Goal: Task Accomplishment & Management: Manage account settings

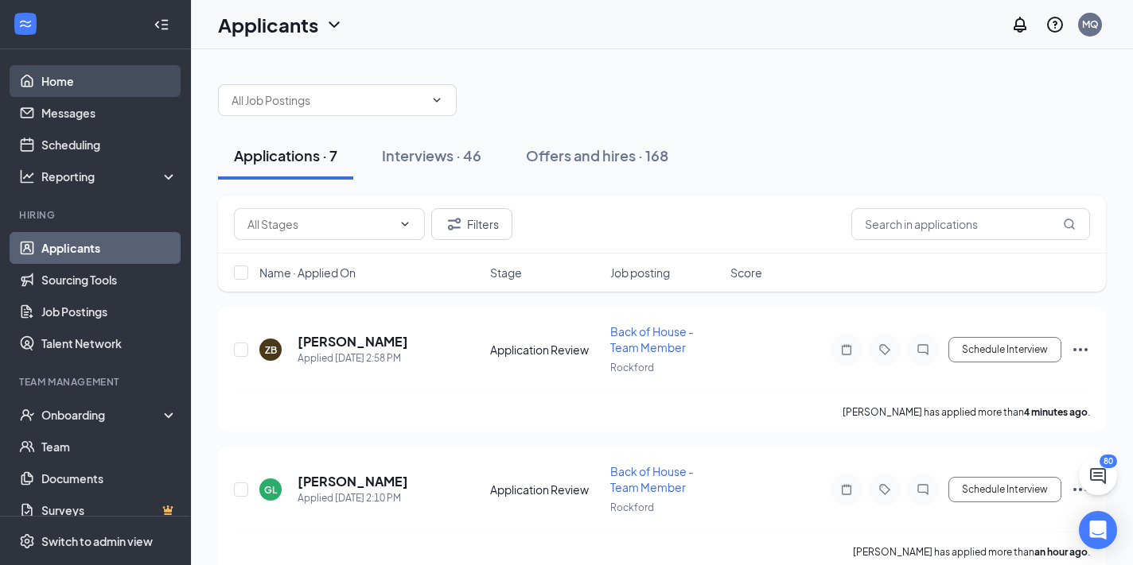
click at [73, 70] on link "Home" at bounding box center [109, 81] width 136 height 32
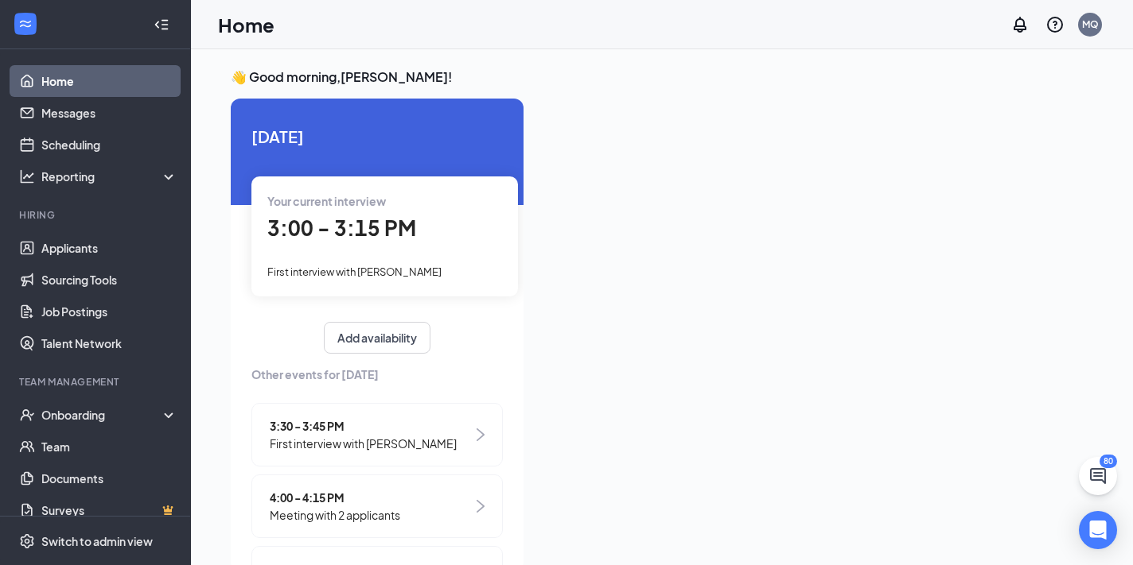
click at [395, 238] on span "3:00 - 3:15 PM" at bounding box center [341, 228] width 149 height 26
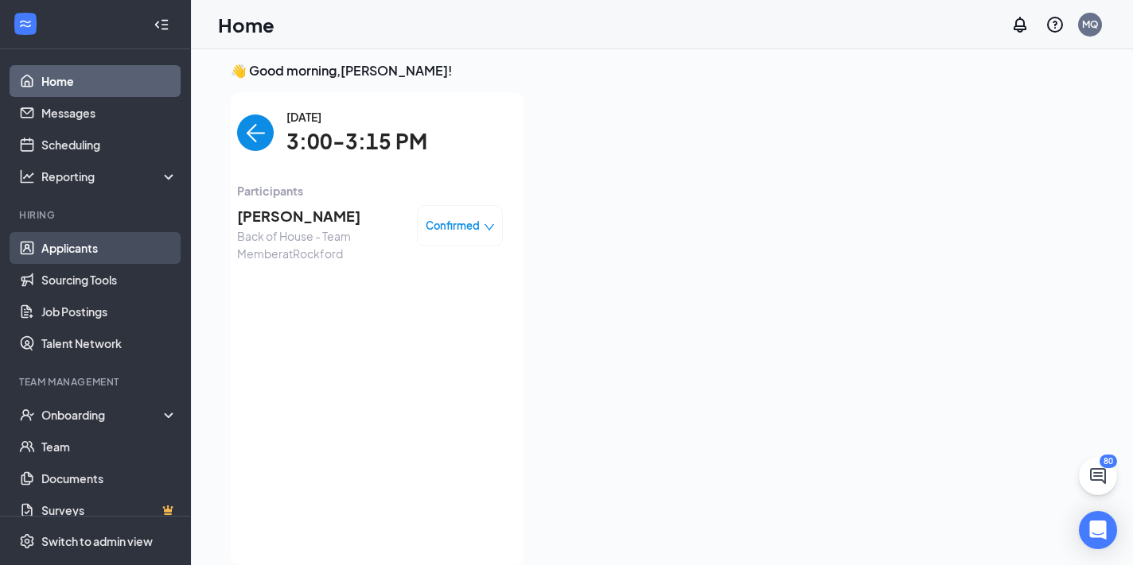
click at [79, 251] on link "Applicants" at bounding box center [109, 248] width 136 height 32
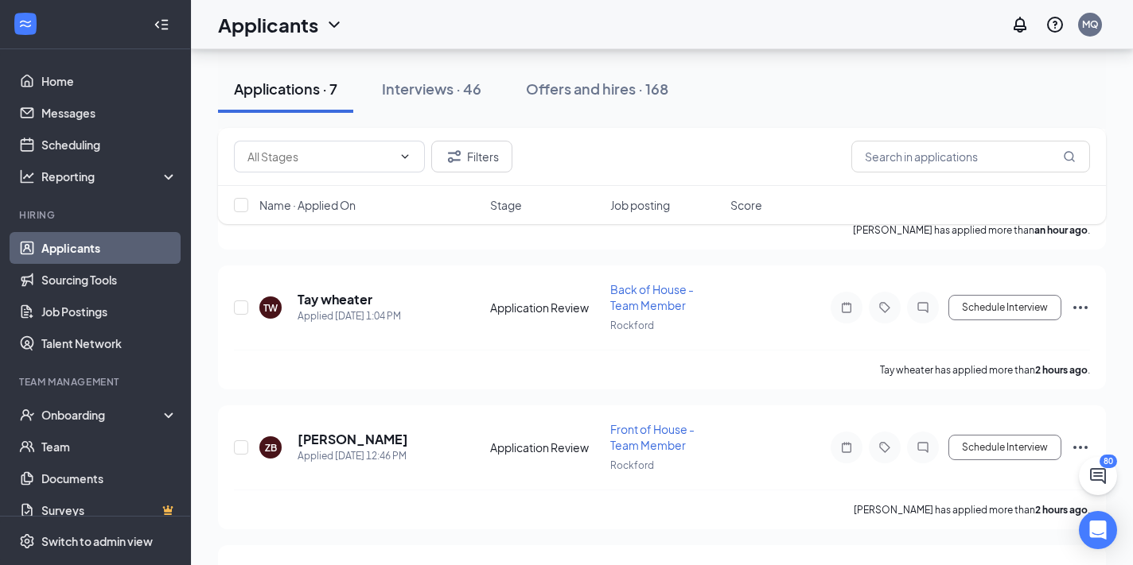
scroll to position [701, 0]
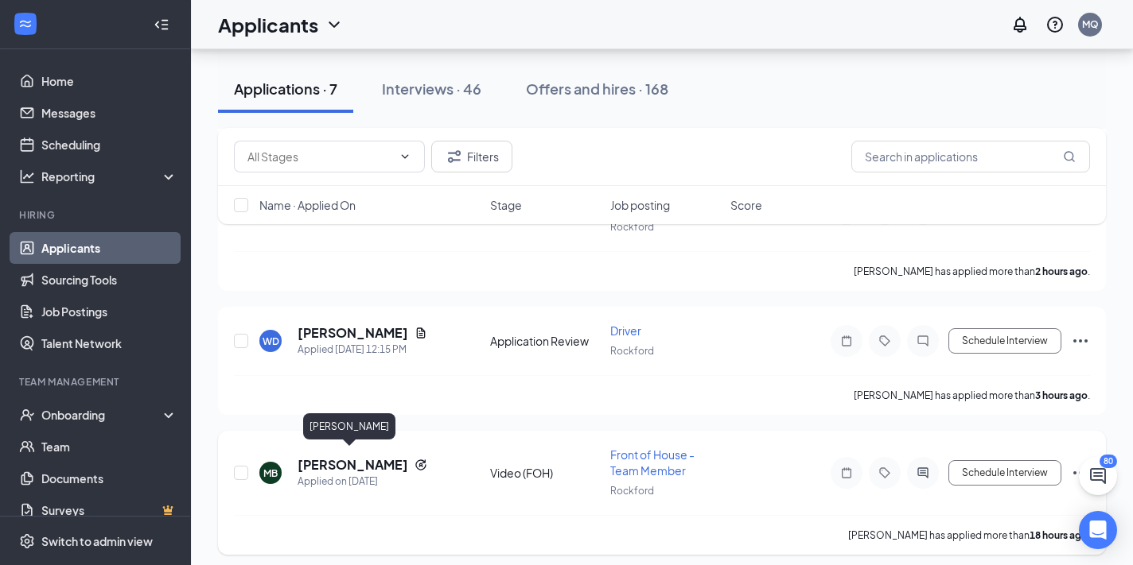
click at [335, 457] on h5 "[PERSON_NAME]" at bounding box center [352, 465] width 111 height 17
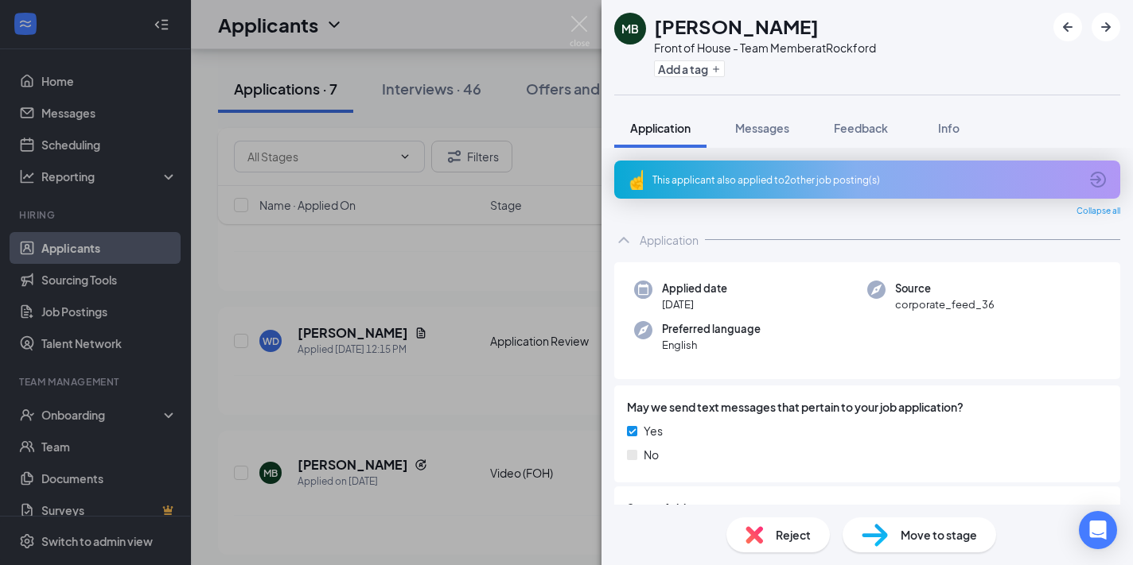
click at [762, 177] on div "This applicant also applied to 2 other job posting(s)" at bounding box center [865, 180] width 426 height 14
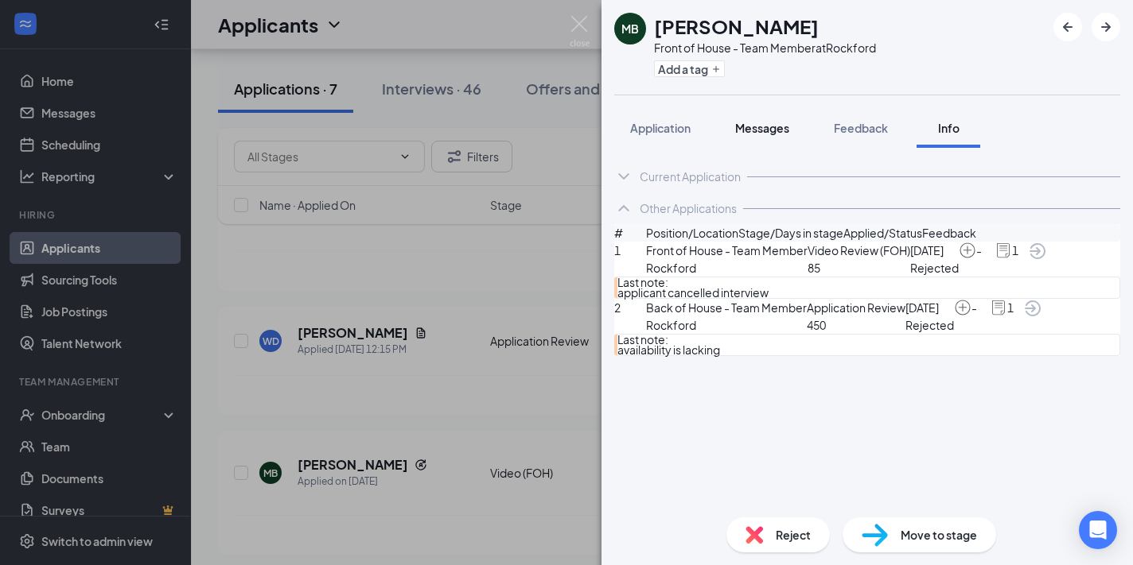
click at [775, 126] on span "Messages" at bounding box center [762, 128] width 54 height 14
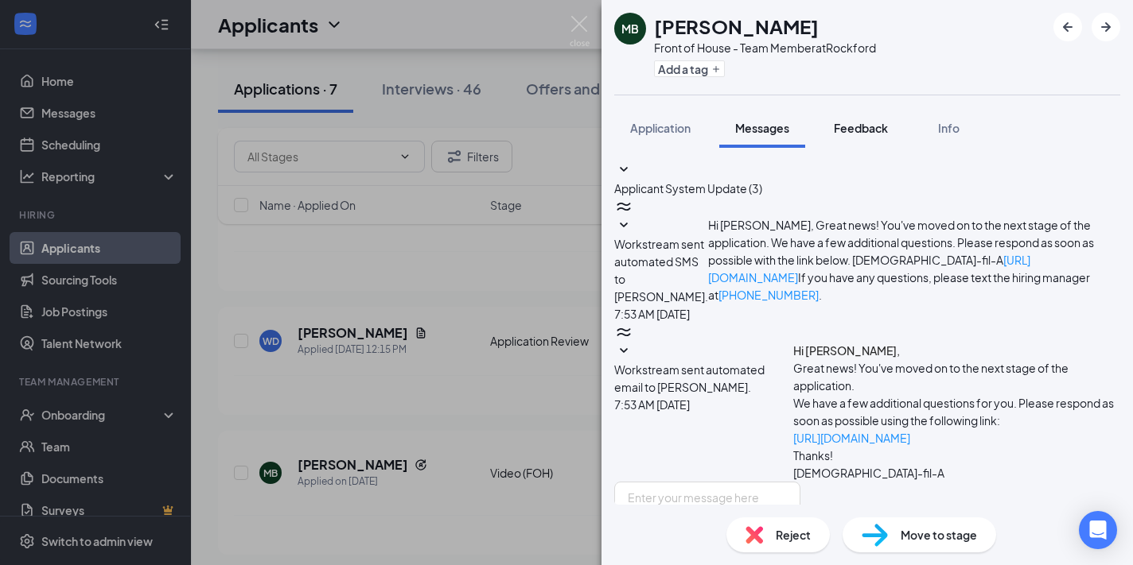
click at [859, 122] on span "Feedback" at bounding box center [861, 128] width 54 height 14
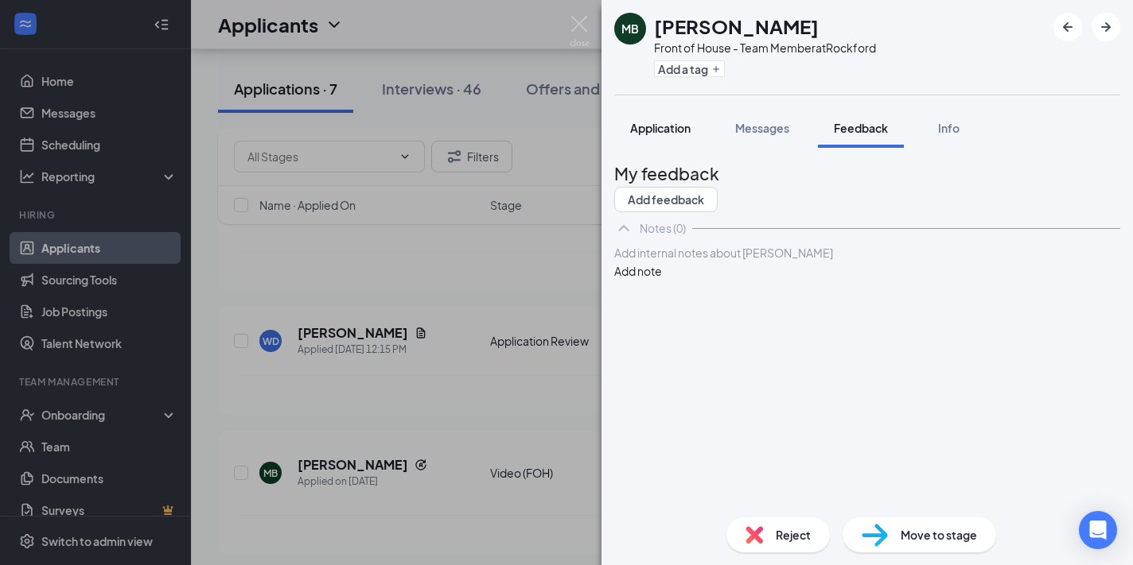
click at [647, 126] on span "Application" at bounding box center [660, 128] width 60 height 14
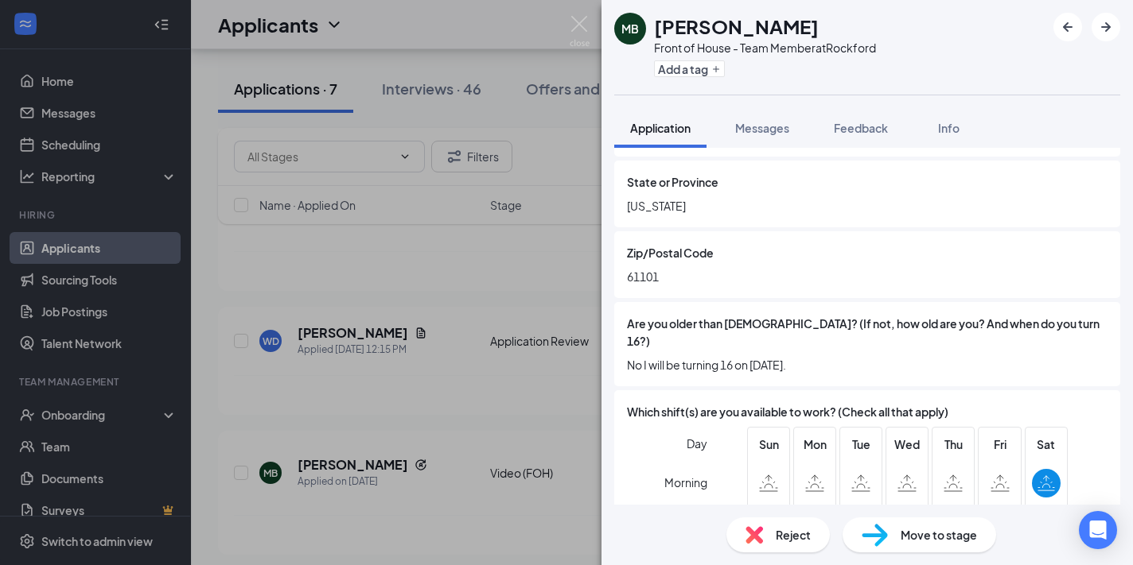
scroll to position [468, 0]
click at [756, 540] on img at bounding box center [753, 535] width 17 height 17
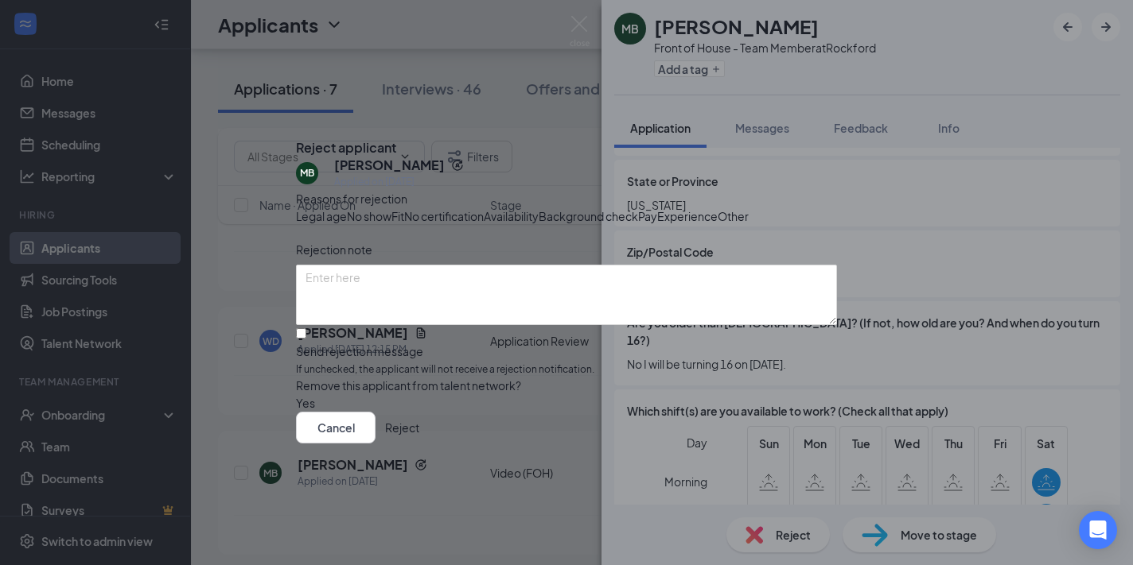
click at [404, 208] on span "Fit" at bounding box center [397, 216] width 13 height 17
click at [306, 339] on input "Send rejection message If unchecked, the applicant will not receive a rejection…" at bounding box center [301, 333] width 10 height 10
checkbox input "true"
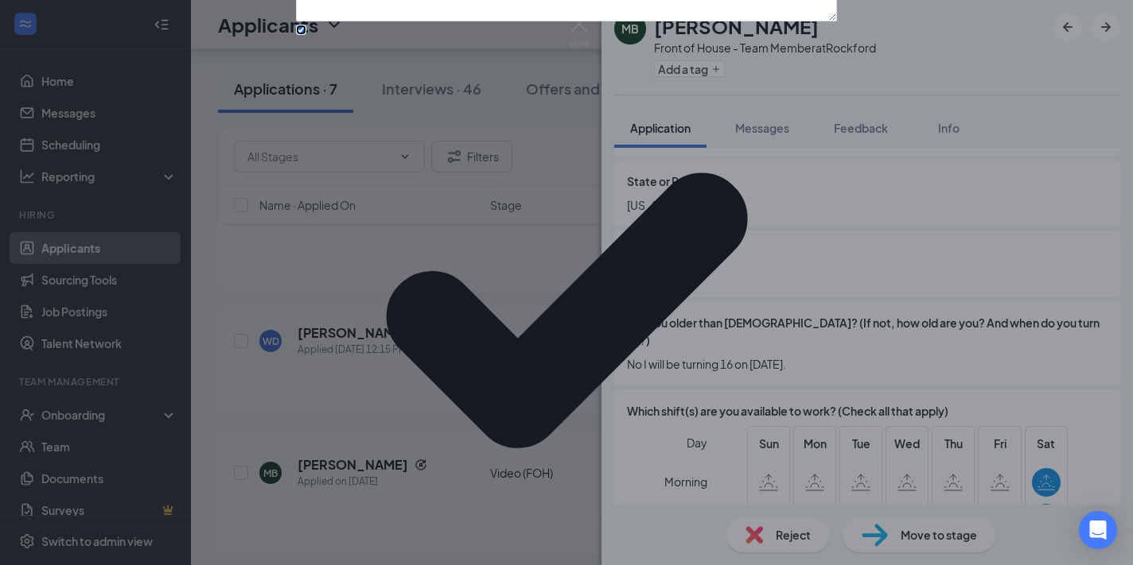
scroll to position [113, 0]
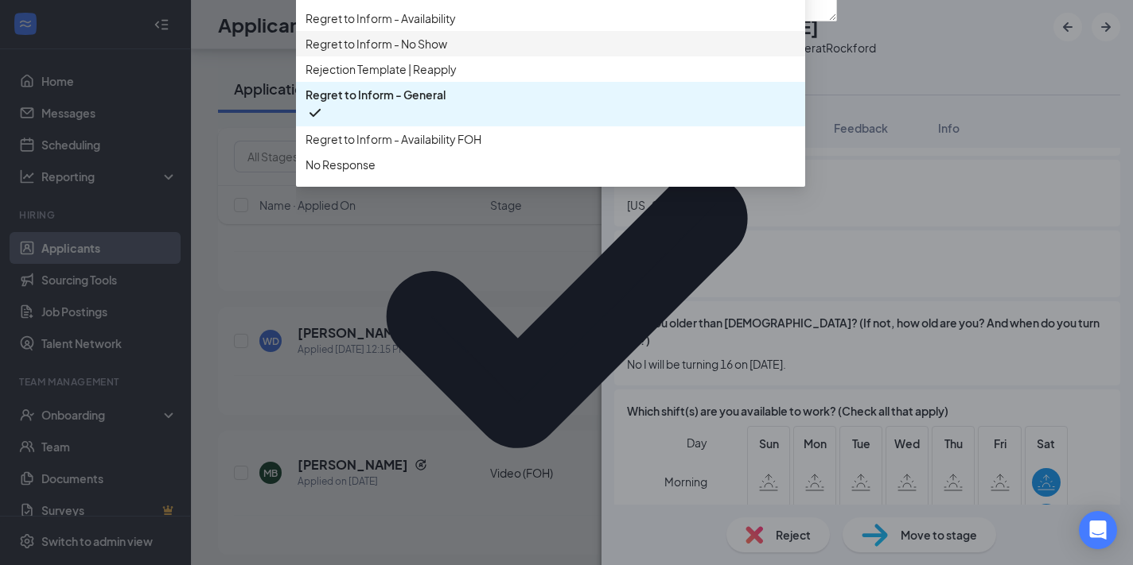
scroll to position [77, 0]
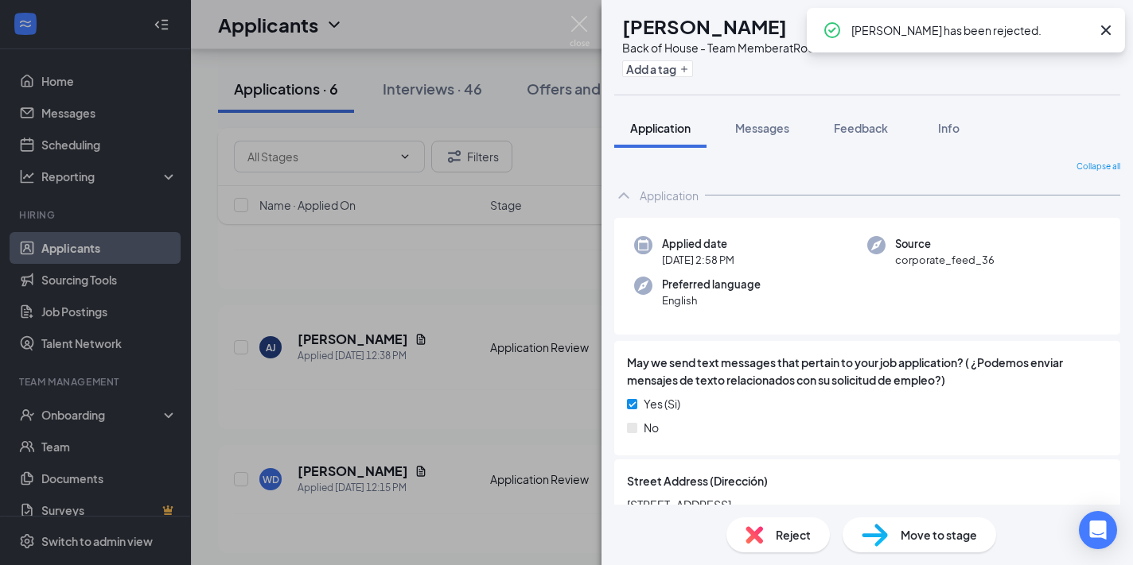
click at [483, 403] on div "ZB [PERSON_NAME] Back of House - Team Member at [GEOGRAPHIC_DATA] Add a tag App…" at bounding box center [566, 282] width 1133 height 565
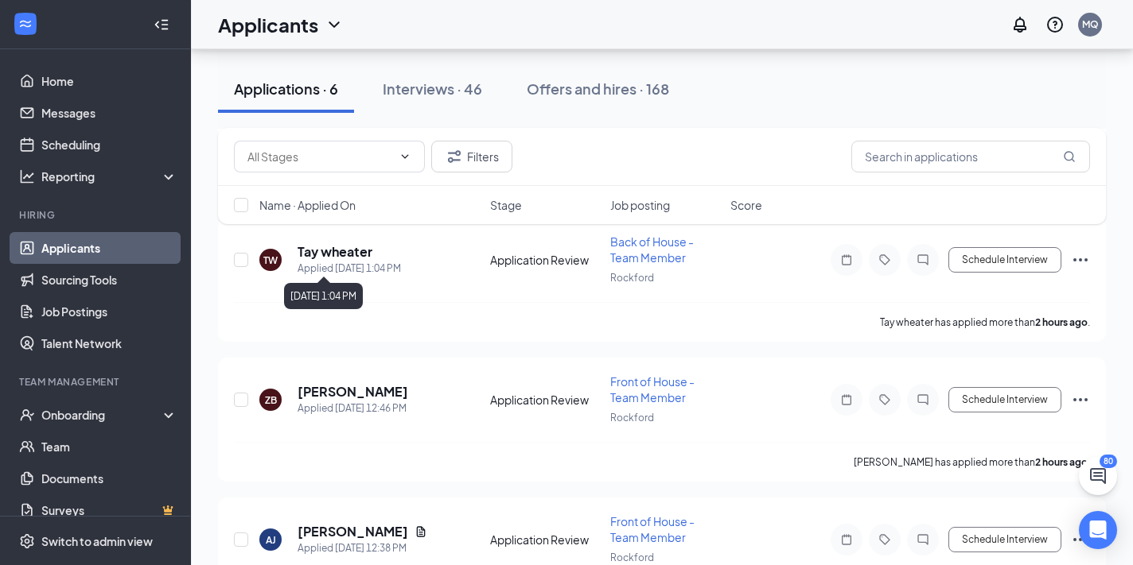
scroll to position [562, 0]
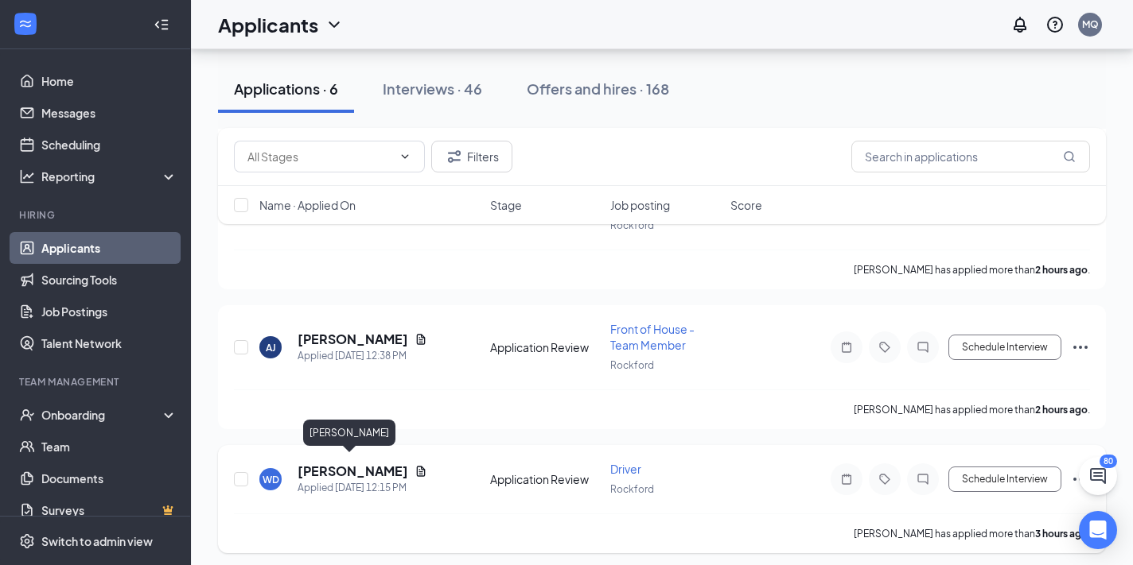
click at [348, 463] on h5 "[PERSON_NAME]" at bounding box center [352, 471] width 111 height 17
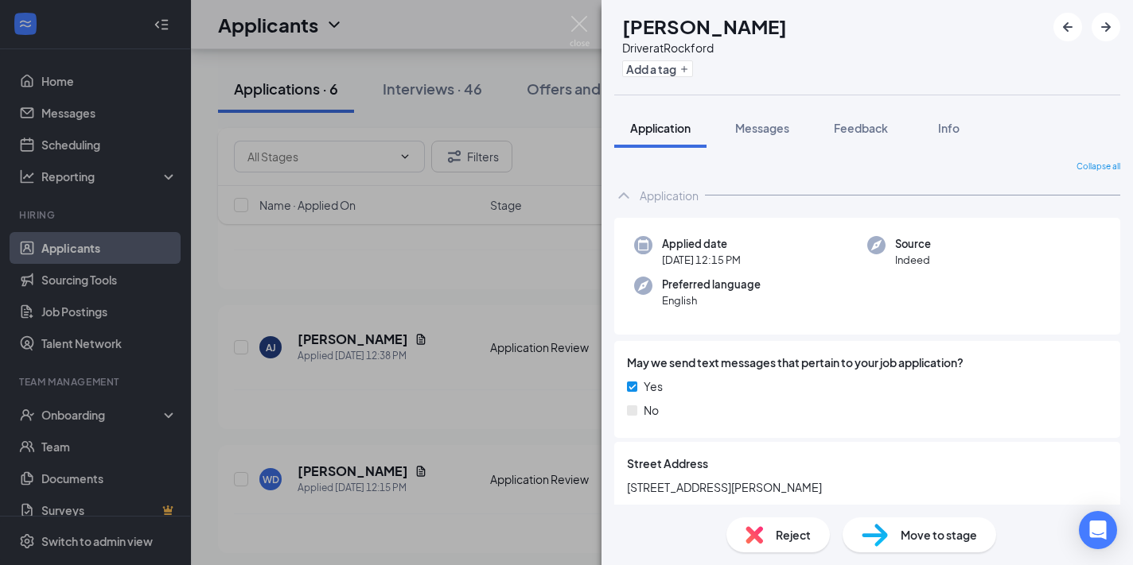
click at [449, 339] on div "WD [PERSON_NAME] Driver at [GEOGRAPHIC_DATA] Add a tag Application Messages Fee…" at bounding box center [566, 282] width 1133 height 565
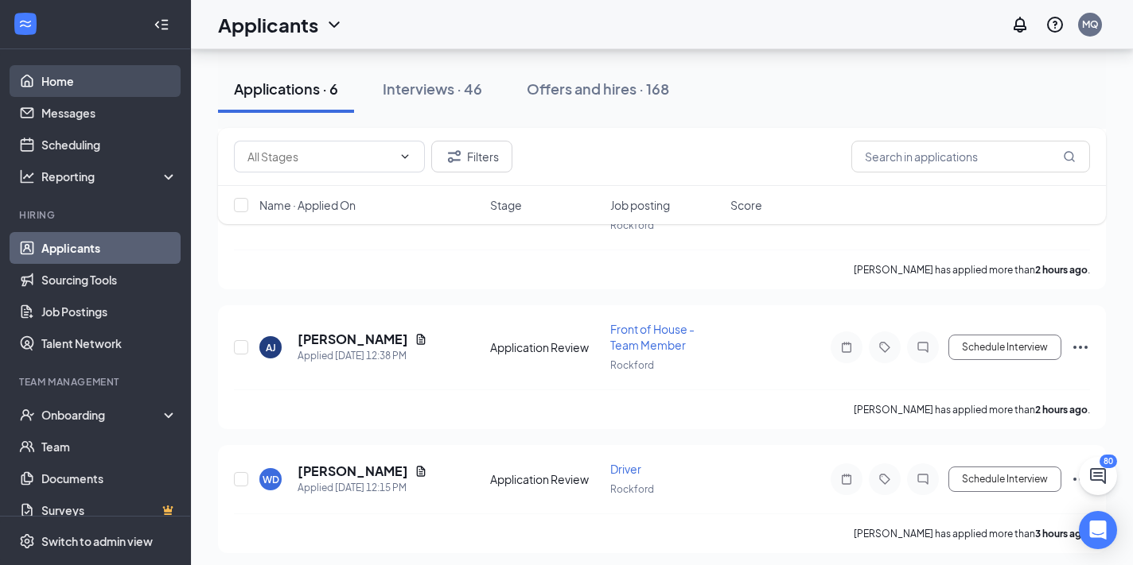
click at [103, 93] on link "Home" at bounding box center [109, 81] width 136 height 32
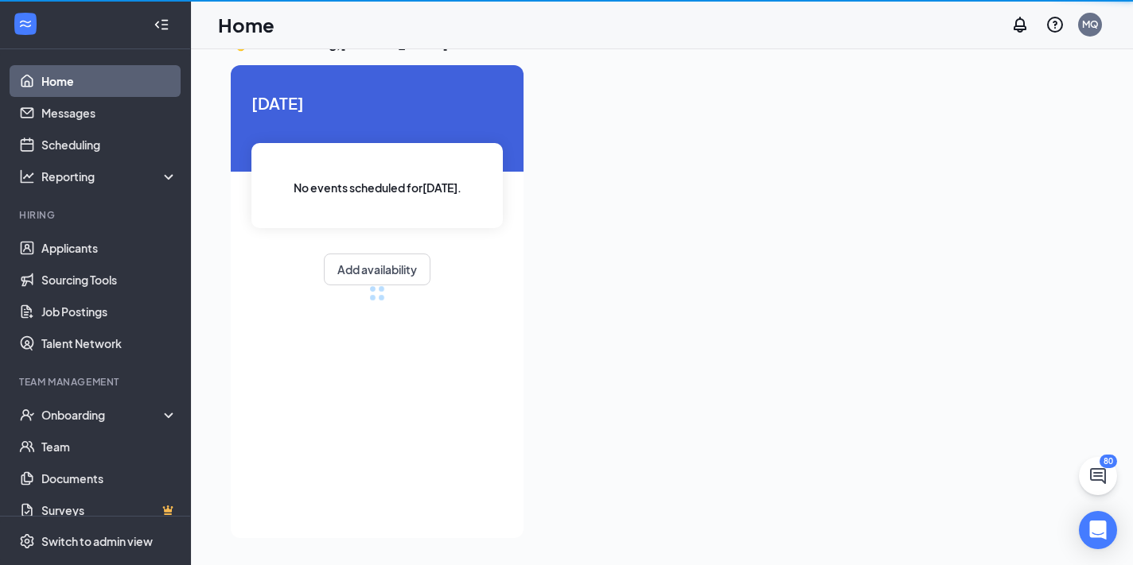
scroll to position [33, 0]
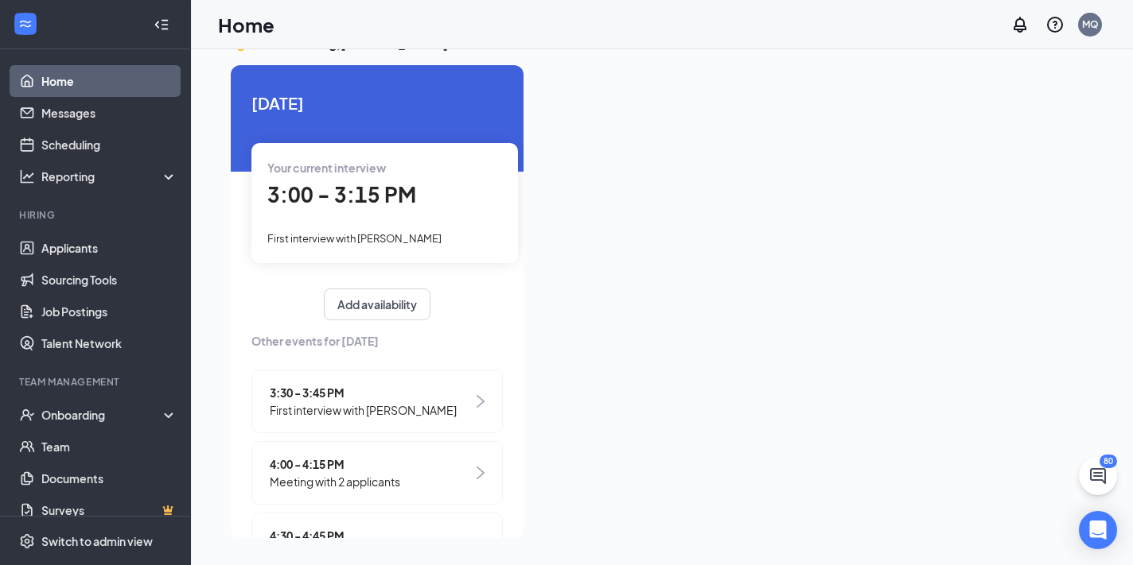
click at [361, 204] on span "3:00 - 3:15 PM" at bounding box center [341, 194] width 149 height 26
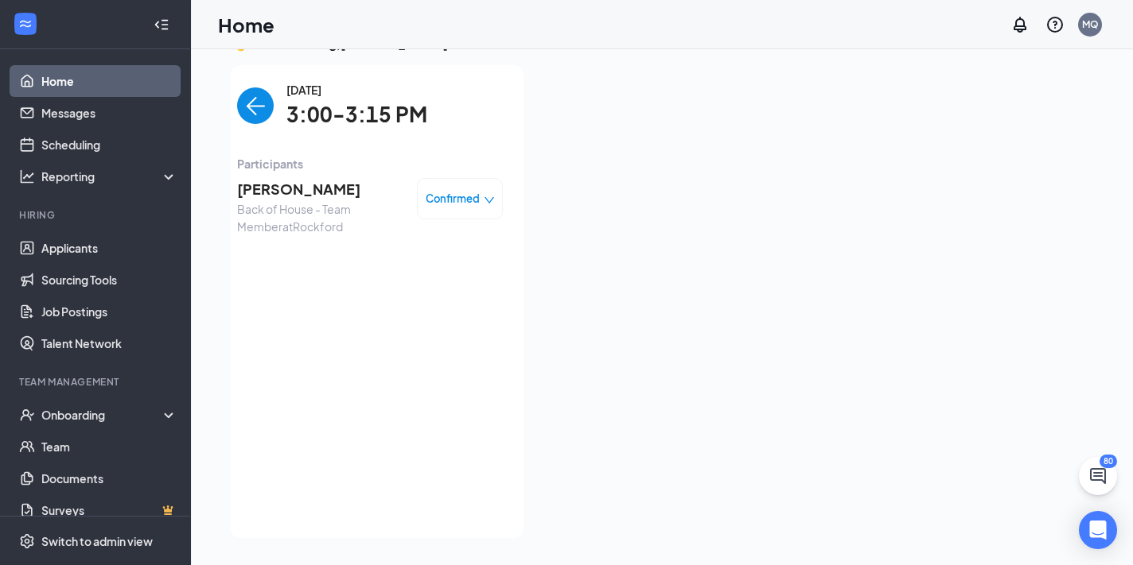
click at [286, 197] on span "[PERSON_NAME]" at bounding box center [320, 189] width 167 height 22
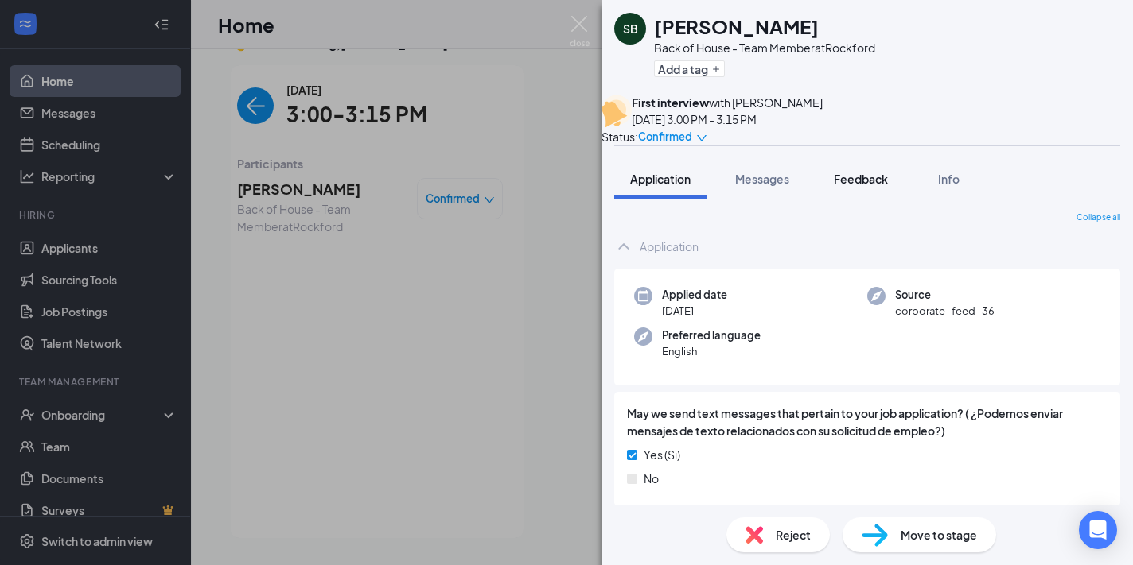
click at [875, 199] on button "Feedback" at bounding box center [861, 179] width 86 height 40
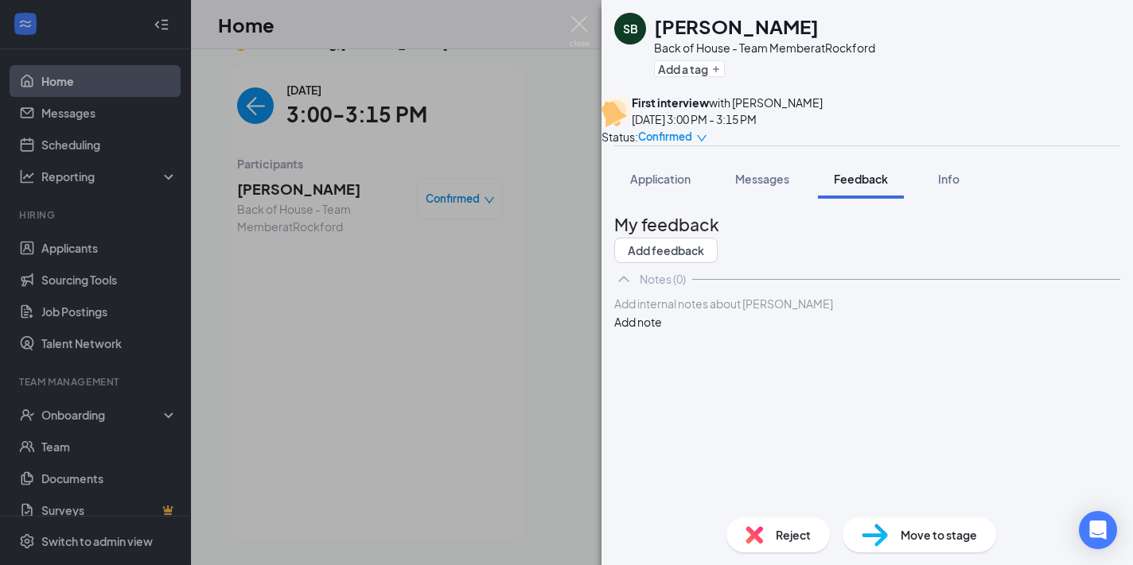
click at [764, 313] on div at bounding box center [867, 304] width 504 height 17
paste div
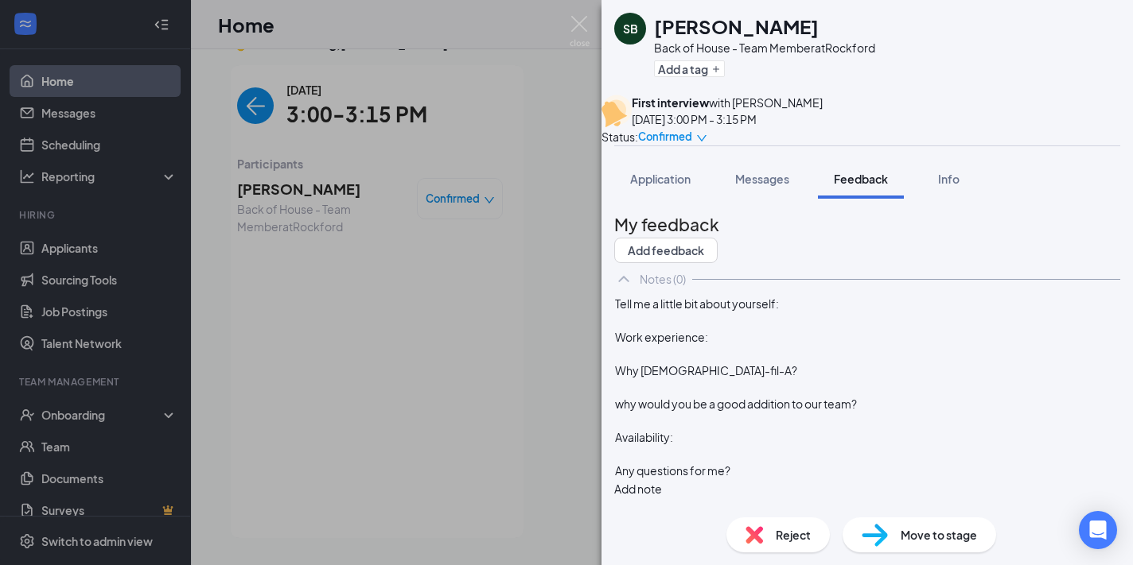
click at [848, 313] on div "Tell me a little bit about yourself:" at bounding box center [867, 304] width 504 height 17
click at [795, 346] on div "Work experience:" at bounding box center [867, 337] width 504 height 17
click at [796, 379] on div "Why [DEMOGRAPHIC_DATA]-fil-A?" at bounding box center [867, 371] width 504 height 17
click at [907, 409] on div "why would you be a good addition to our team?" at bounding box center [867, 404] width 504 height 17
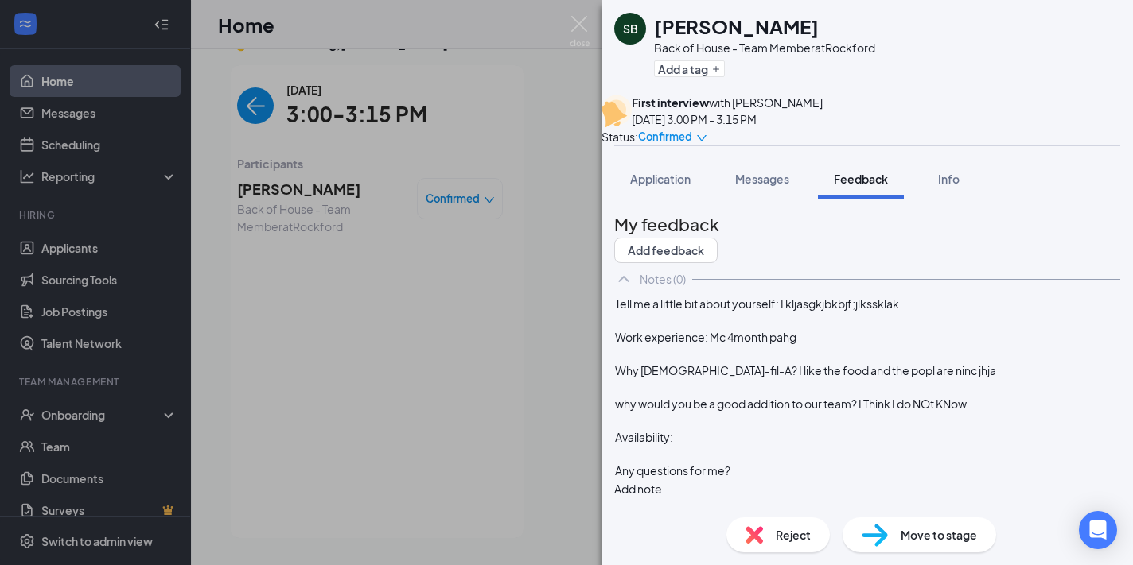
click at [728, 437] on div "Availability:" at bounding box center [867, 437] width 504 height 17
click at [784, 472] on div "Any questions for me?" at bounding box center [867, 471] width 504 height 17
click at [938, 302] on div "Tell me a little bit about yourself: I kljasgkjbkbjf;jlkssklak" at bounding box center [867, 304] width 504 height 17
click at [910, 311] on span "Tell me a little bit about yourself: I am a quiet and cold worker" at bounding box center [770, 304] width 310 height 14
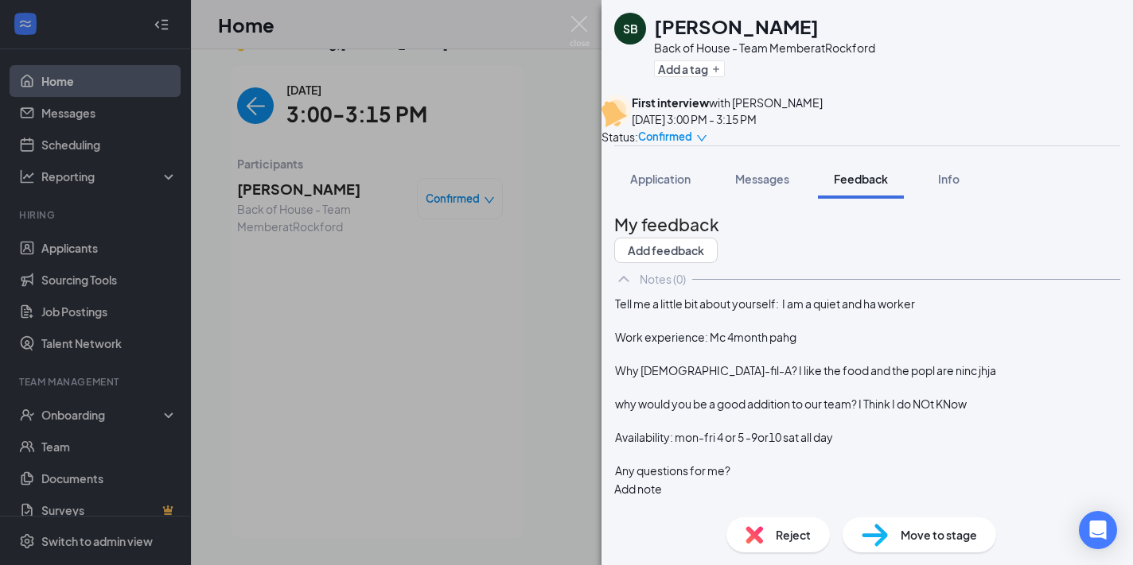
click at [915, 308] on span "Tell me a little bit about yourself: I am a quiet and ha worker" at bounding box center [765, 304] width 300 height 14
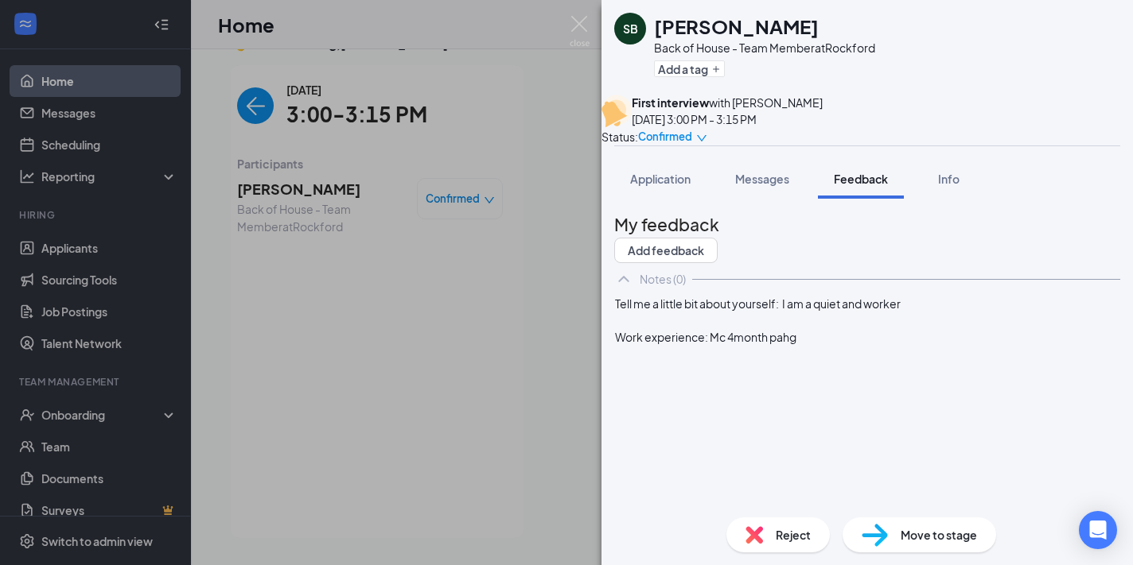
scroll to position [0, 0]
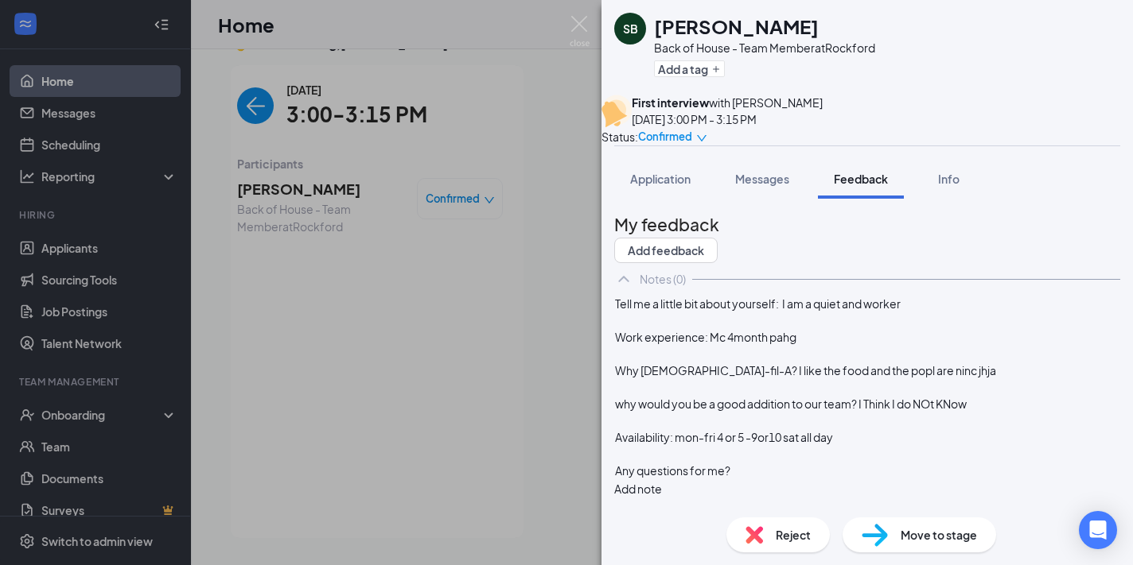
click at [941, 313] on div "Tell me a little bit about yourself: I am a quiet and worker" at bounding box center [867, 304] width 504 height 17
click at [892, 311] on span "Tell me a little bit about yourself: I am a quiet and worker" at bounding box center [758, 304] width 286 height 14
click at [874, 311] on span "Tell me a little bit about yourself: I am a quiet hard worker" at bounding box center [760, 304] width 290 height 14
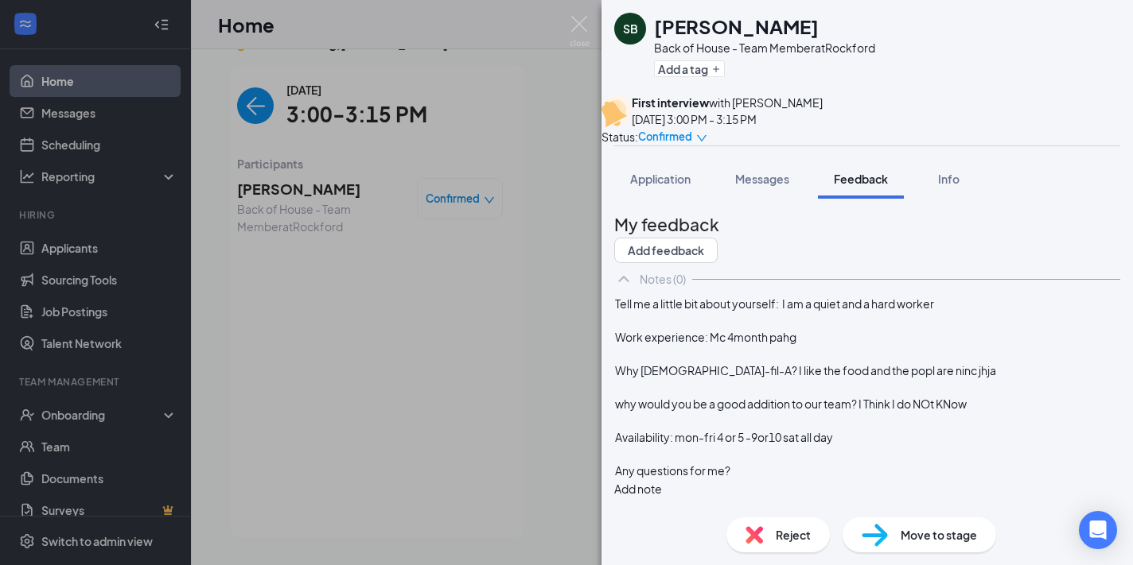
click at [856, 346] on div "Work experience: Mc 4month pahg" at bounding box center [867, 337] width 504 height 17
drag, startPoint x: 856, startPoint y: 373, endPoint x: 749, endPoint y: 382, distance: 106.9
click at [749, 346] on div "Work experience: Mc 4month pahg" at bounding box center [867, 337] width 504 height 17
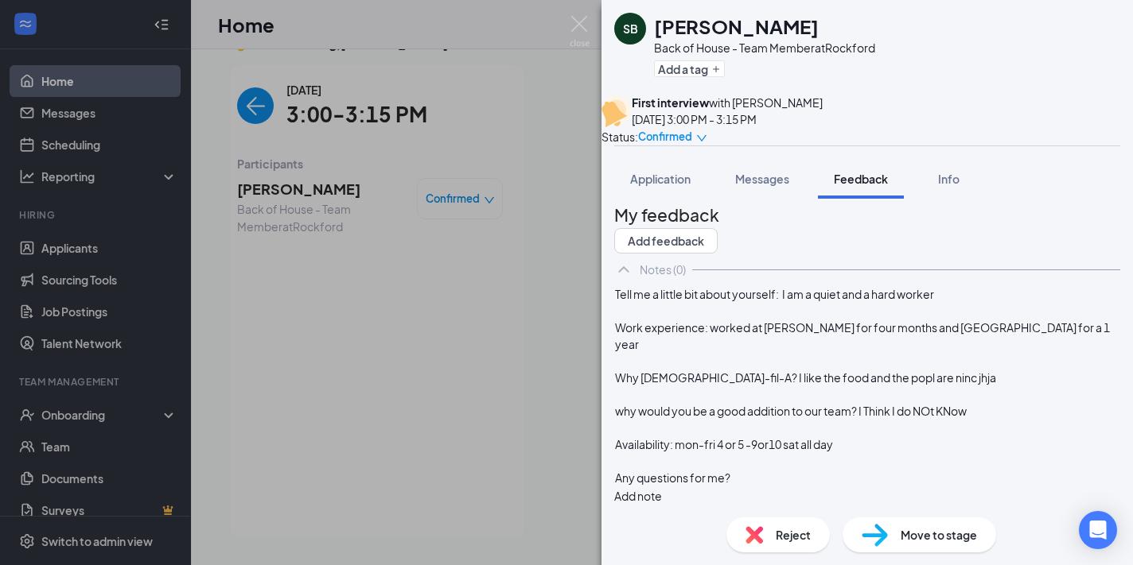
scroll to position [68, 0]
click at [949, 386] on div "Why [DEMOGRAPHIC_DATA]-fil-A? I like the food and the popl are ninc jhja" at bounding box center [867, 378] width 504 height 17
click at [966, 411] on span "why would you be a good addition to our team? I Think I do NOt KNow" at bounding box center [791, 411] width 352 height 14
drag, startPoint x: 1016, startPoint y: 410, endPoint x: 896, endPoint y: 412, distance: 120.1
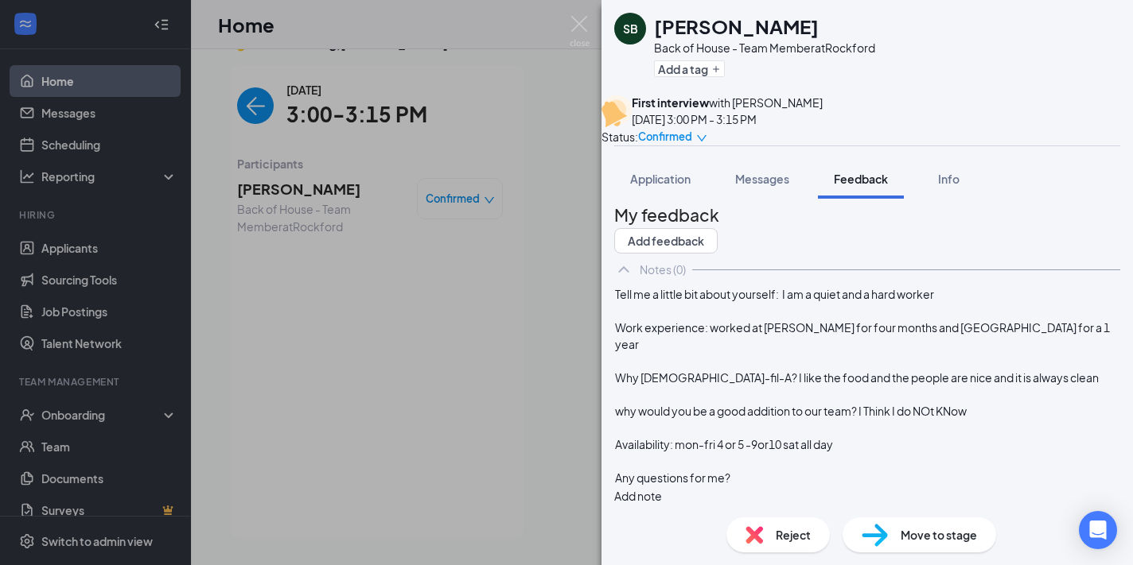
click at [896, 412] on div "why would you be a good addition to our team? I Think I do NOt KNow" at bounding box center [867, 411] width 504 height 17
click at [884, 442] on div "Availability: mon-fri 4 or 5 -9or10 sat all day" at bounding box center [867, 445] width 504 height 17
click at [708, 440] on span "Availability: mon-fri 4 or 5 -9or10 sat all day" at bounding box center [724, 444] width 218 height 14
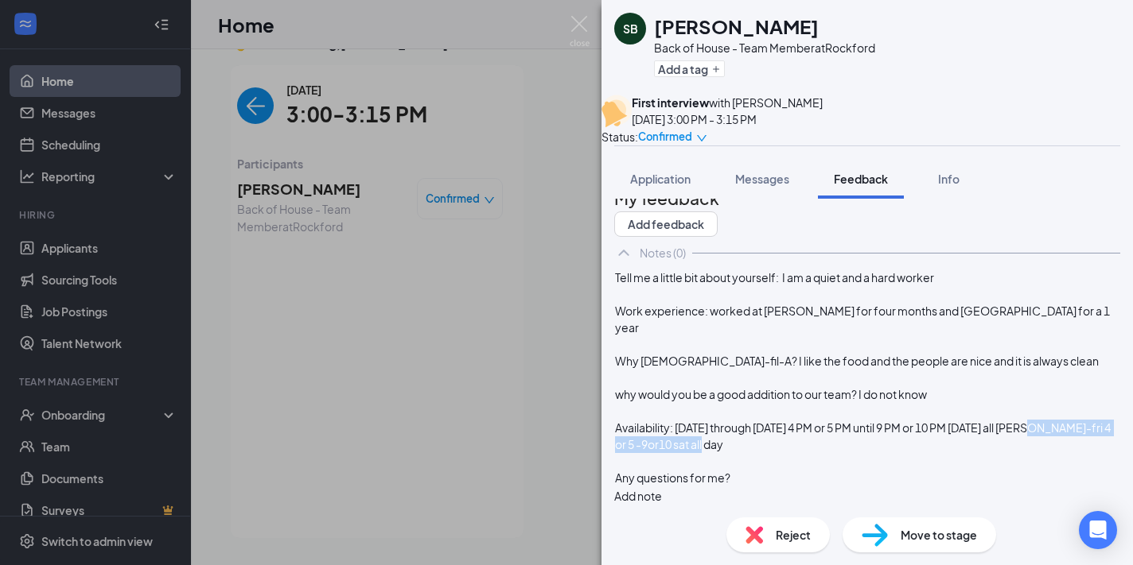
drag, startPoint x: 895, startPoint y: 457, endPoint x: 732, endPoint y: 452, distance: 163.1
click at [732, 452] on div "Availability: [DATE] through [DATE] 4 PM or 5 PM until 9 PM or 10 PM [DATE] all…" at bounding box center [867, 436] width 504 height 33
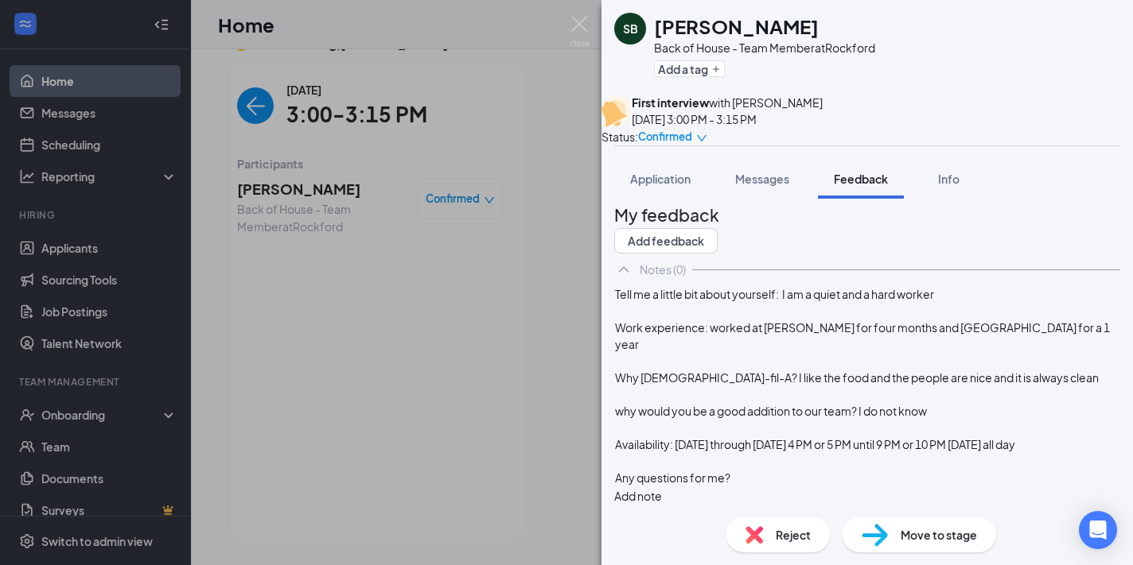
click at [662, 488] on button "Add note" at bounding box center [638, 496] width 48 height 17
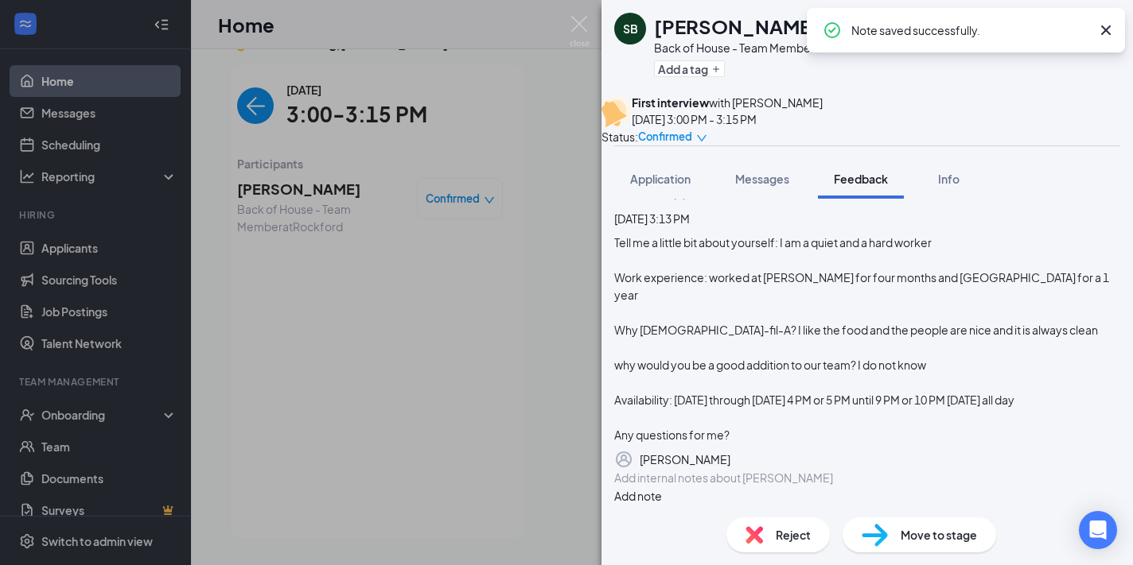
scroll to position [0, 0]
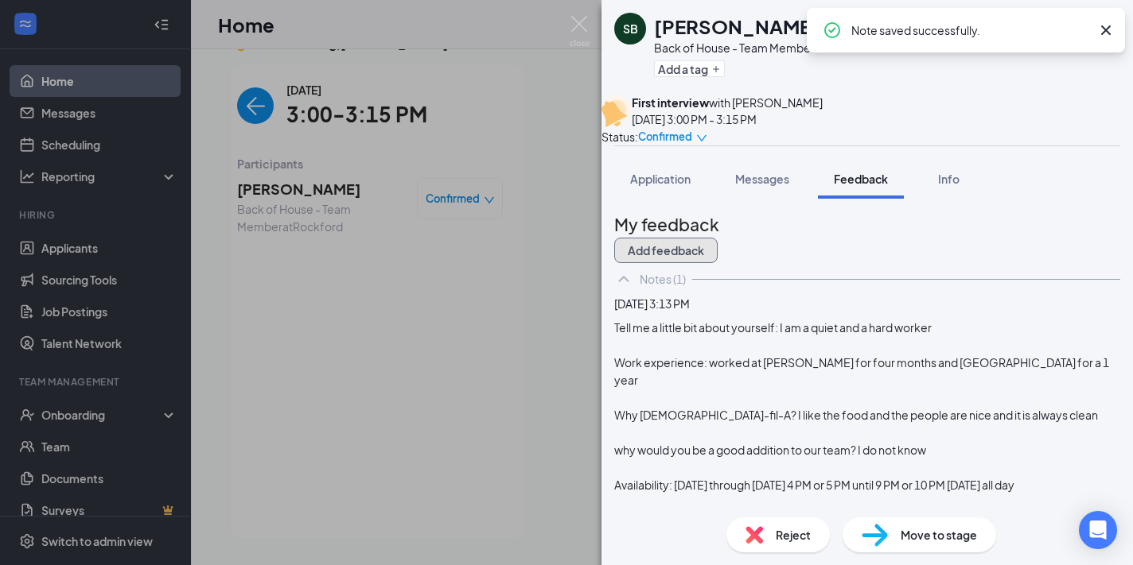
click at [717, 254] on button "Add feedback" at bounding box center [665, 250] width 103 height 25
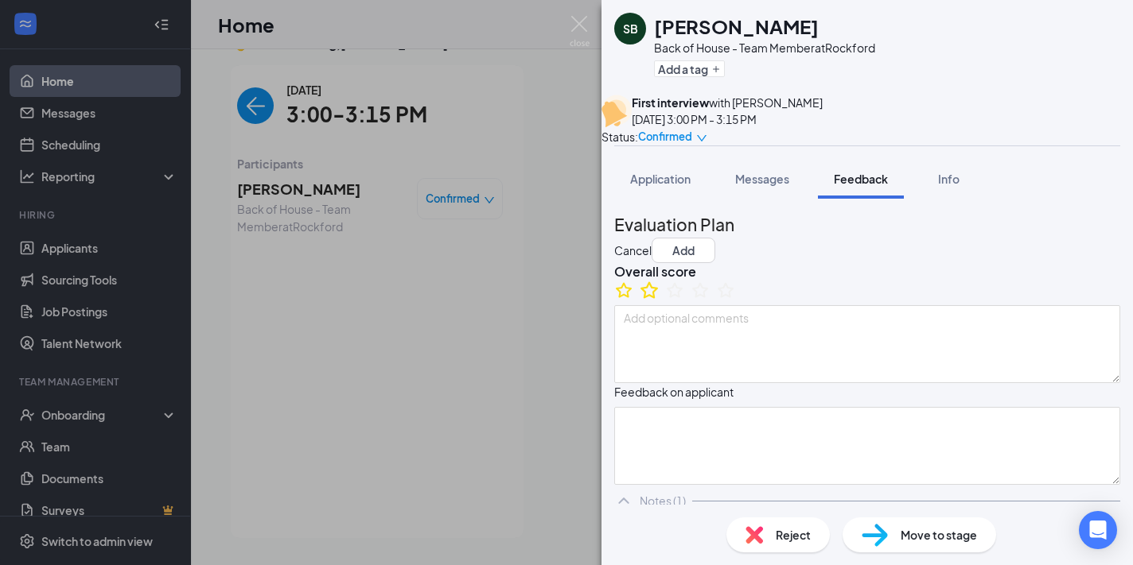
click at [658, 301] on icon "StarBorder" at bounding box center [649, 290] width 21 height 21
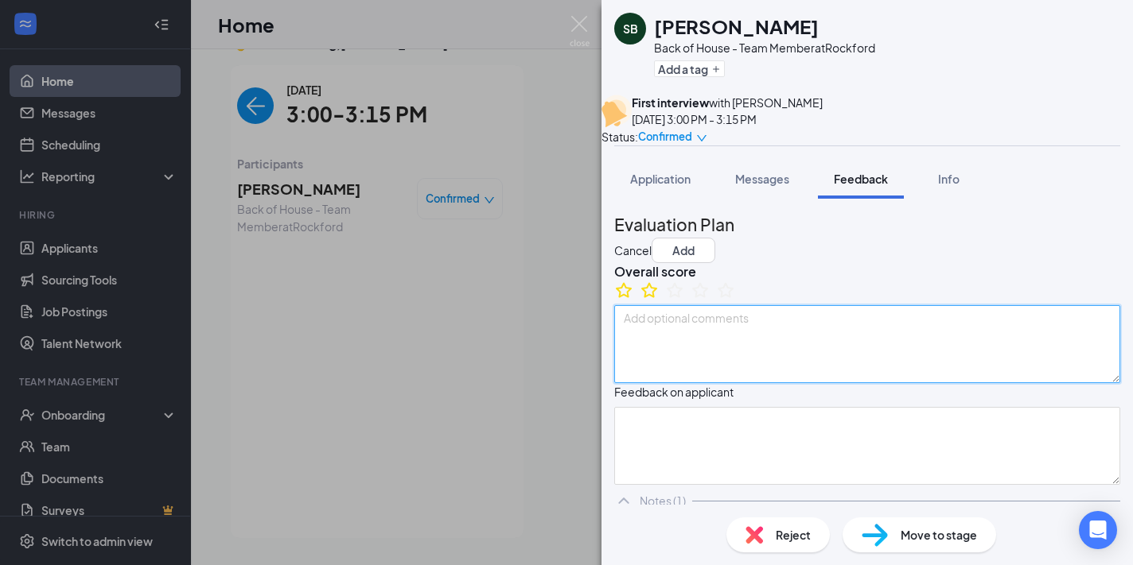
click at [663, 383] on textarea at bounding box center [867, 344] width 506 height 78
type textarea "Answers are lacking"
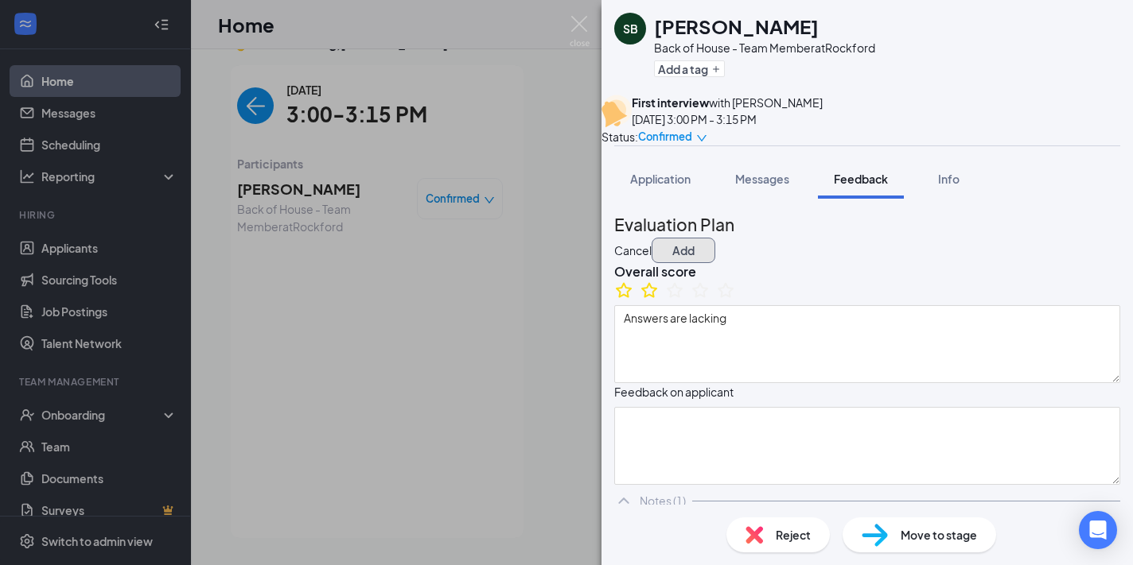
click at [715, 255] on button "Add" at bounding box center [683, 250] width 64 height 25
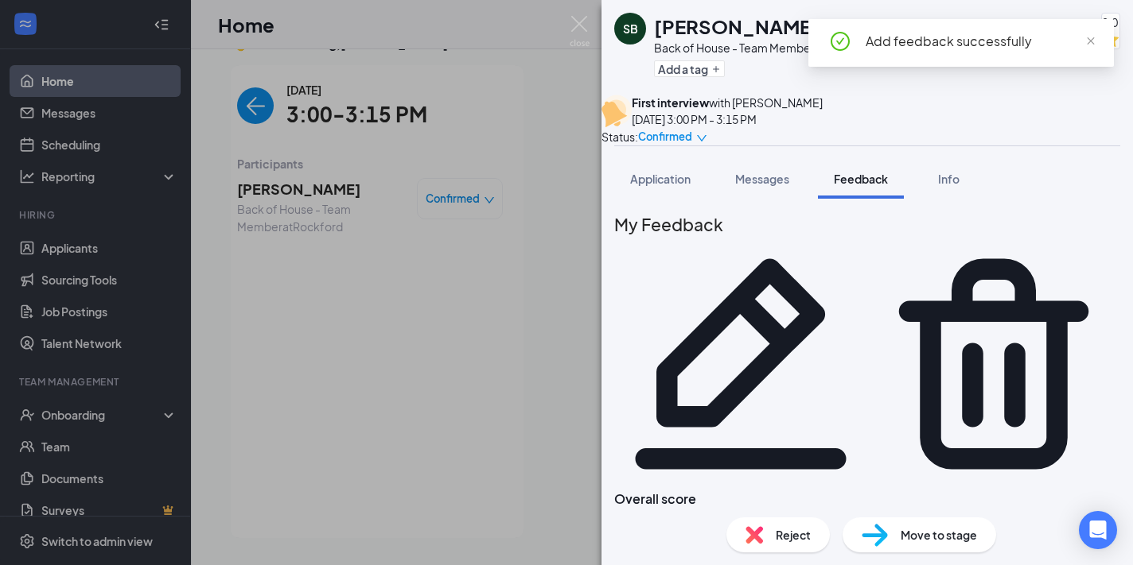
click at [351, 359] on div "SB [PERSON_NAME] Back of House - Team Member at Rockford Add a tag 2.0 First in…" at bounding box center [566, 282] width 1133 height 565
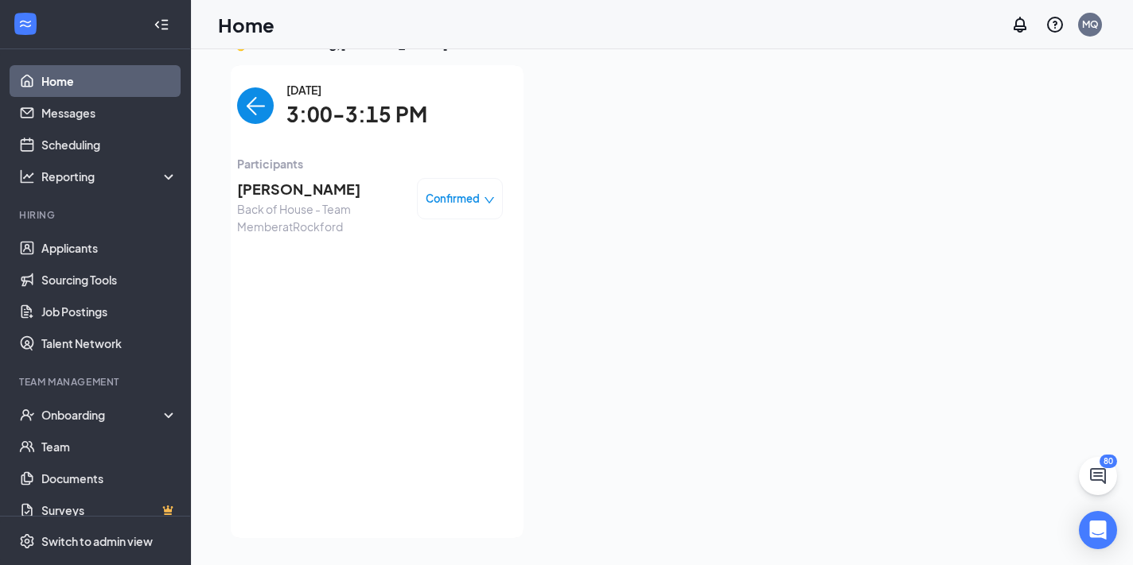
click at [249, 105] on img "back-button" at bounding box center [255, 105] width 37 height 37
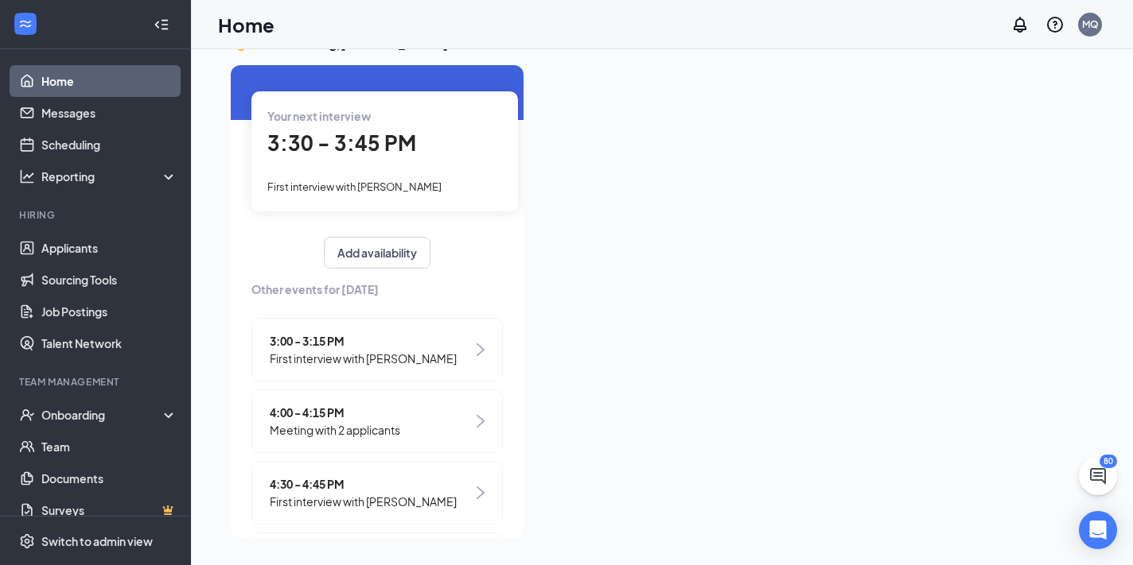
scroll to position [64, 0]
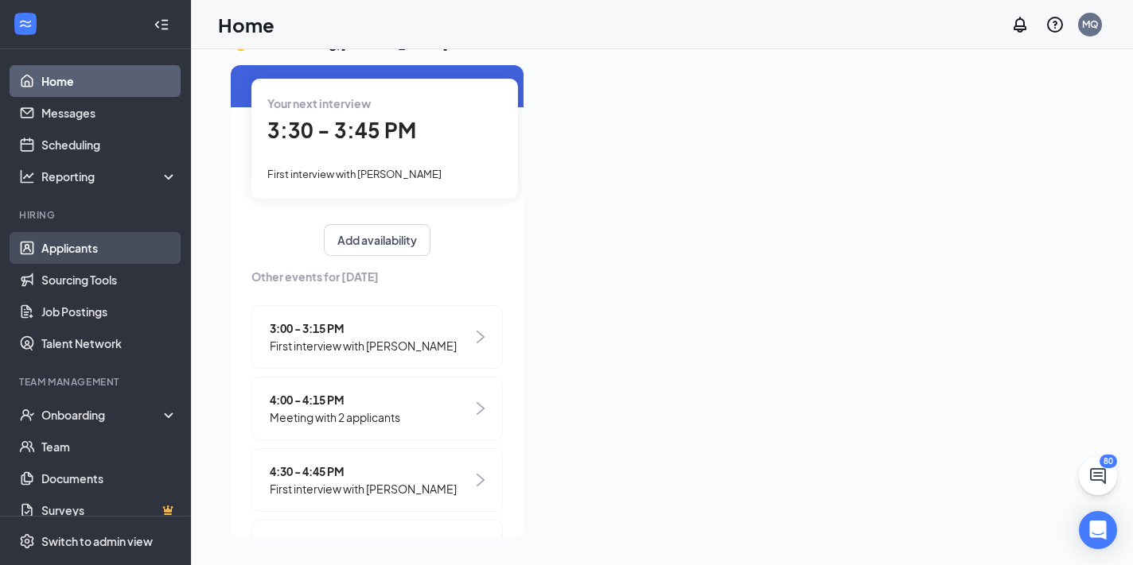
click at [71, 238] on link "Applicants" at bounding box center [109, 248] width 136 height 32
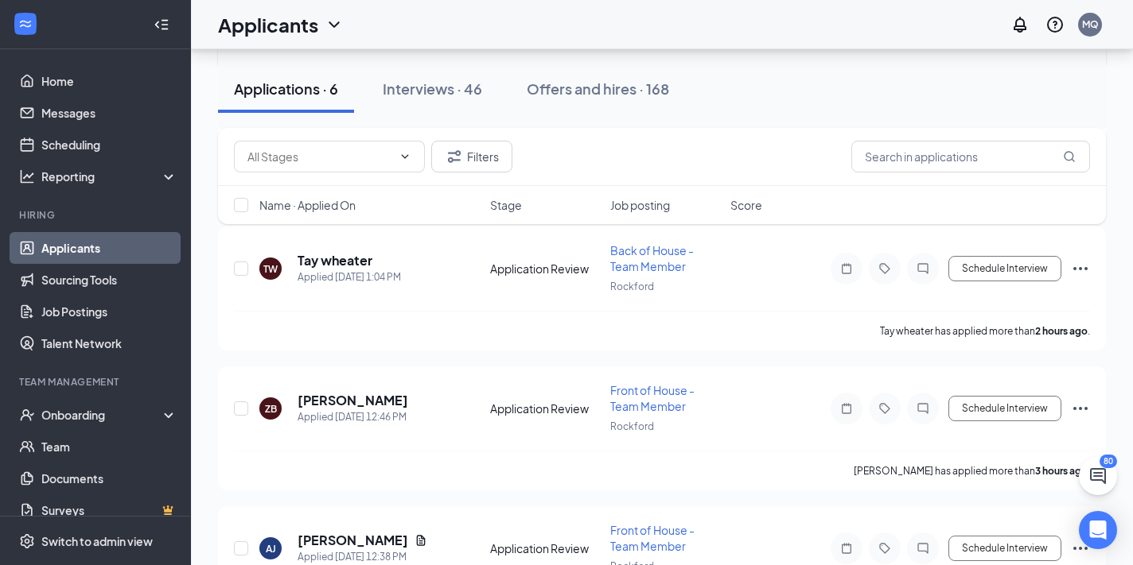
scroll to position [562, 0]
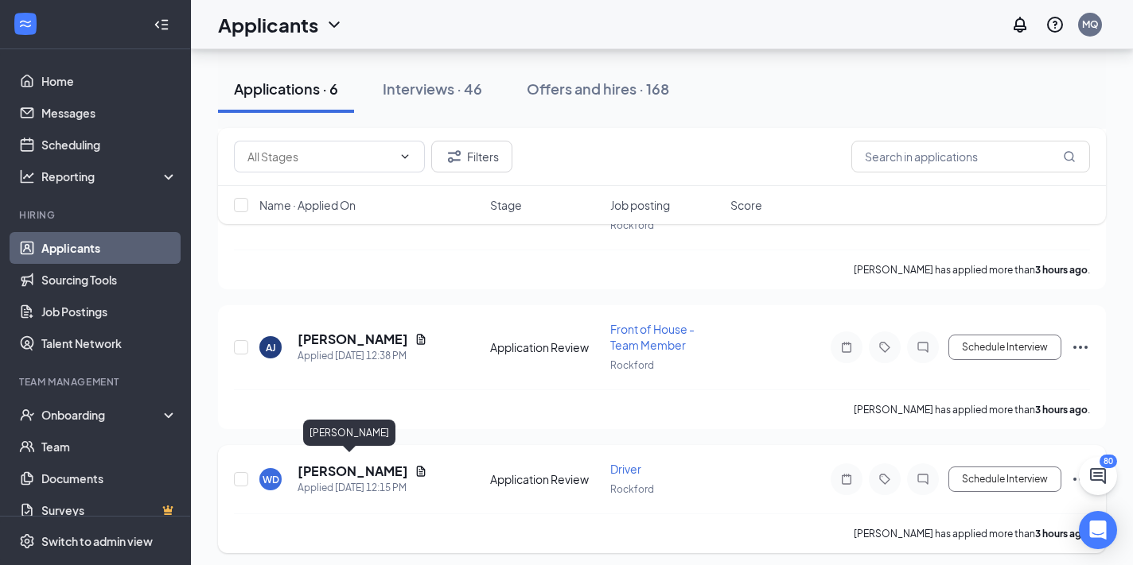
click at [325, 469] on h5 "[PERSON_NAME]" at bounding box center [352, 471] width 111 height 17
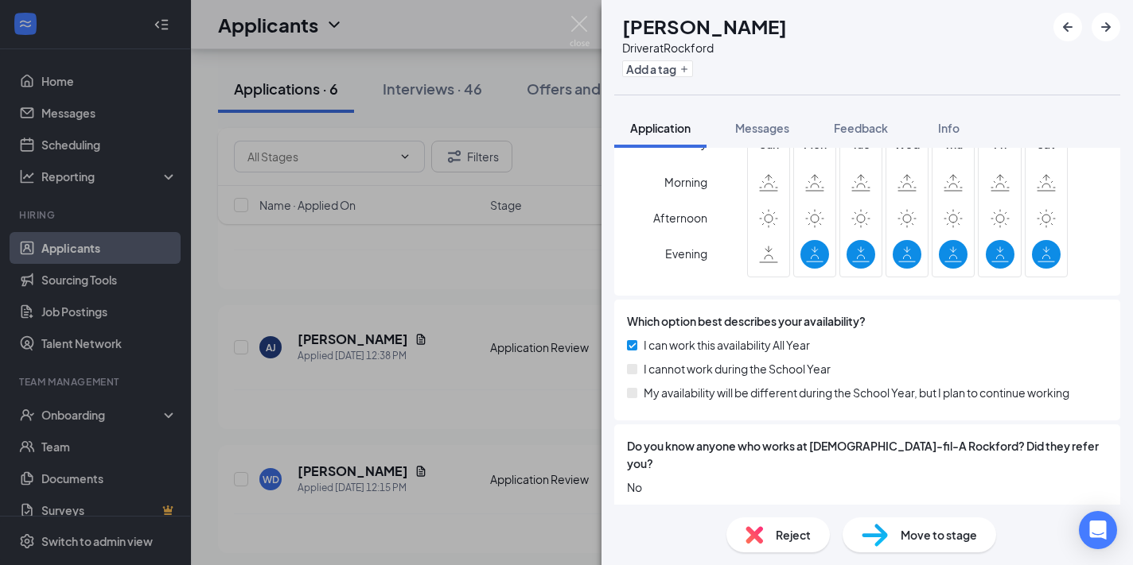
scroll to position [732, 0]
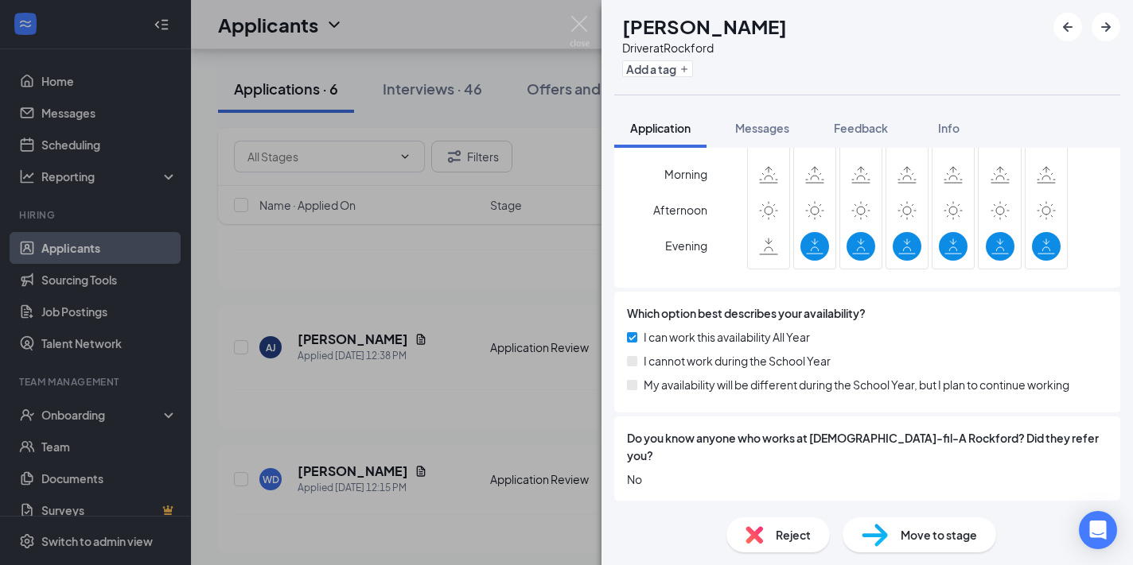
click at [525, 344] on div "WD [PERSON_NAME] Driver at [GEOGRAPHIC_DATA] Add a tag Application Messages Fee…" at bounding box center [566, 282] width 1133 height 565
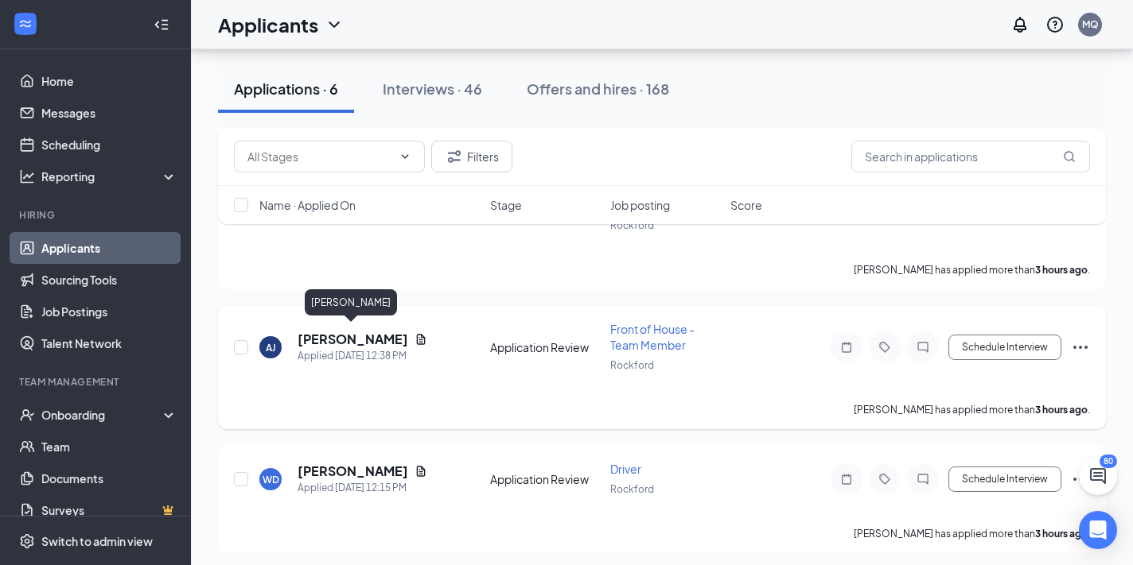
click at [374, 339] on h5 "[PERSON_NAME]" at bounding box center [352, 339] width 111 height 17
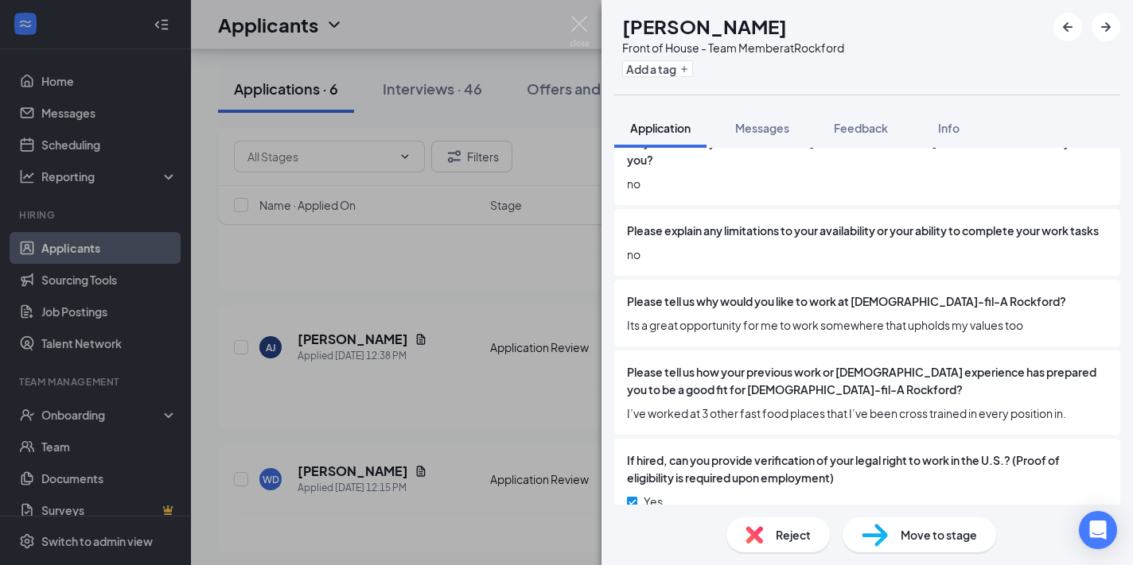
scroll to position [1160, 0]
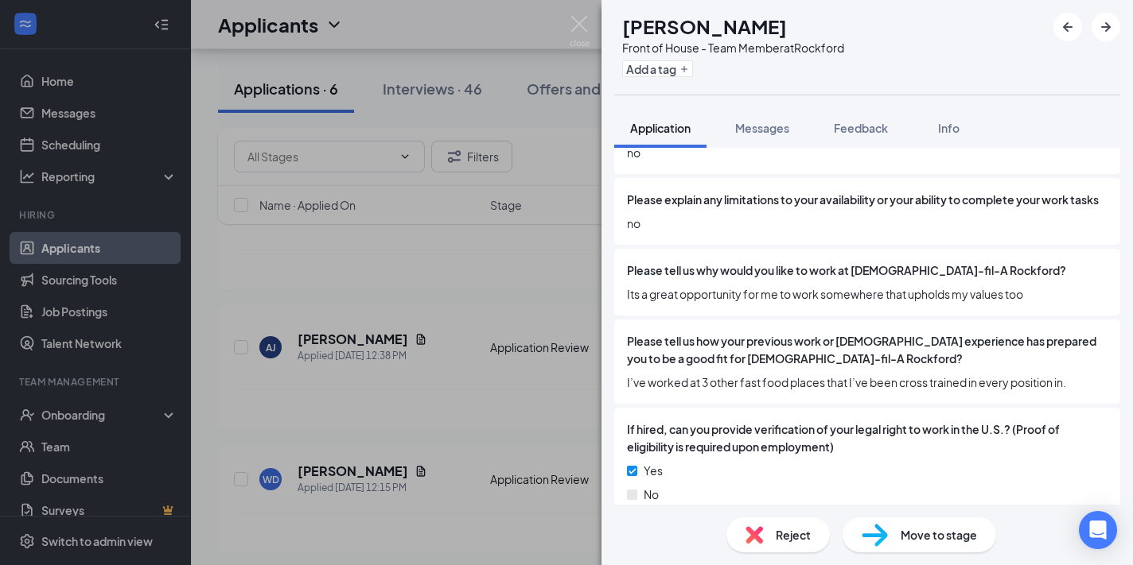
click at [905, 536] on span "Move to stage" at bounding box center [938, 535] width 76 height 17
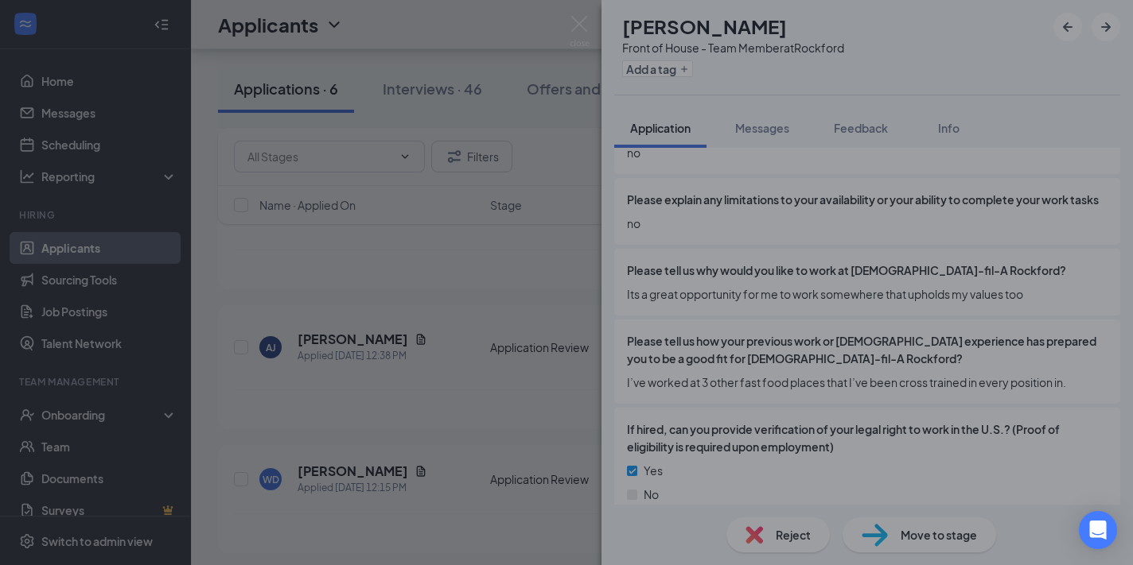
scroll to position [1153, 0]
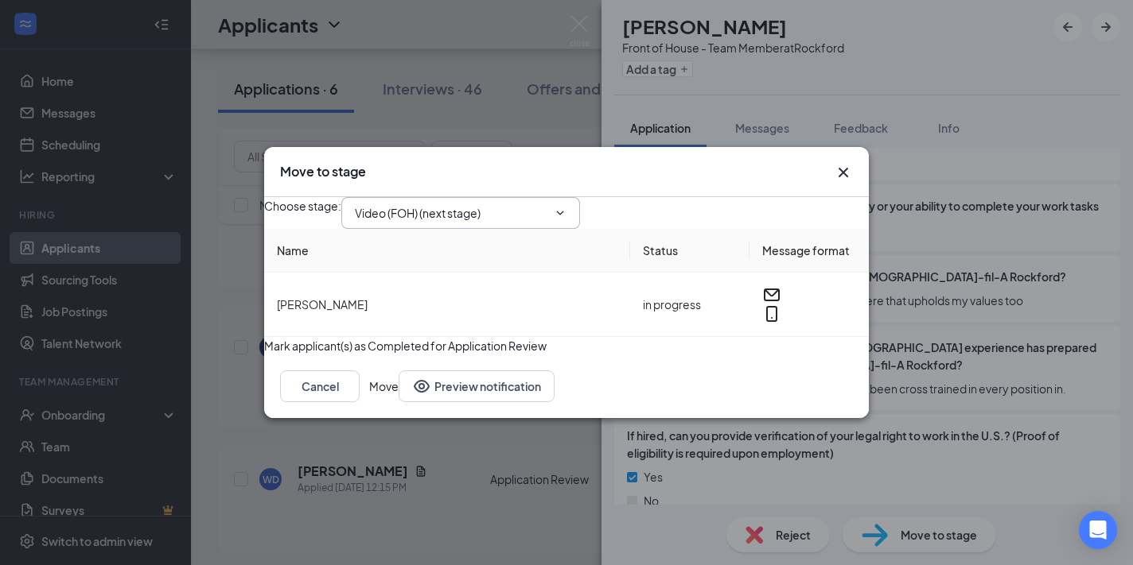
click at [468, 204] on input "Video (FOH) (next stage)" at bounding box center [451, 212] width 192 height 17
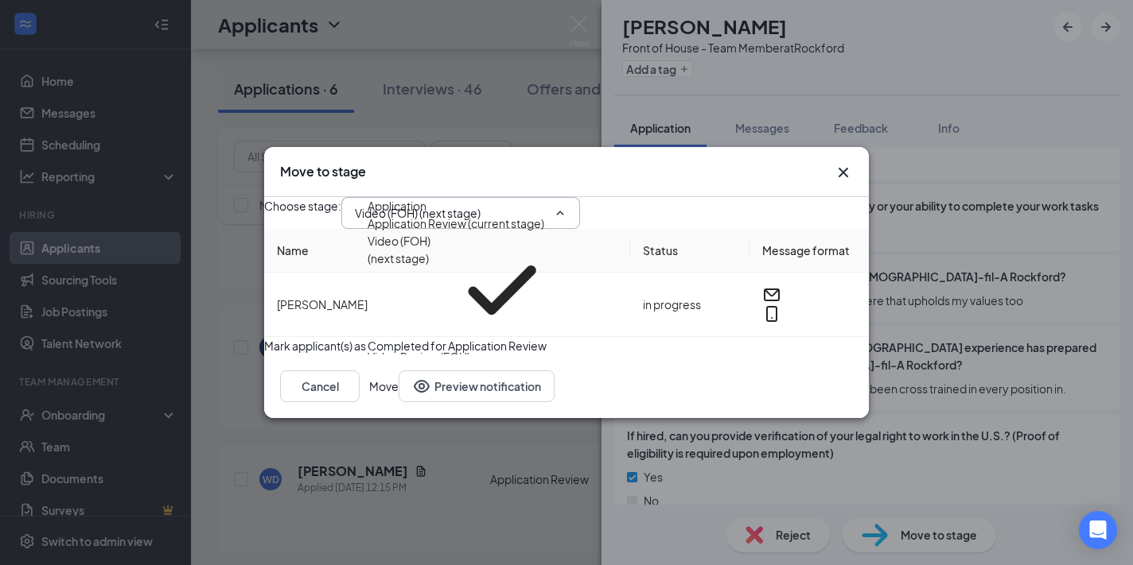
click at [439, 366] on div "First interview" at bounding box center [403, 374] width 72 height 17
type input "First interview"
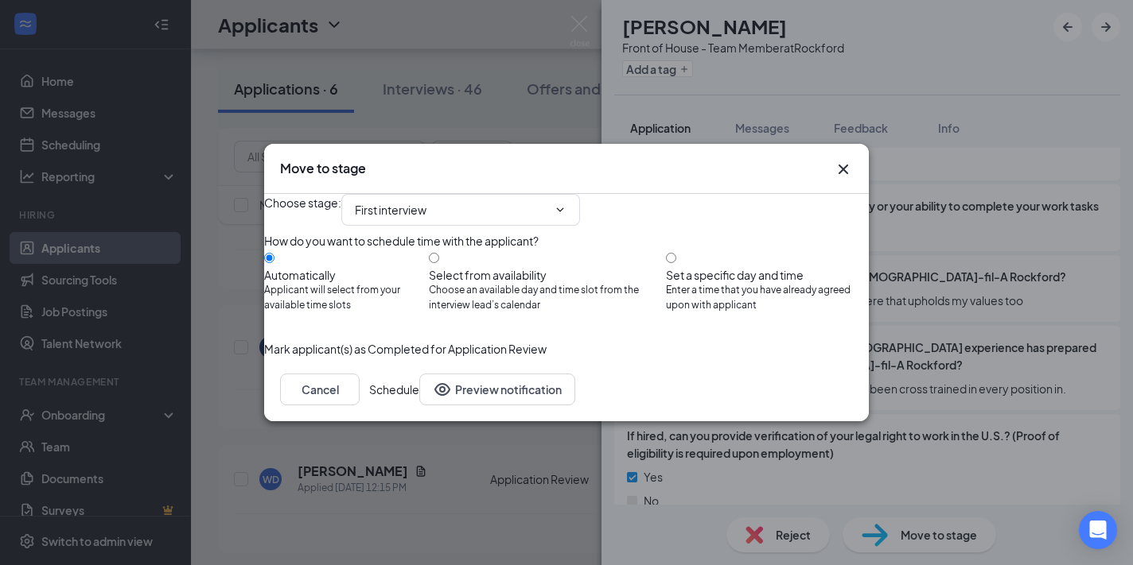
click at [419, 406] on button "Schedule" at bounding box center [394, 390] width 50 height 32
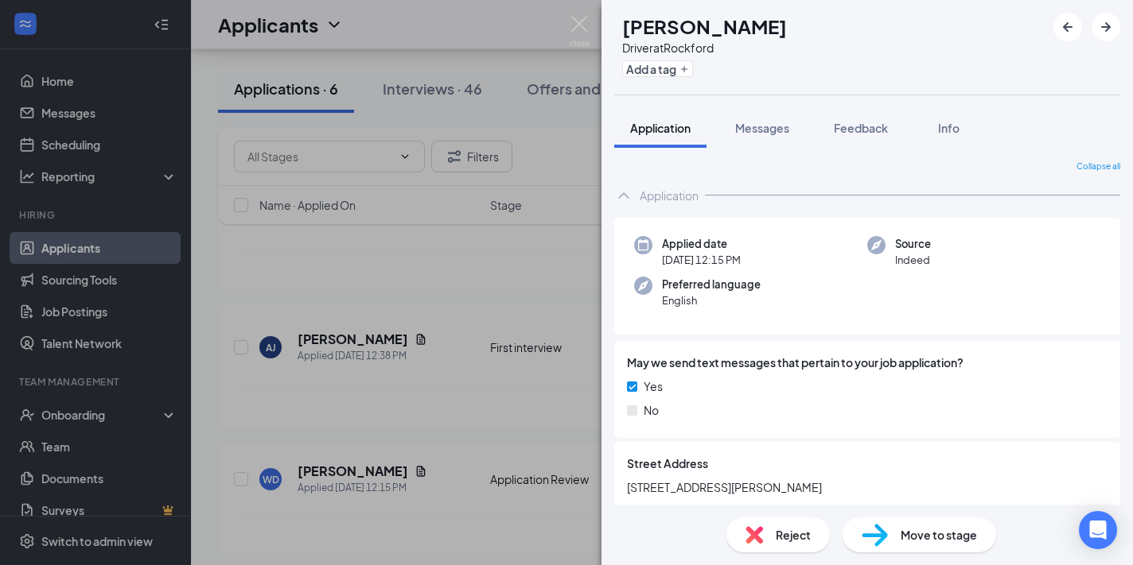
click at [441, 386] on div "WD [PERSON_NAME] Driver at [GEOGRAPHIC_DATA] Add a tag Application Messages Fee…" at bounding box center [566, 282] width 1133 height 565
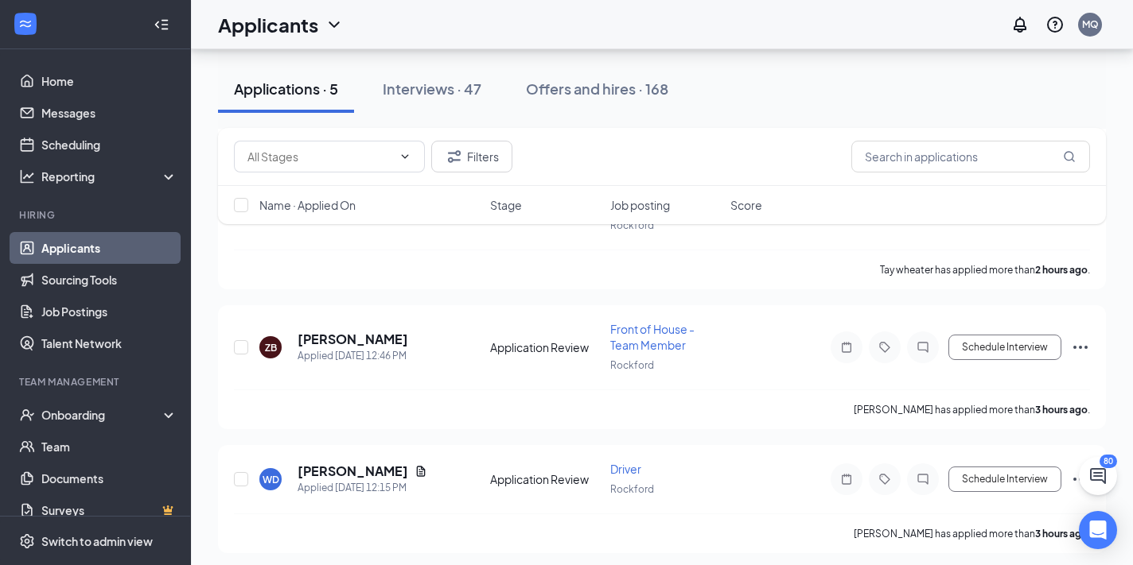
scroll to position [423, 0]
click at [327, 336] on h5 "[PERSON_NAME]" at bounding box center [352, 338] width 111 height 17
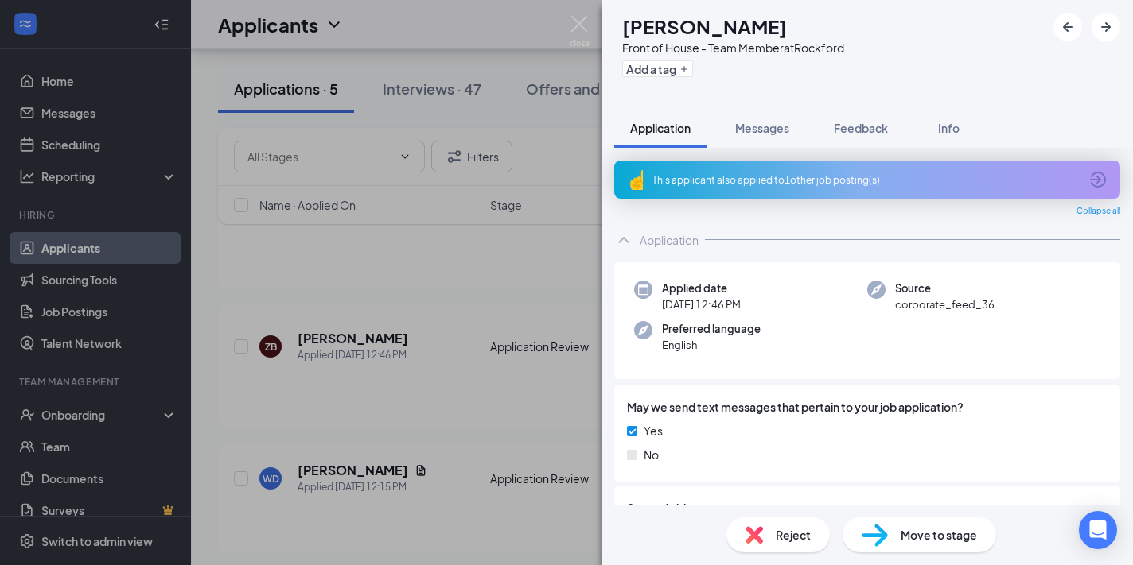
click at [779, 184] on div "This applicant also applied to 1 other job posting(s)" at bounding box center [865, 180] width 426 height 14
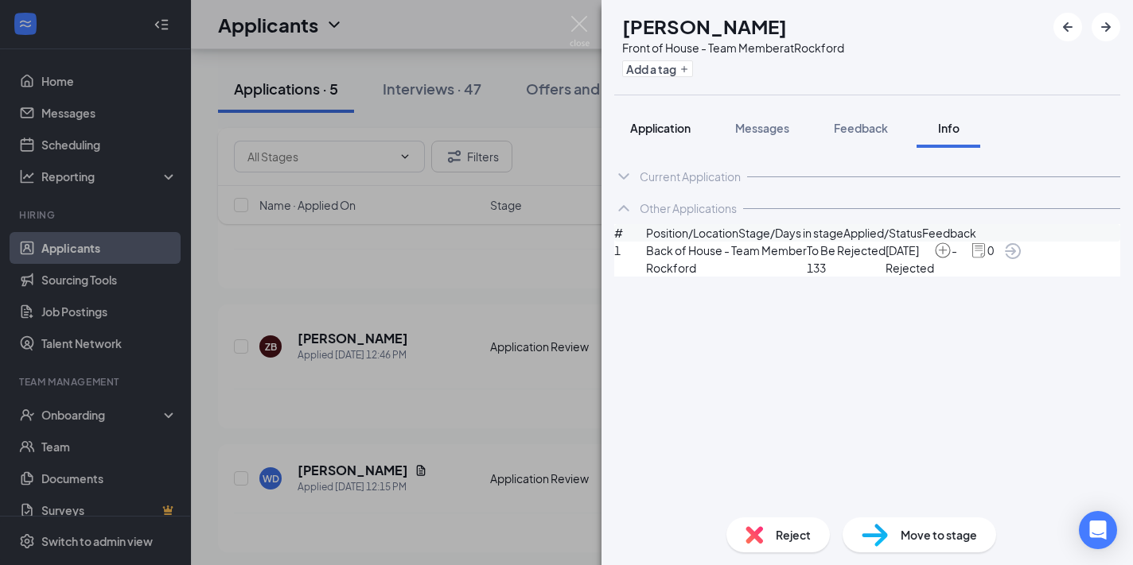
click at [652, 119] on button "Application" at bounding box center [660, 128] width 92 height 40
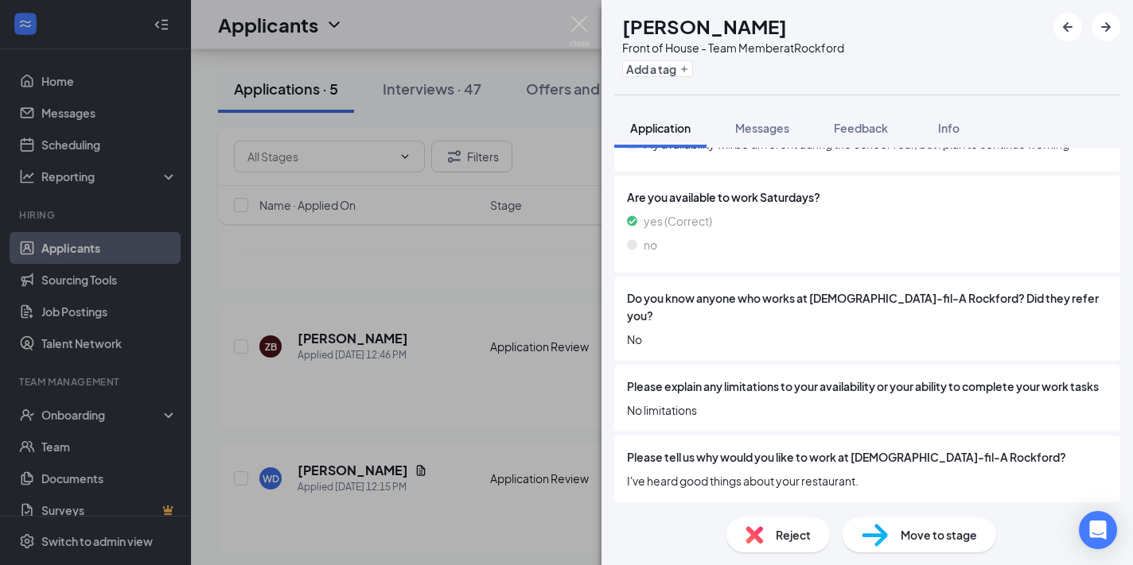
scroll to position [962, 0]
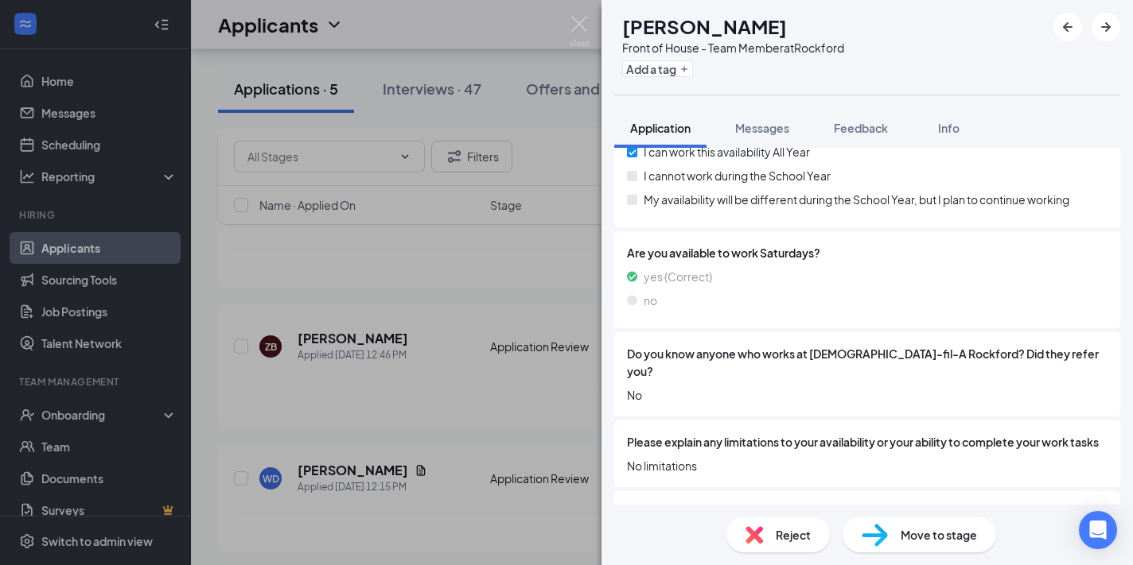
click at [896, 541] on div "Move to stage" at bounding box center [919, 535] width 154 height 35
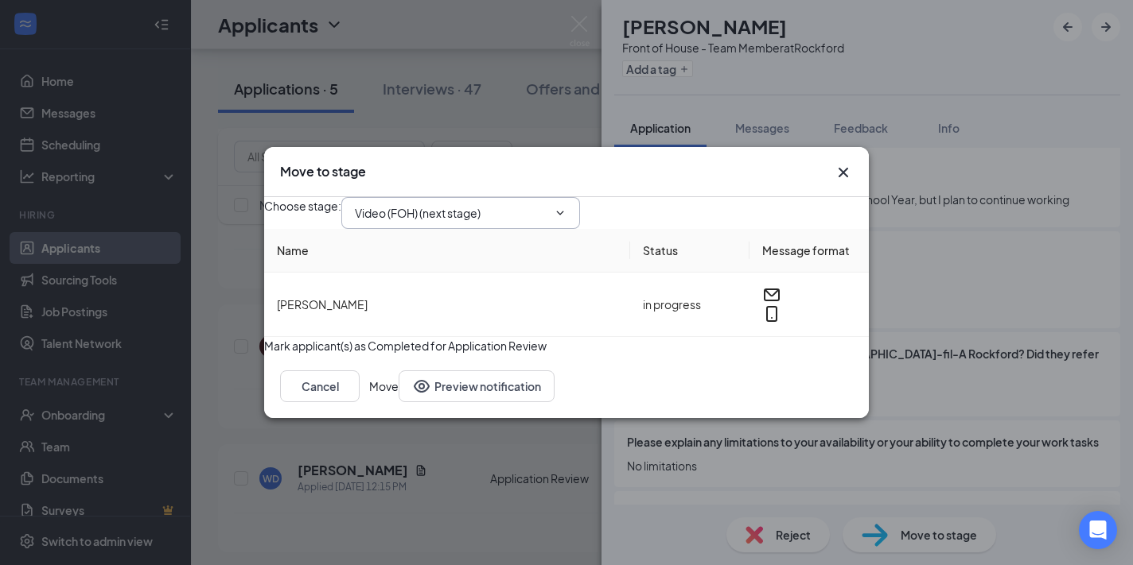
click at [507, 204] on input "Video (FOH) (next stage)" at bounding box center [451, 212] width 192 height 17
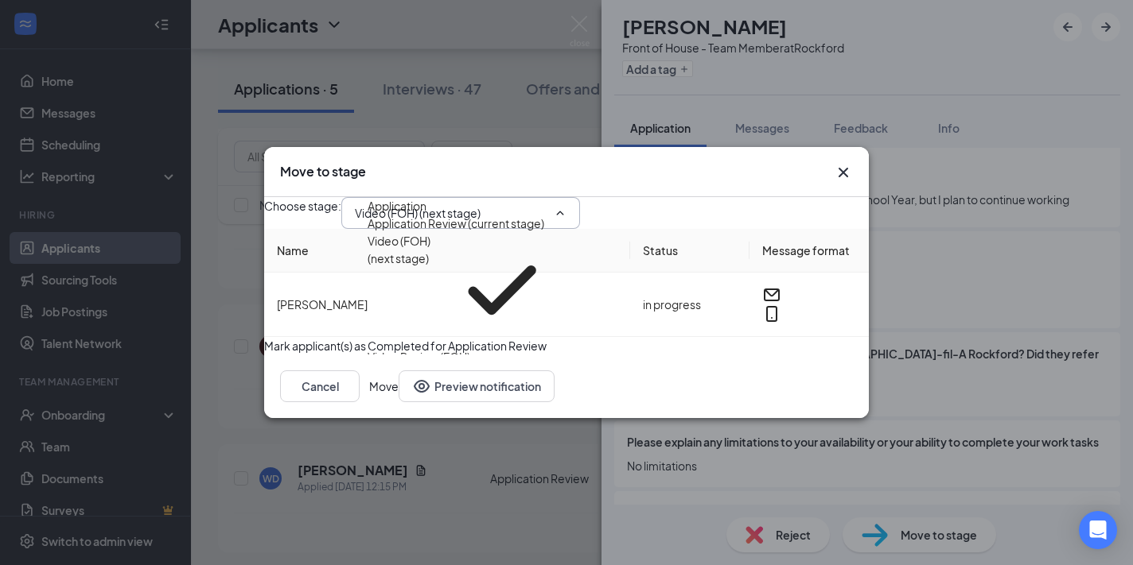
scroll to position [150, 0]
click at [439, 366] on div "First interview" at bounding box center [403, 374] width 72 height 17
type input "First interview"
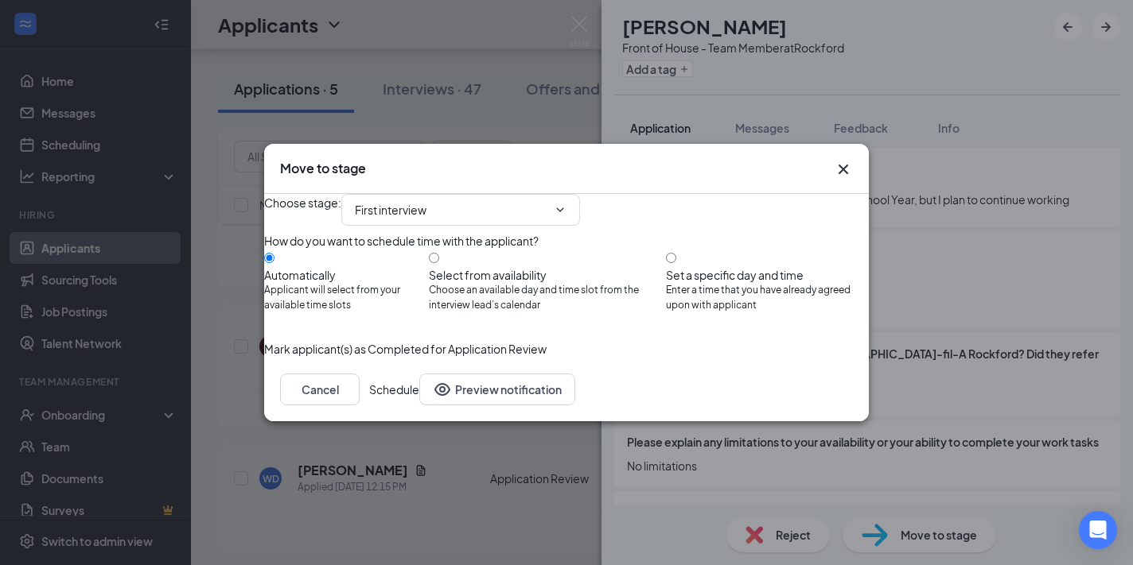
click at [419, 406] on button "Schedule" at bounding box center [394, 390] width 50 height 32
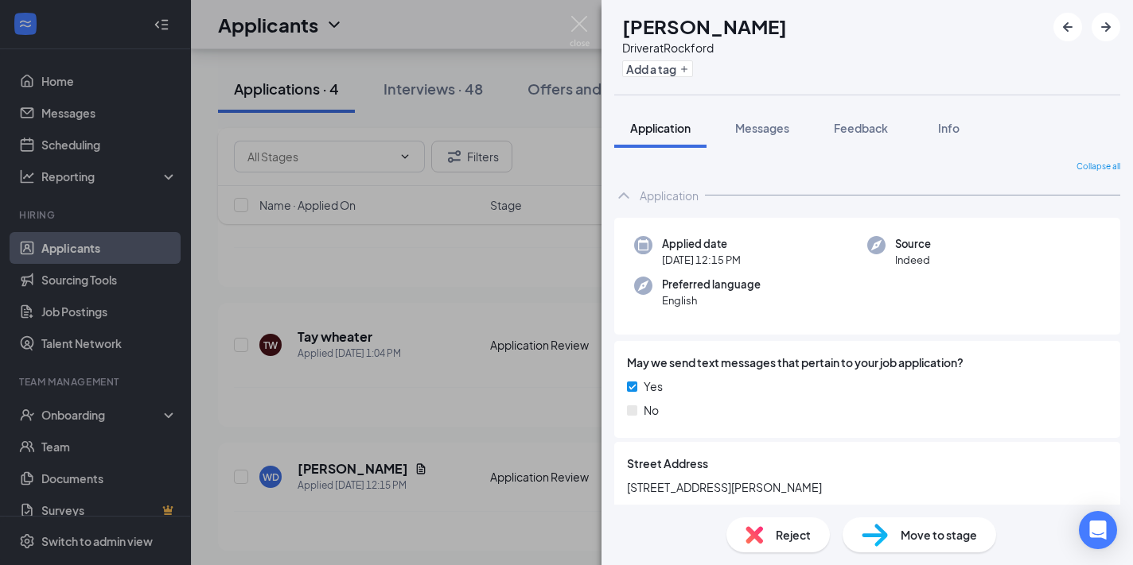
click at [495, 322] on div "WD [PERSON_NAME] Driver at [GEOGRAPHIC_DATA] Add a tag Application Messages Fee…" at bounding box center [566, 282] width 1133 height 565
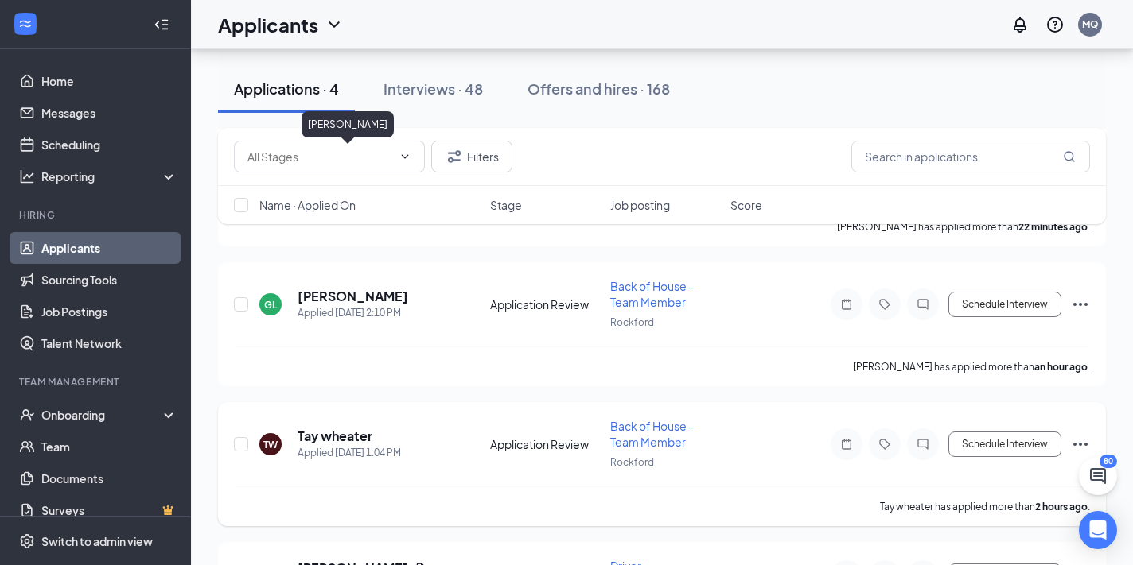
scroll to position [285, 0]
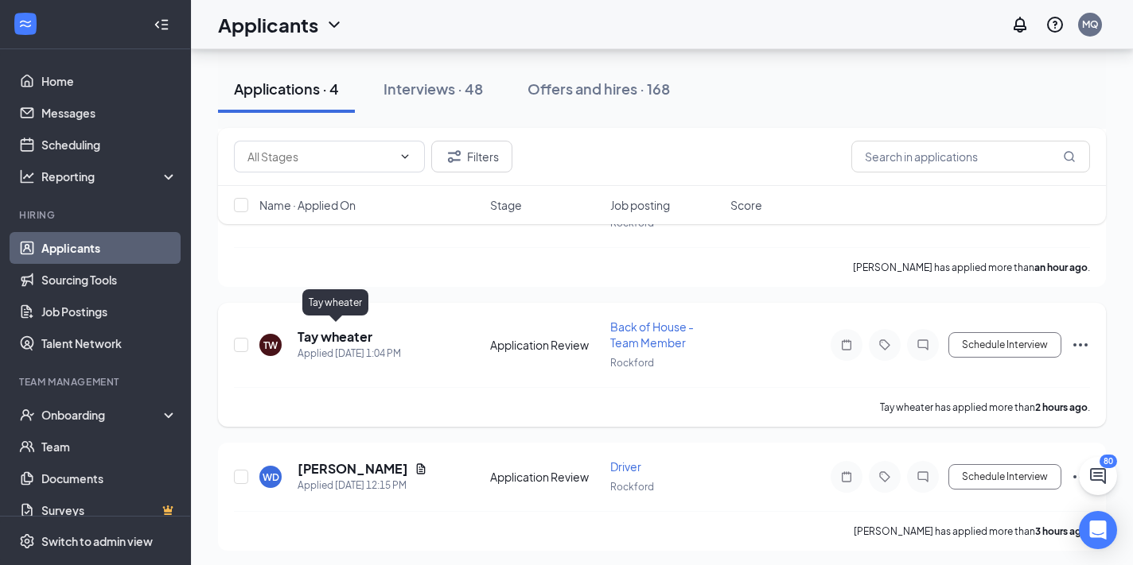
click at [344, 332] on h5 "Tay wheater" at bounding box center [334, 336] width 75 height 17
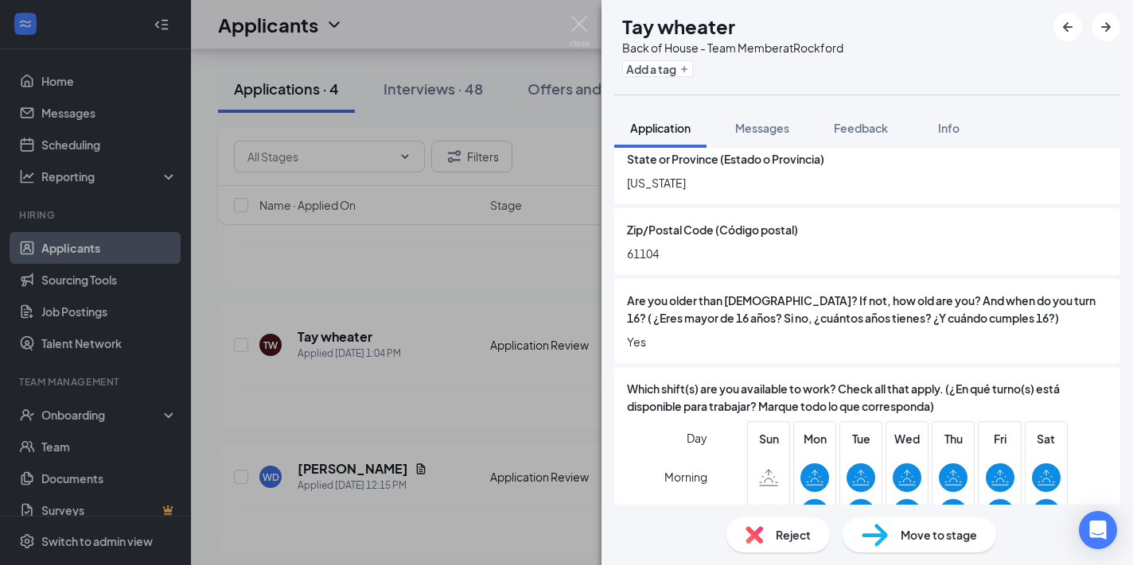
scroll to position [453, 0]
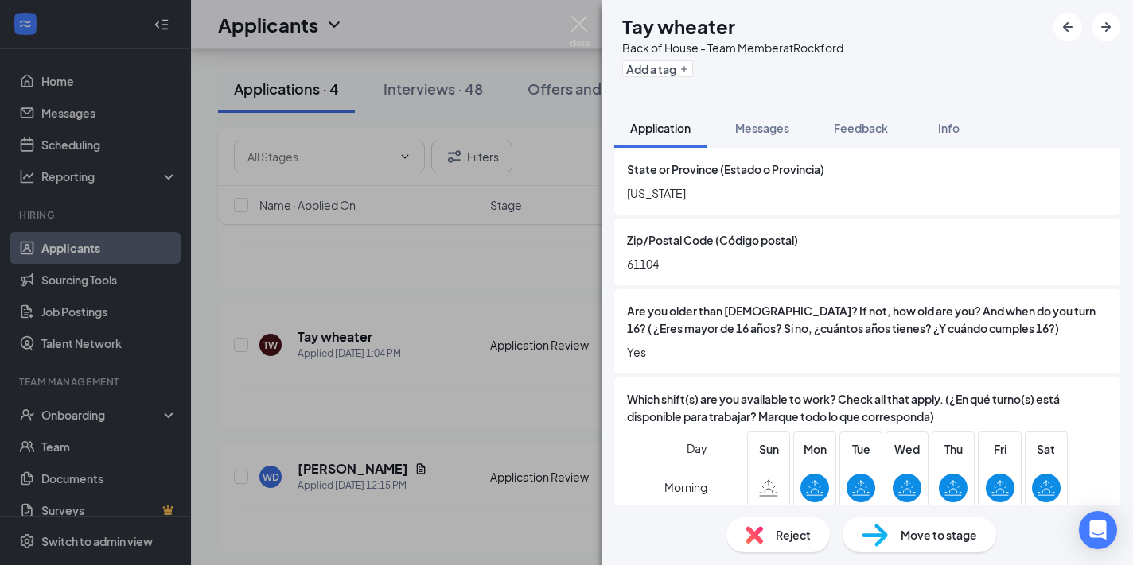
click at [930, 536] on span "Move to stage" at bounding box center [938, 535] width 76 height 17
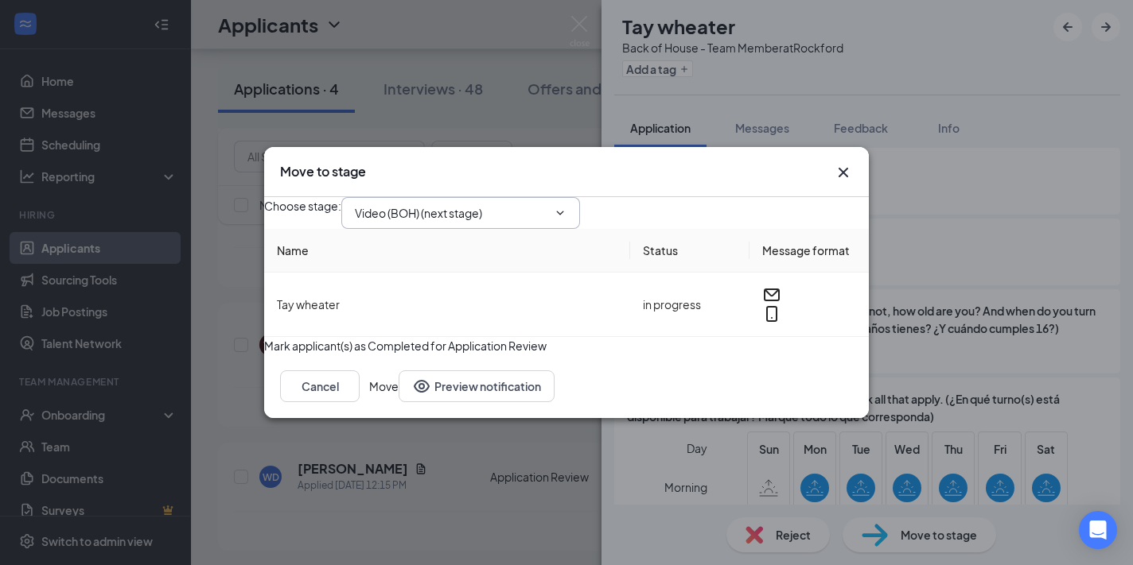
click at [547, 206] on input "Video (BOH) (next stage)" at bounding box center [451, 212] width 192 height 17
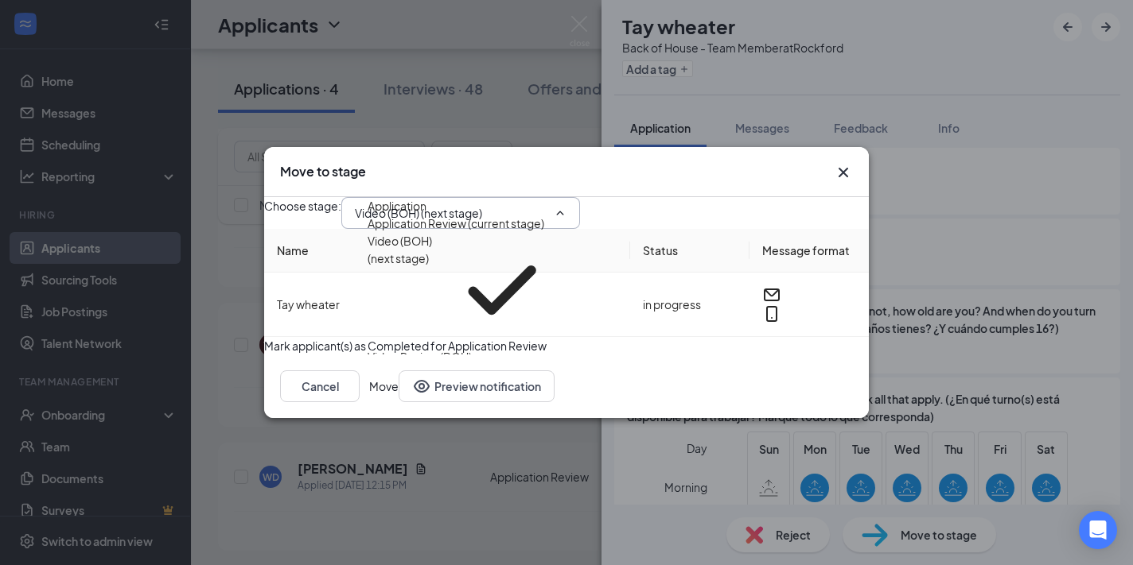
scroll to position [76, 0]
click at [527, 366] on div "First interview" at bounding box center [463, 374] width 192 height 17
type input "First interview"
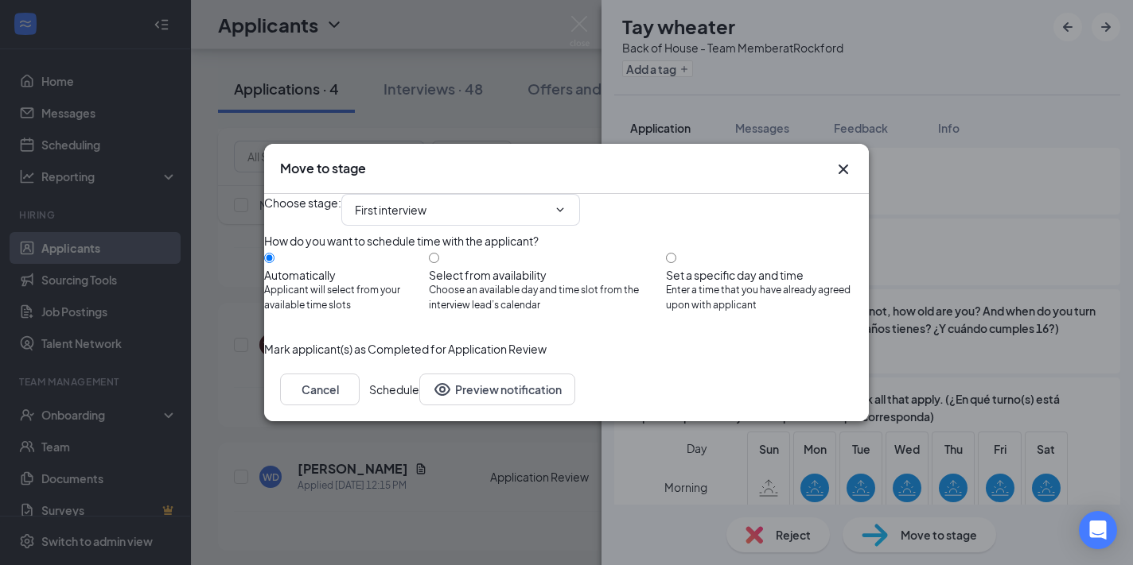
click at [419, 406] on button "Schedule" at bounding box center [394, 390] width 50 height 32
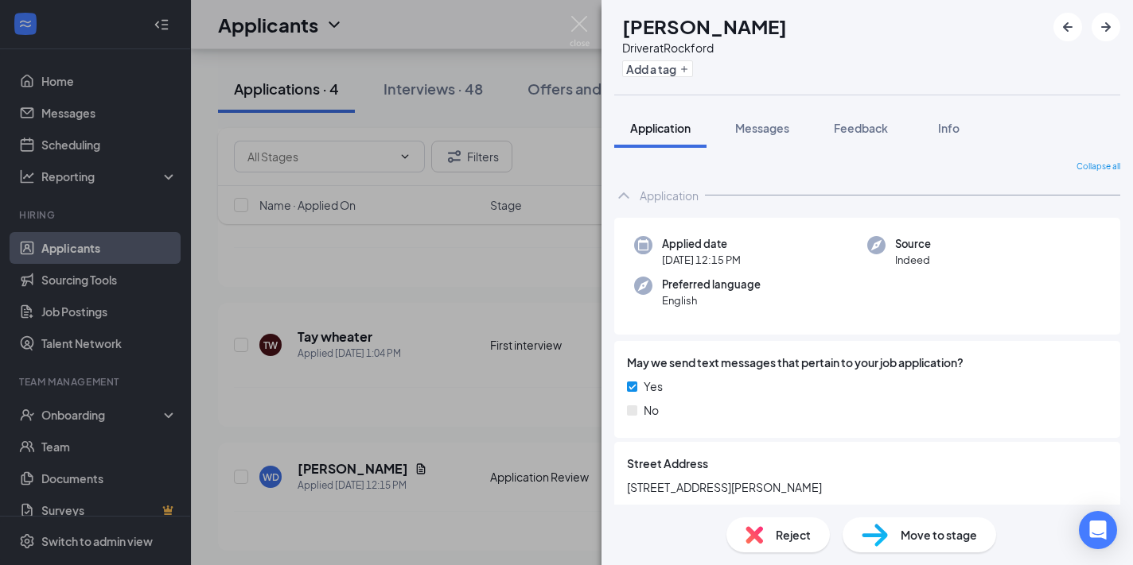
click at [399, 363] on div "WD [PERSON_NAME] Driver at [GEOGRAPHIC_DATA] Add a tag Application Messages Fee…" at bounding box center [566, 282] width 1133 height 565
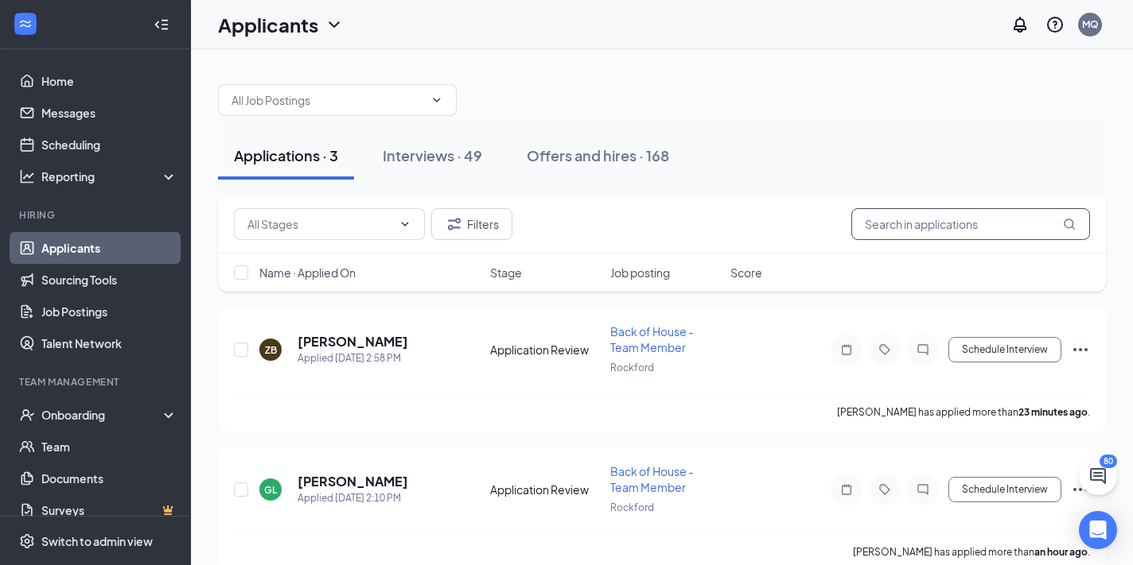
click at [975, 224] on input "text" at bounding box center [970, 224] width 239 height 32
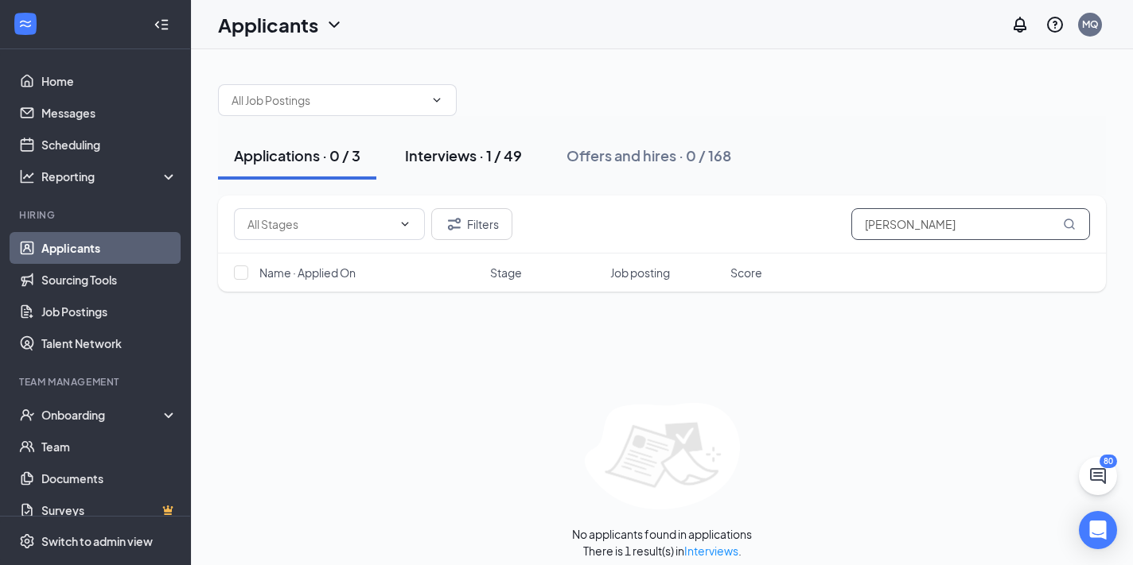
type input "[PERSON_NAME]"
click at [487, 151] on div "Interviews · 1 / 49" at bounding box center [463, 156] width 117 height 20
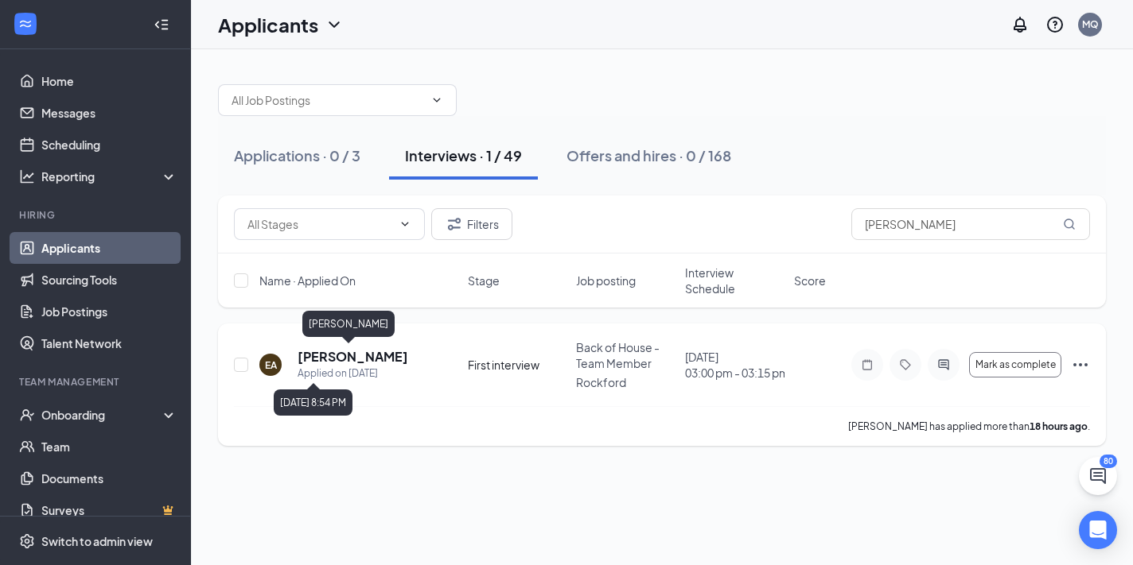
click at [347, 363] on h5 "[PERSON_NAME]" at bounding box center [352, 356] width 111 height 17
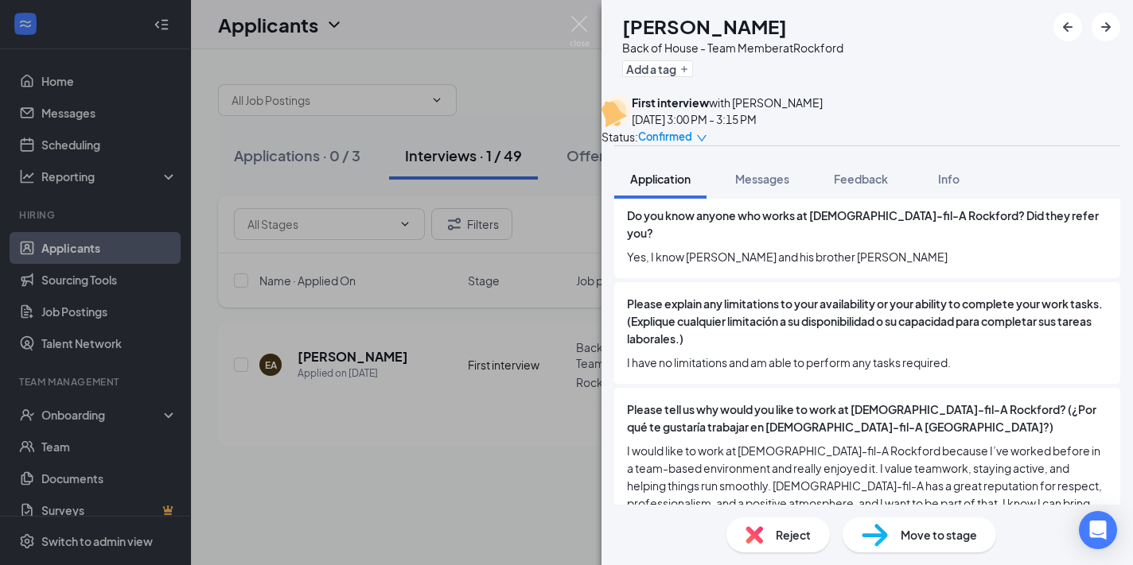
scroll to position [1143, 0]
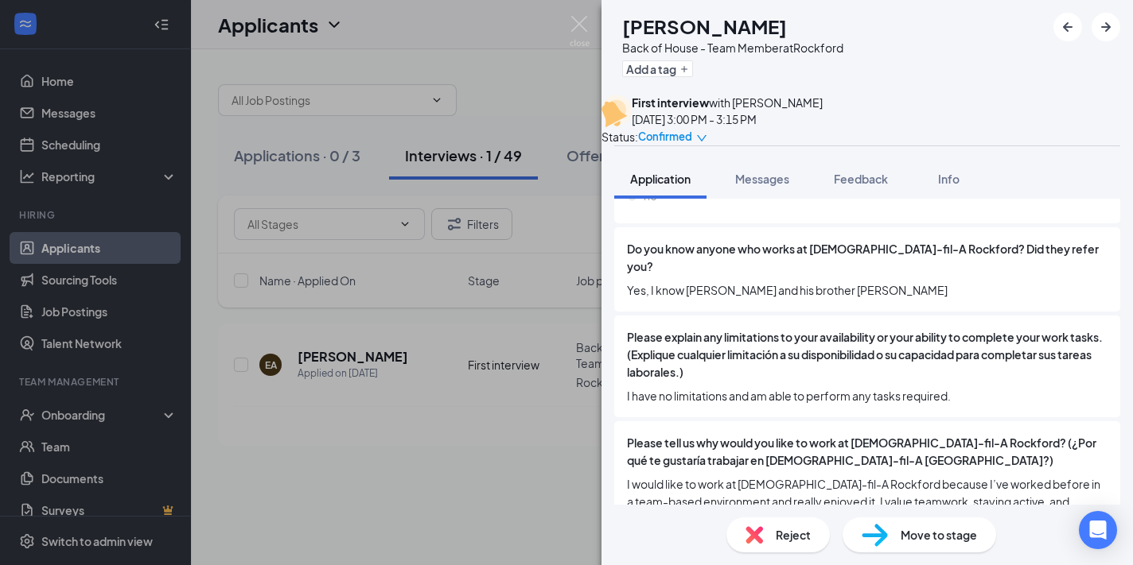
click at [501, 528] on div "EA [PERSON_NAME] Back of House - Team Member at [GEOGRAPHIC_DATA] Add a tag Fir…" at bounding box center [566, 282] width 1133 height 565
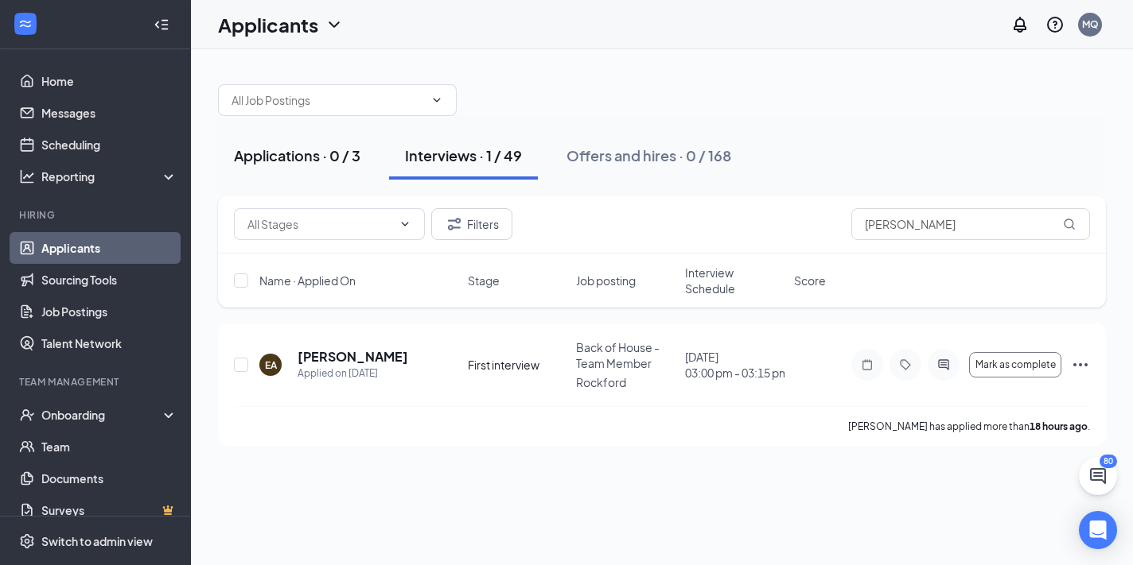
click at [276, 164] on div "Applications · 0 / 3" at bounding box center [297, 156] width 126 height 20
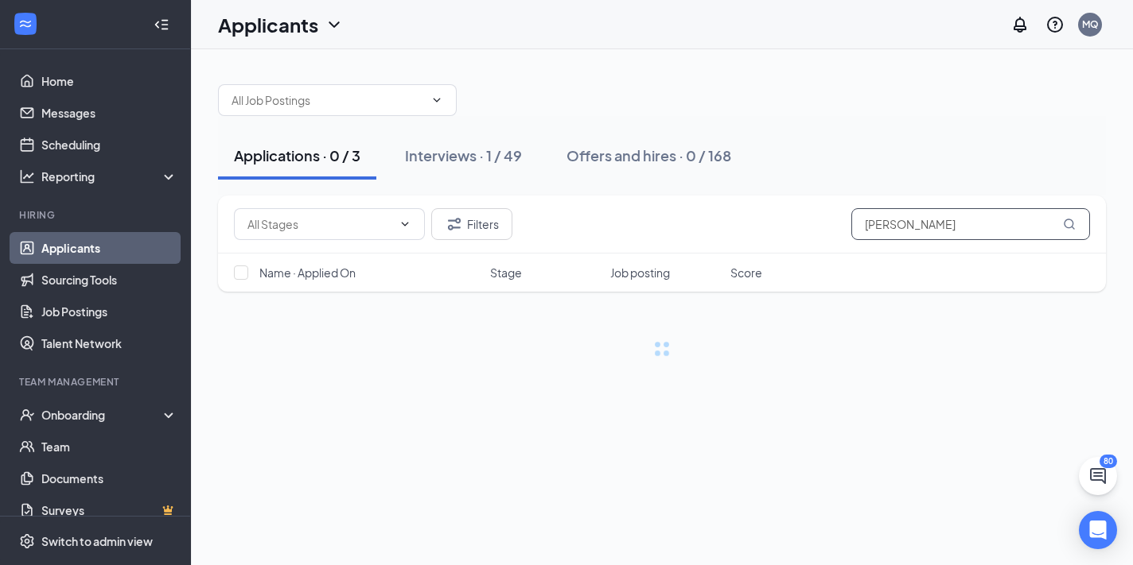
click at [889, 224] on input "[PERSON_NAME]" at bounding box center [970, 224] width 239 height 32
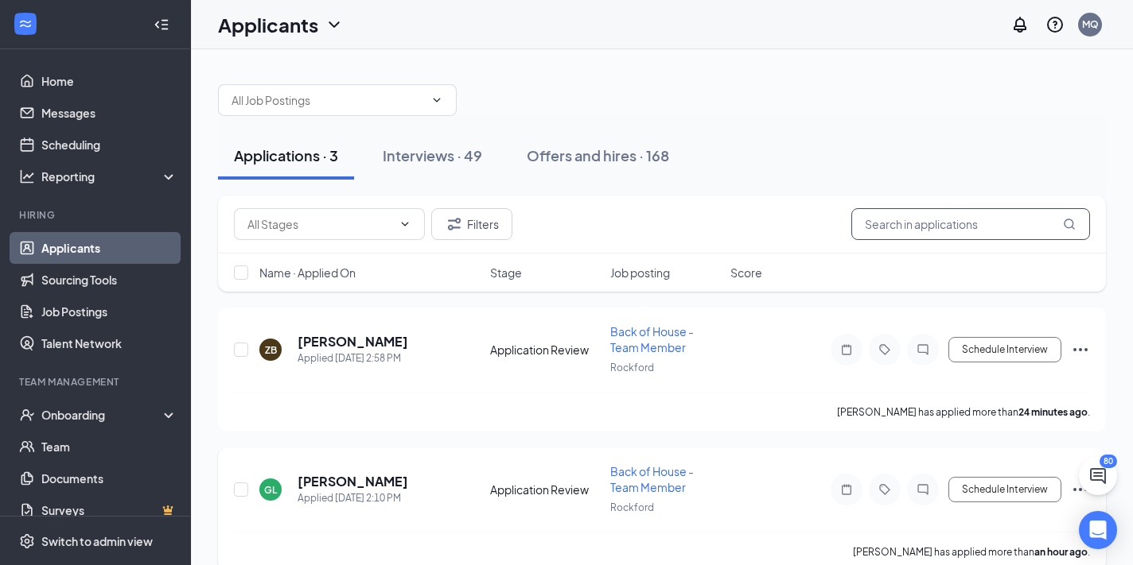
scroll to position [146, 0]
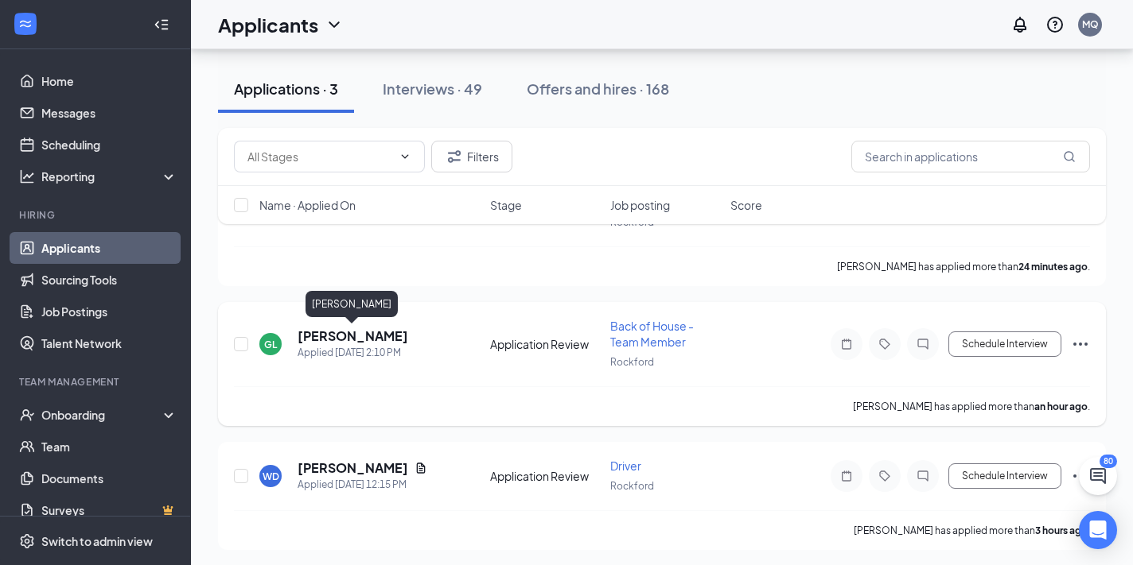
click at [361, 340] on h5 "[PERSON_NAME]" at bounding box center [352, 336] width 111 height 17
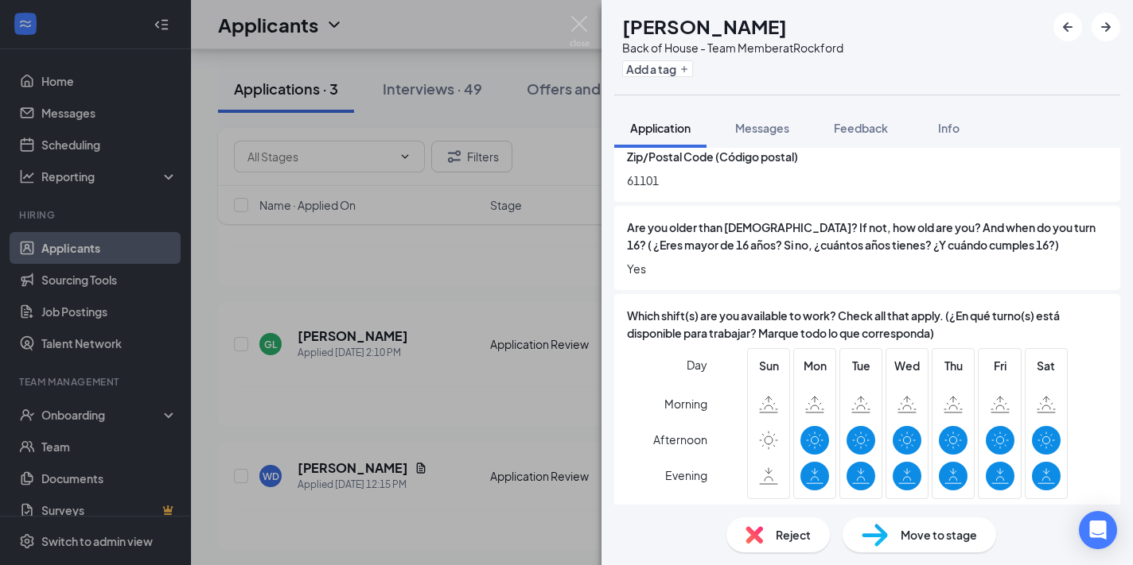
scroll to position [558, 0]
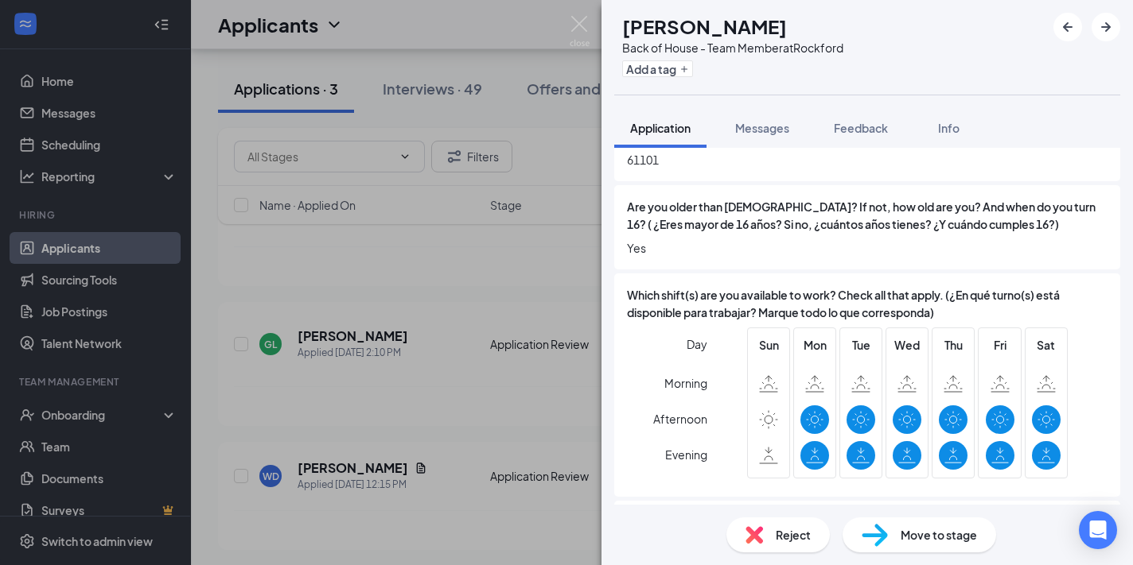
click at [446, 355] on div "GL [PERSON_NAME] Back of House - Team Member at [GEOGRAPHIC_DATA] Add a tag App…" at bounding box center [566, 282] width 1133 height 565
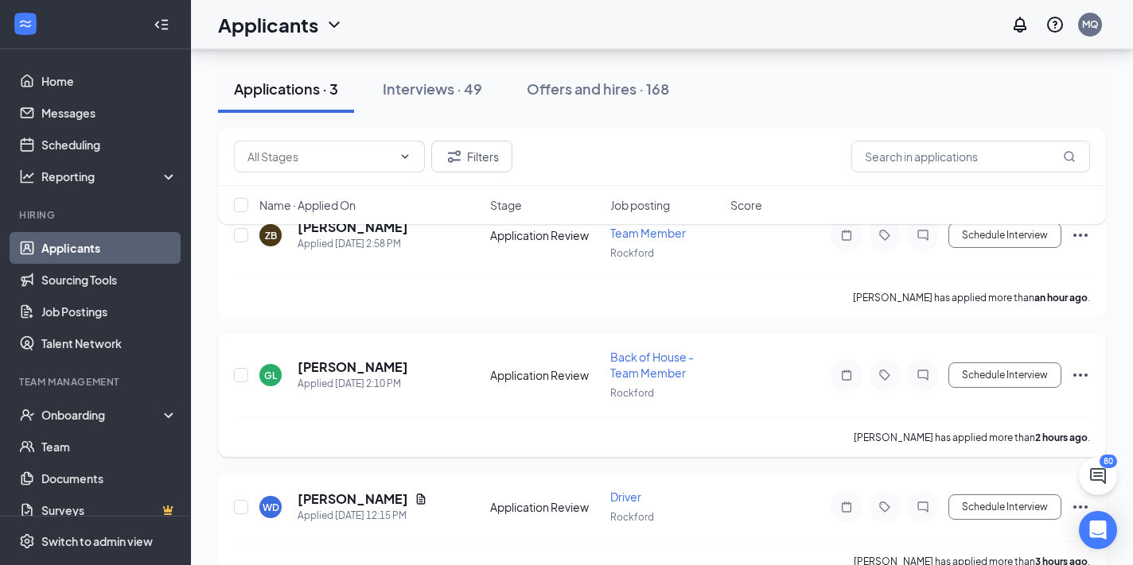
scroll to position [146, 0]
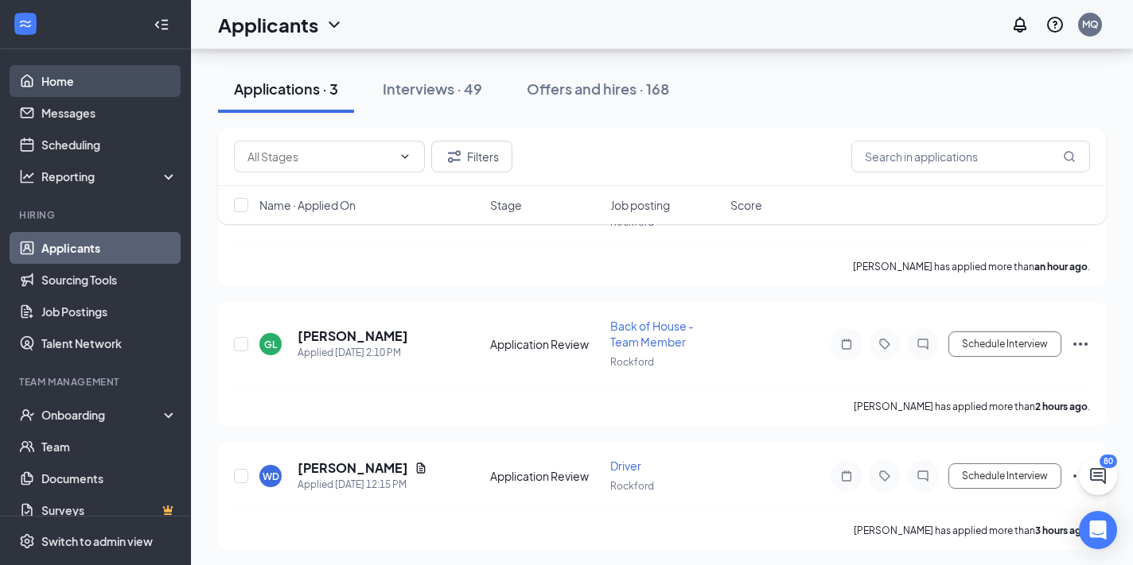
click at [67, 91] on link "Home" at bounding box center [109, 81] width 136 height 32
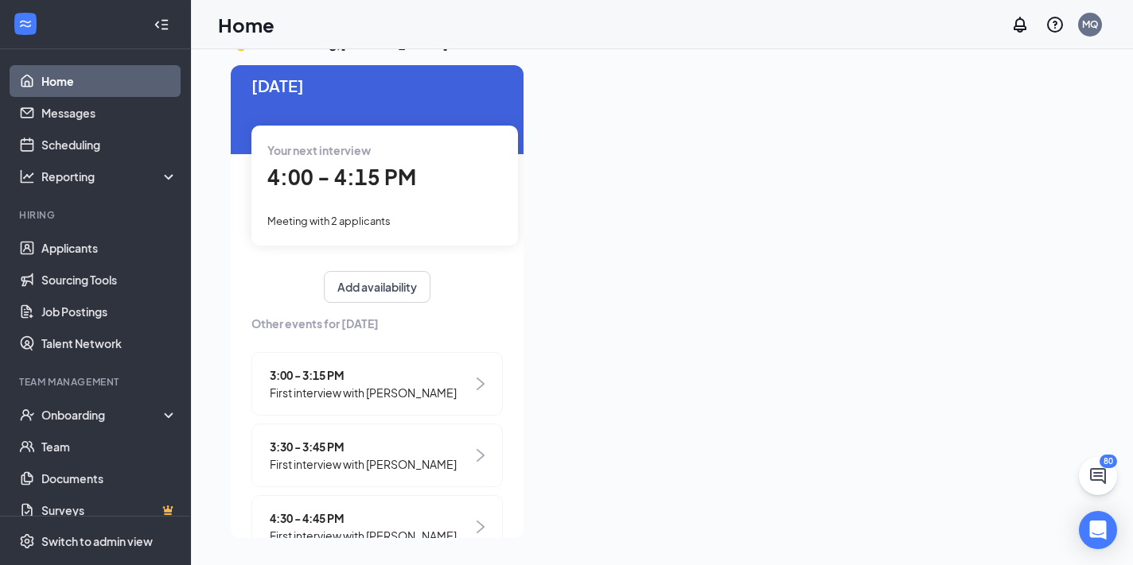
scroll to position [19, 0]
click at [361, 165] on span "4:00 - 4:15 PM" at bounding box center [341, 175] width 149 height 26
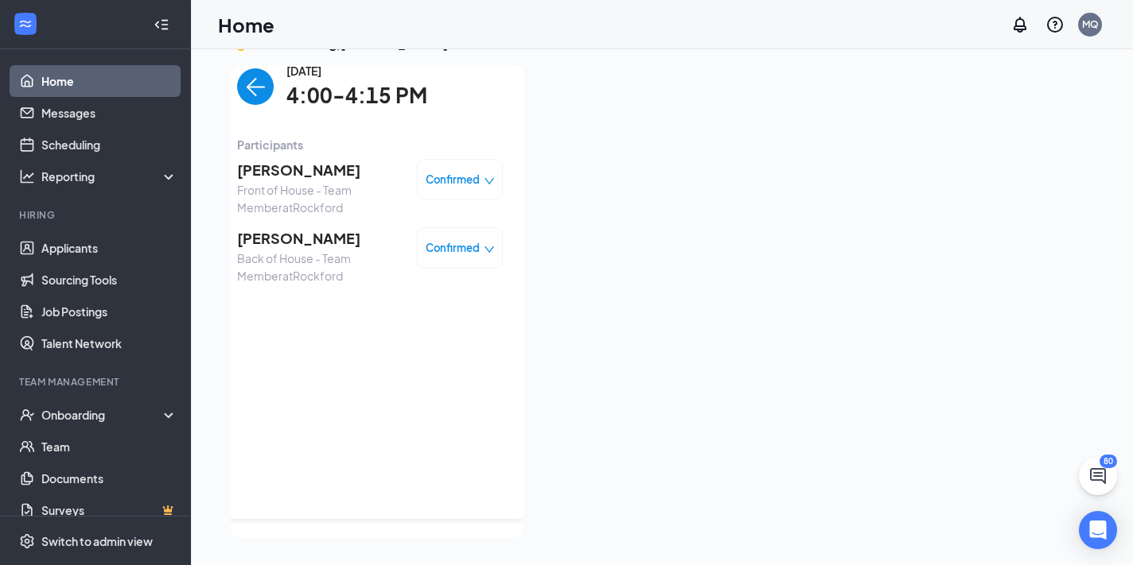
scroll to position [0, 0]
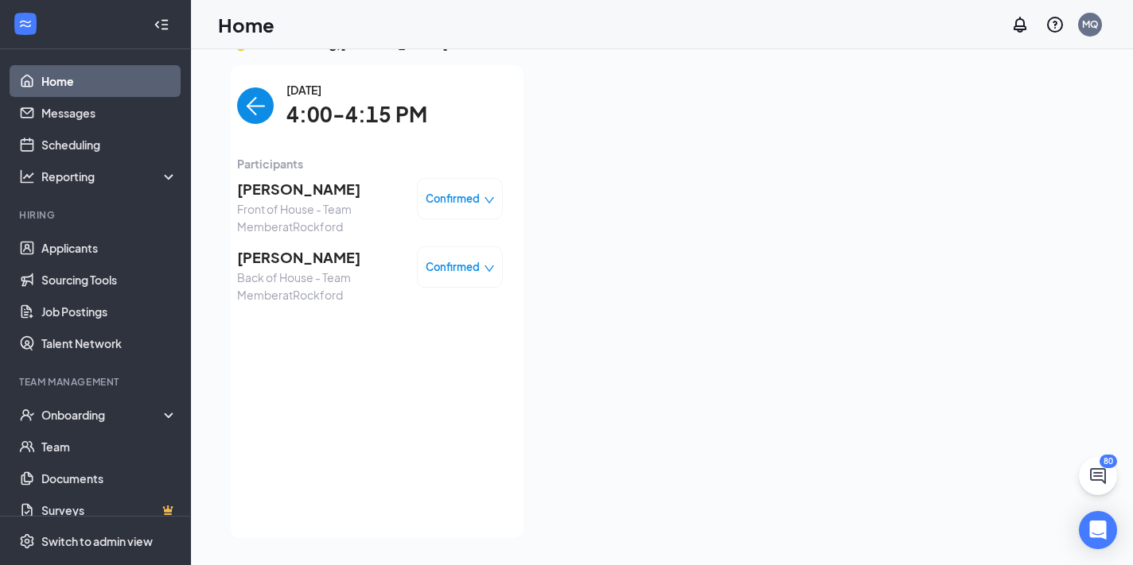
click at [307, 194] on span "[PERSON_NAME]" at bounding box center [320, 189] width 167 height 22
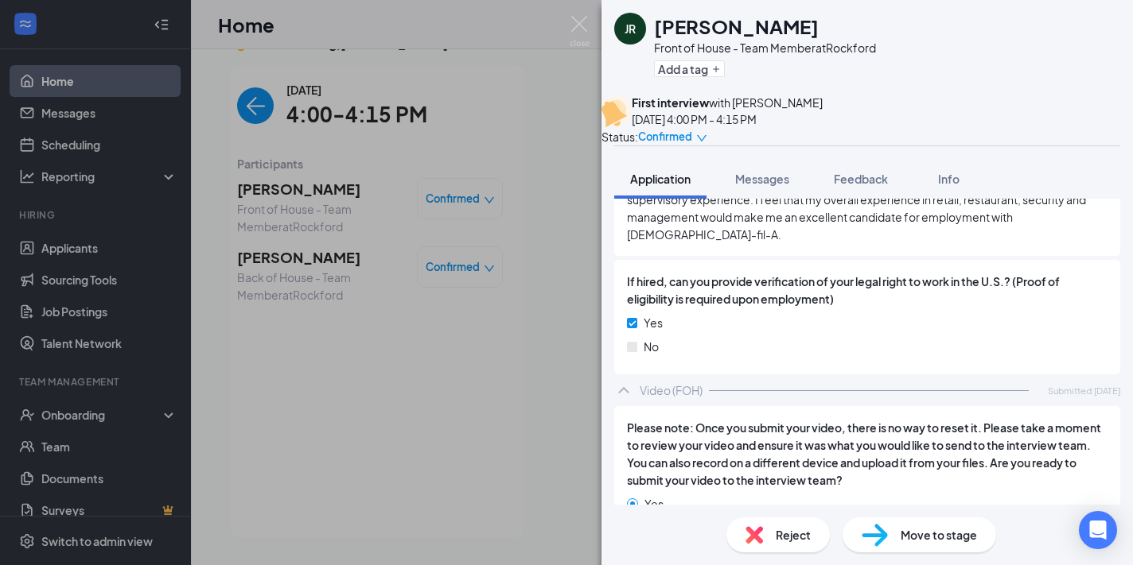
scroll to position [1553, 0]
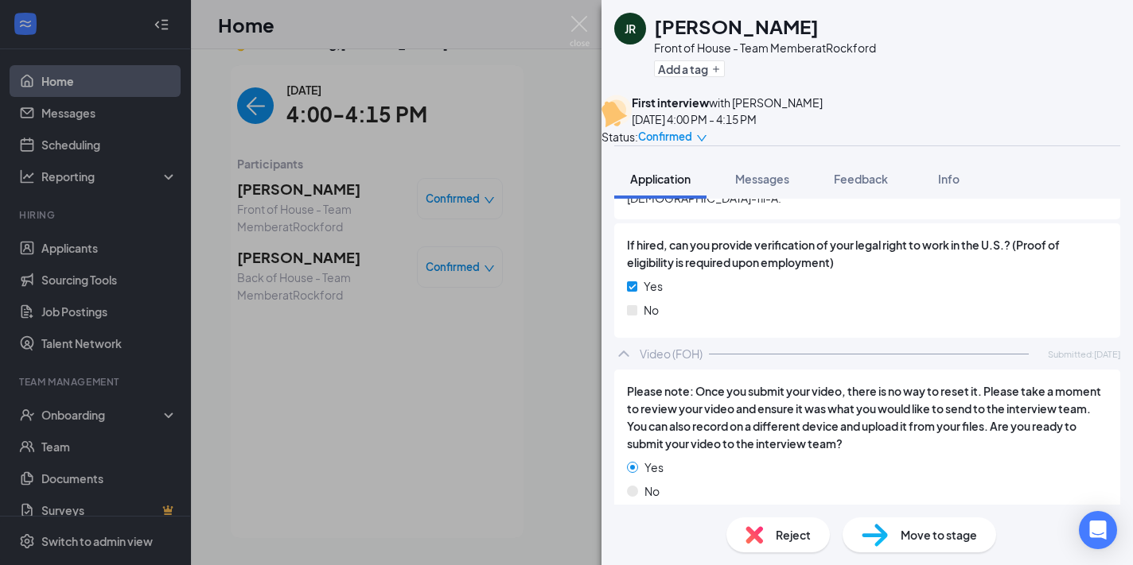
click at [660, 346] on div "Video (FOH)" at bounding box center [670, 354] width 63 height 16
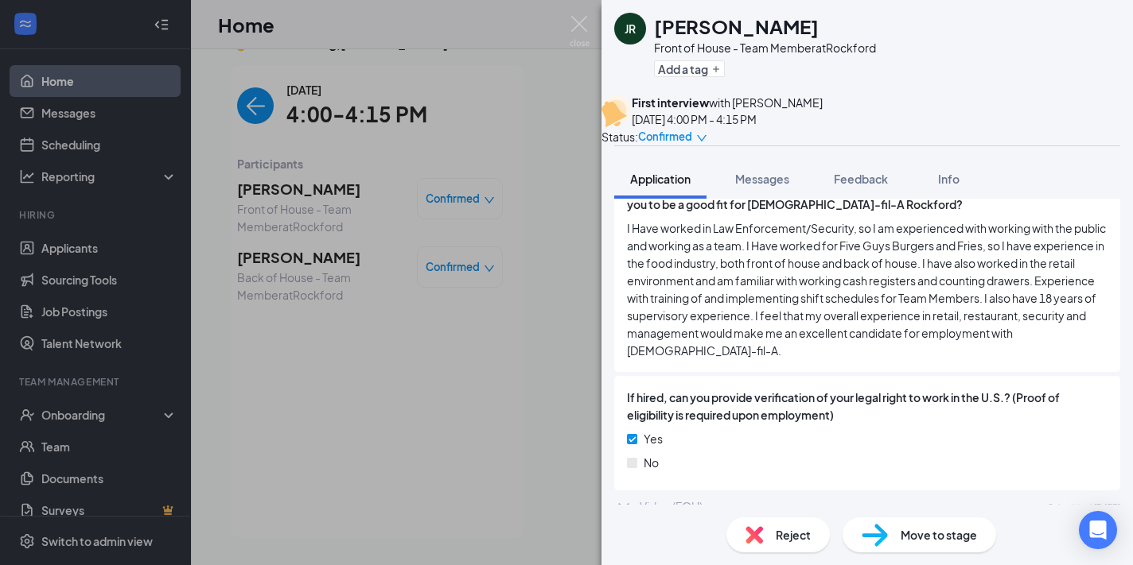
scroll to position [1399, 0]
click at [674, 499] on div "Video (FOH)" at bounding box center [670, 507] width 63 height 16
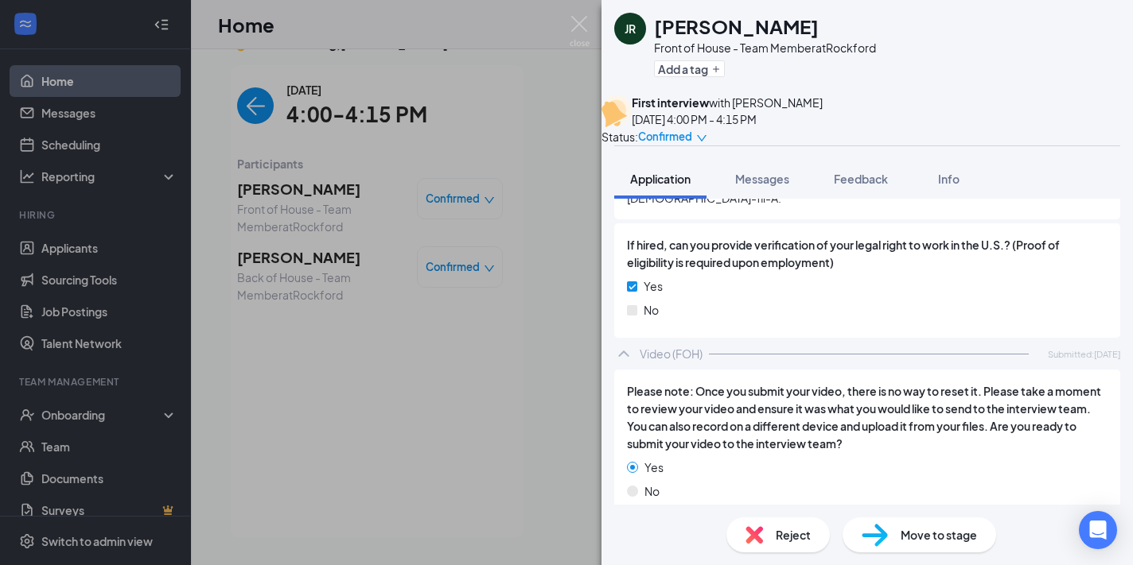
scroll to position [1553, 0]
click at [460, 421] on div "JR [PERSON_NAME] Front of House - Team Member at [GEOGRAPHIC_DATA] Add a tag Fi…" at bounding box center [566, 282] width 1133 height 565
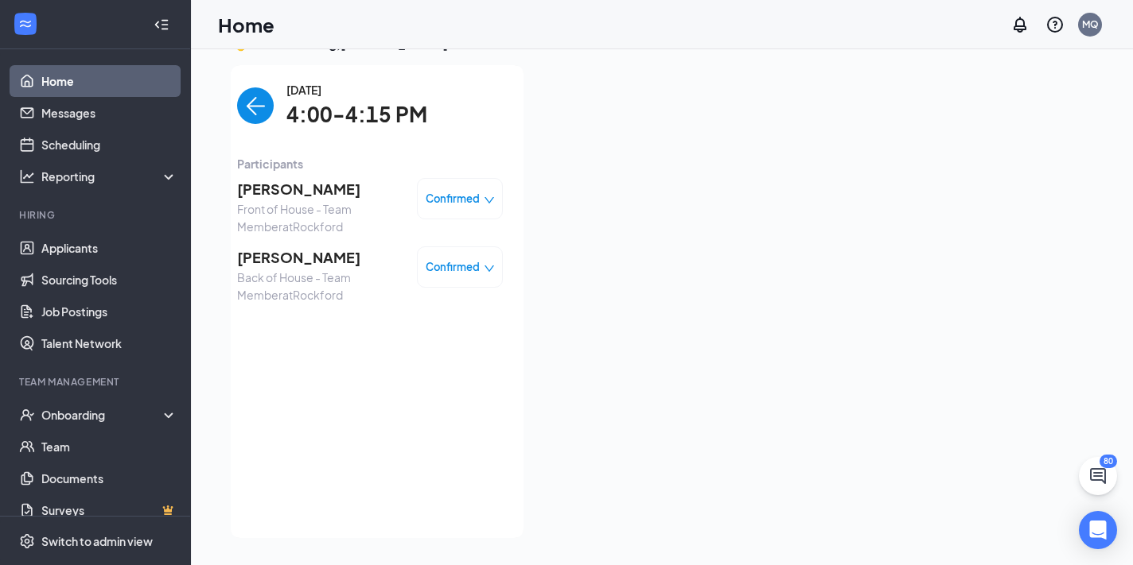
click at [257, 111] on img "back-button" at bounding box center [255, 105] width 37 height 37
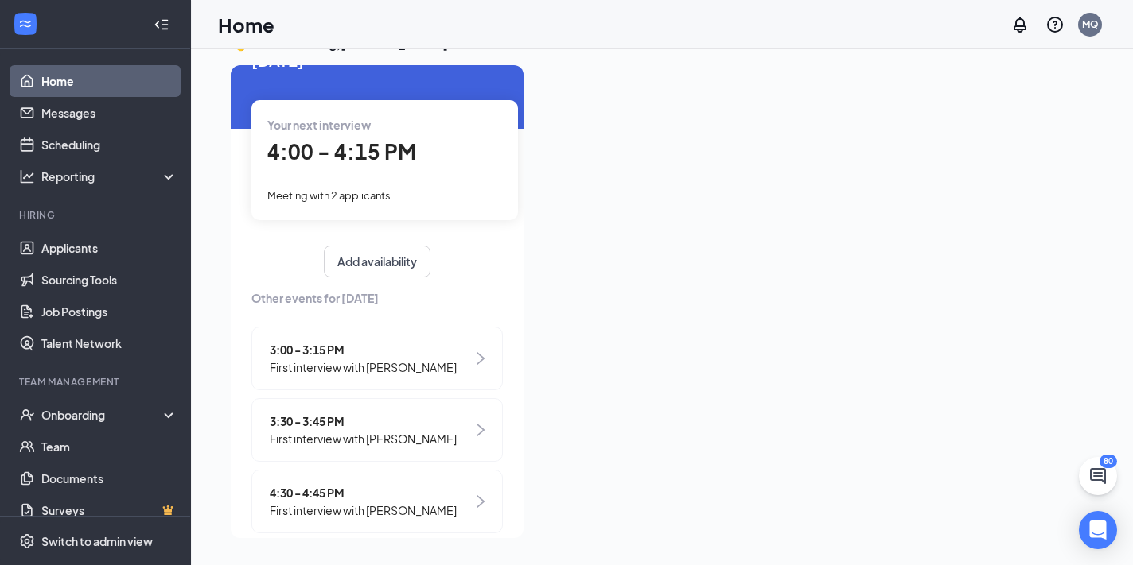
scroll to position [40, 0]
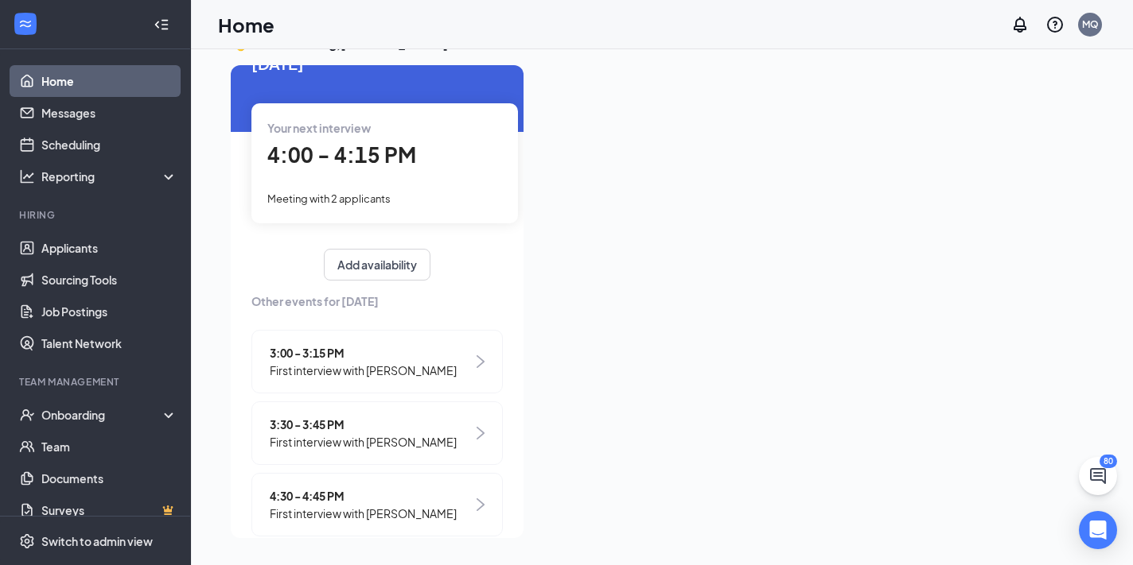
click at [397, 148] on span "4:00 - 4:15 PM" at bounding box center [341, 155] width 149 height 26
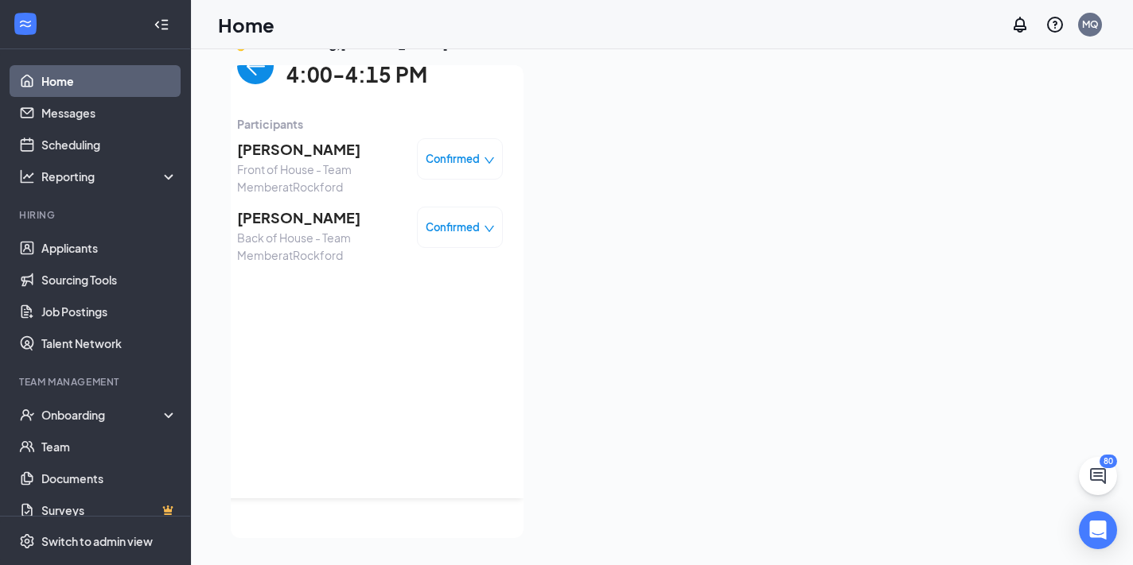
scroll to position [0, 0]
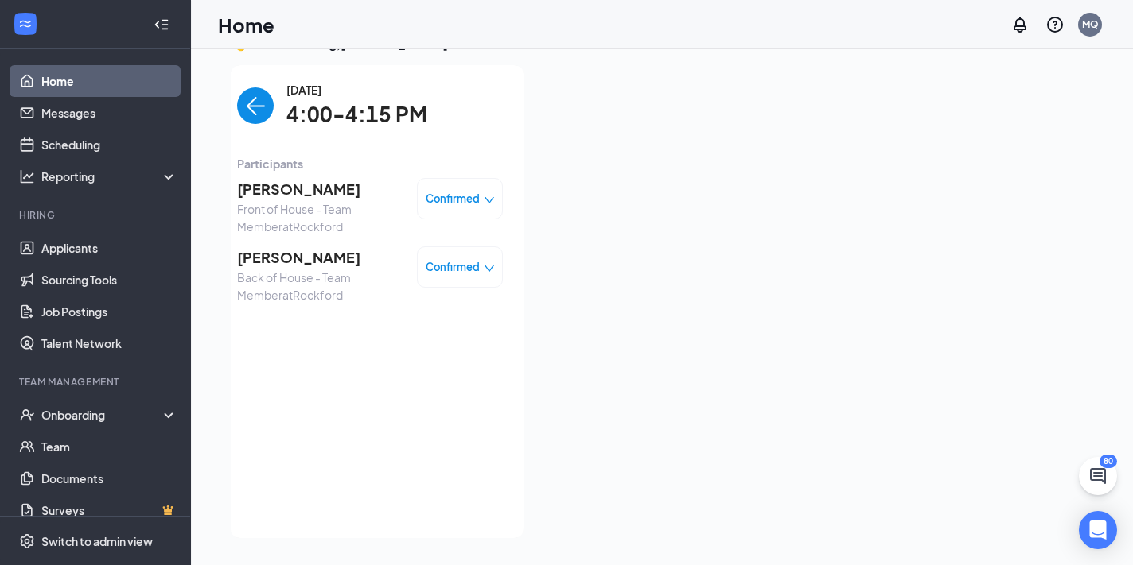
click at [312, 191] on span "[PERSON_NAME]" at bounding box center [320, 189] width 167 height 22
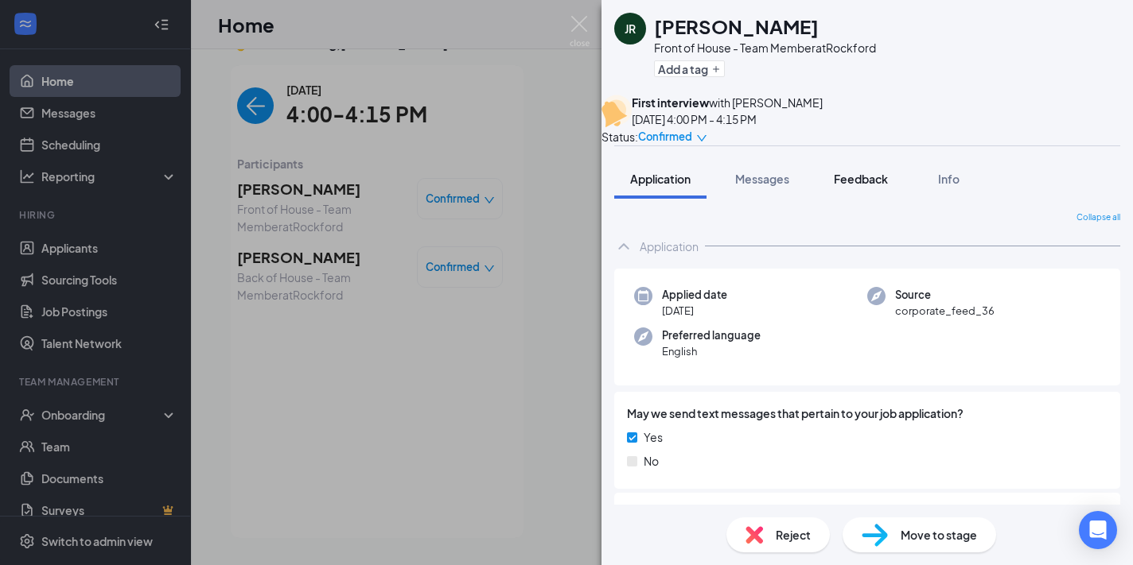
click at [859, 199] on button "Feedback" at bounding box center [861, 179] width 86 height 40
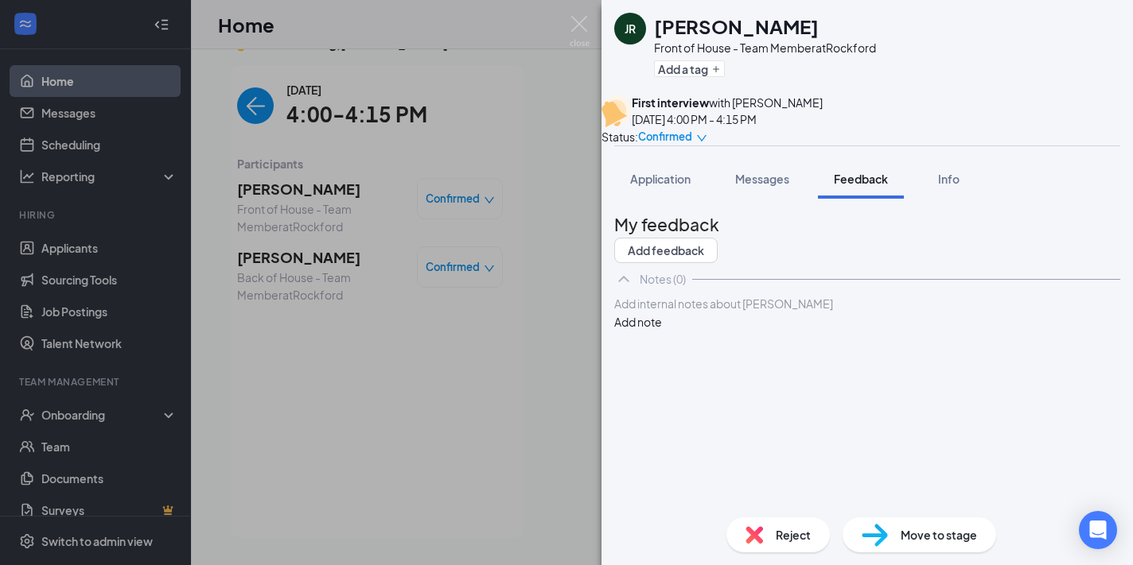
click at [804, 313] on div at bounding box center [867, 304] width 504 height 17
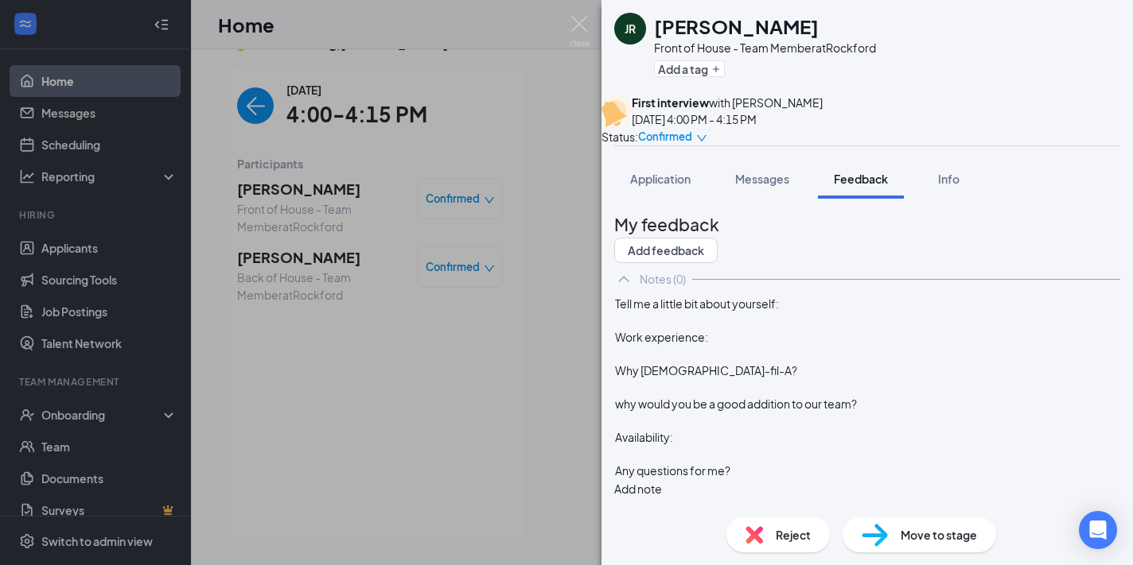
click at [891, 313] on div "Tell me a little bit about yourself:" at bounding box center [867, 304] width 504 height 17
click at [779, 363] on div at bounding box center [867, 354] width 504 height 17
click at [765, 346] on div "Work experience:" at bounding box center [867, 337] width 504 height 17
click at [755, 313] on div "Tell me a little bit about yourself: i bro bjklsadbjlkgfasiu soIGOILFOG hgdf" at bounding box center [867, 304] width 504 height 17
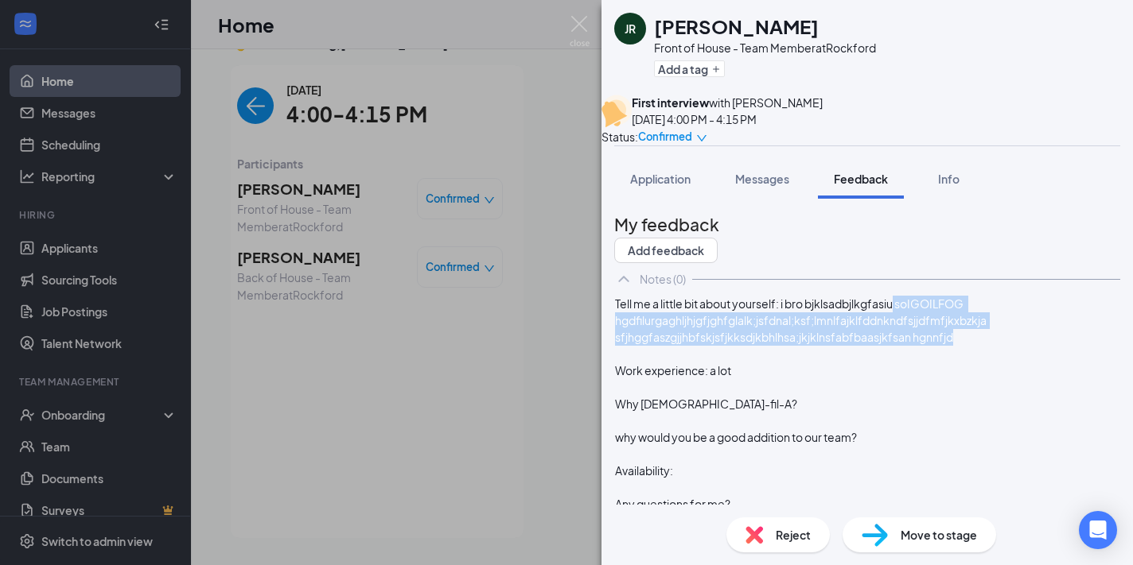
drag, startPoint x: 991, startPoint y: 405, endPoint x: 927, endPoint y: 366, distance: 74.6
click at [927, 346] on div "Tell me a little bit about yourself: i bro bjklsadbjlkgfasiu soIGOILFOG hgdfilu…" at bounding box center [867, 321] width 504 height 50
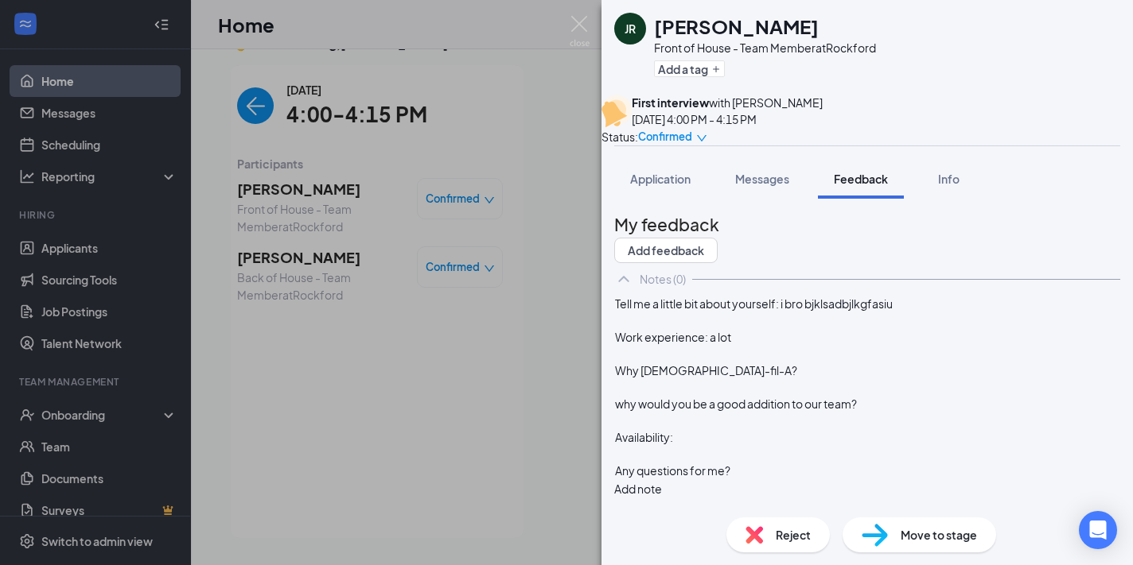
scroll to position [6, 0]
click at [811, 363] on div at bounding box center [867, 354] width 504 height 17
click at [753, 379] on div "Why [DEMOGRAPHIC_DATA]-fil-A?" at bounding box center [867, 371] width 504 height 17
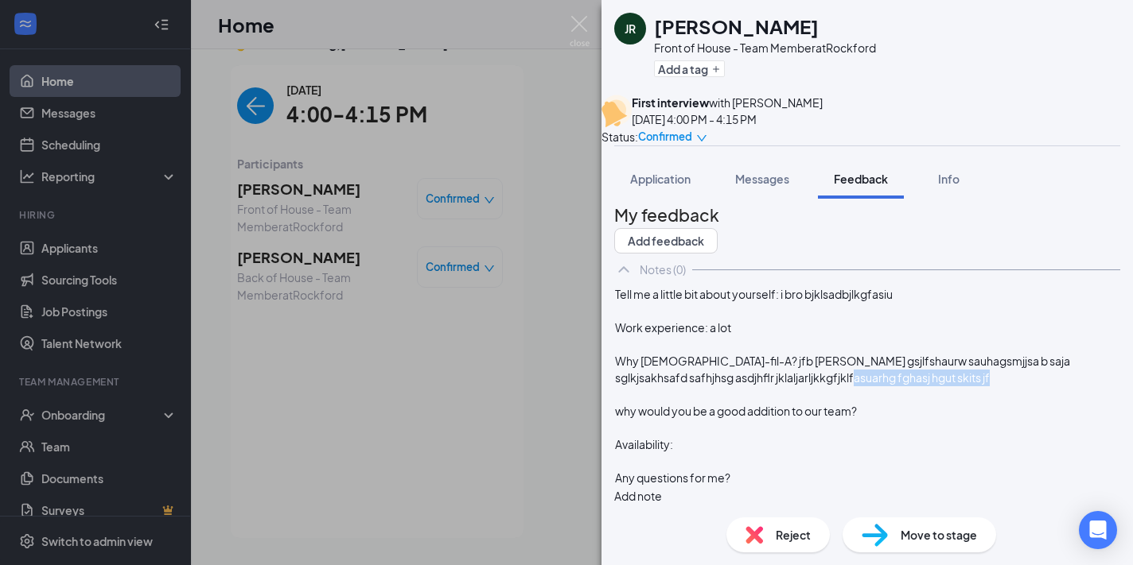
drag, startPoint x: 954, startPoint y: 414, endPoint x: 924, endPoint y: 394, distance: 36.0
click at [924, 394] on div "Tell me a little bit about yourself: i bro bjklsadbjlkgfasiu Work experience: a…" at bounding box center [867, 386] width 504 height 200
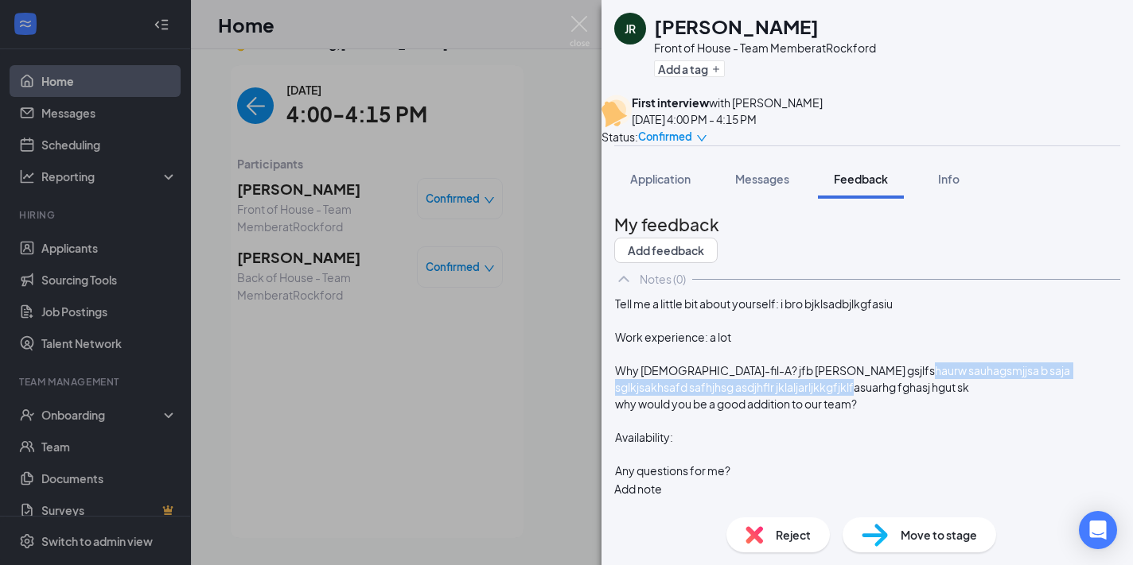
drag, startPoint x: 936, startPoint y: 400, endPoint x: 931, endPoint y: 387, distance: 14.6
click at [931, 387] on div "Why [DEMOGRAPHIC_DATA]-fil-A? jfb [PERSON_NAME] gsjlfshaurw sauhagsmjjsa b saja…" at bounding box center [867, 379] width 504 height 33
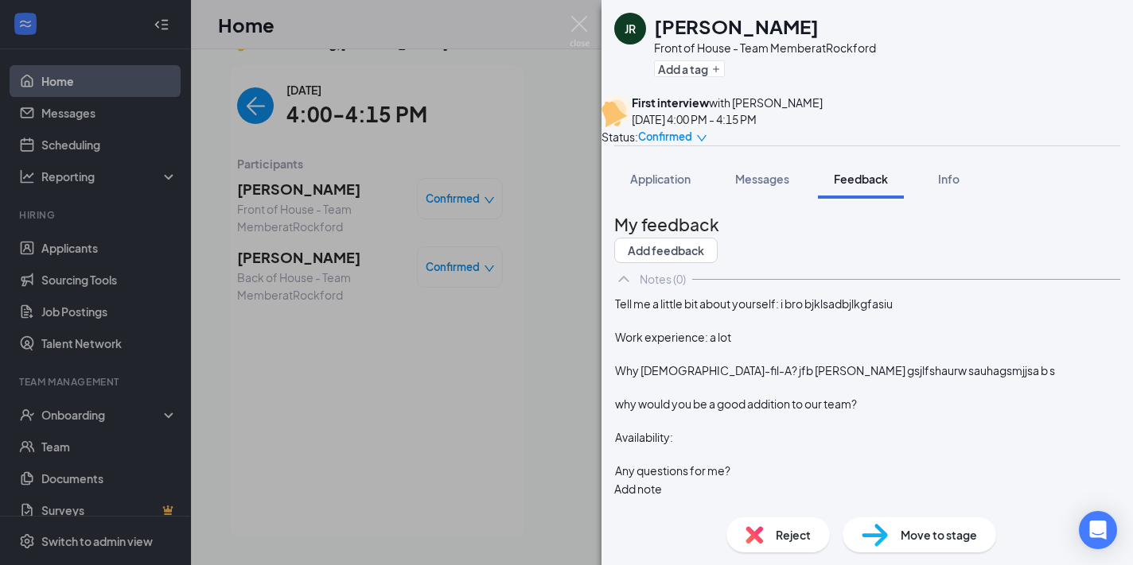
click at [976, 379] on div "Why [DEMOGRAPHIC_DATA]-fil-A? jfb [PERSON_NAME] gsjlfshaurw sauhagsmjjsa b s" at bounding box center [867, 371] width 504 height 17
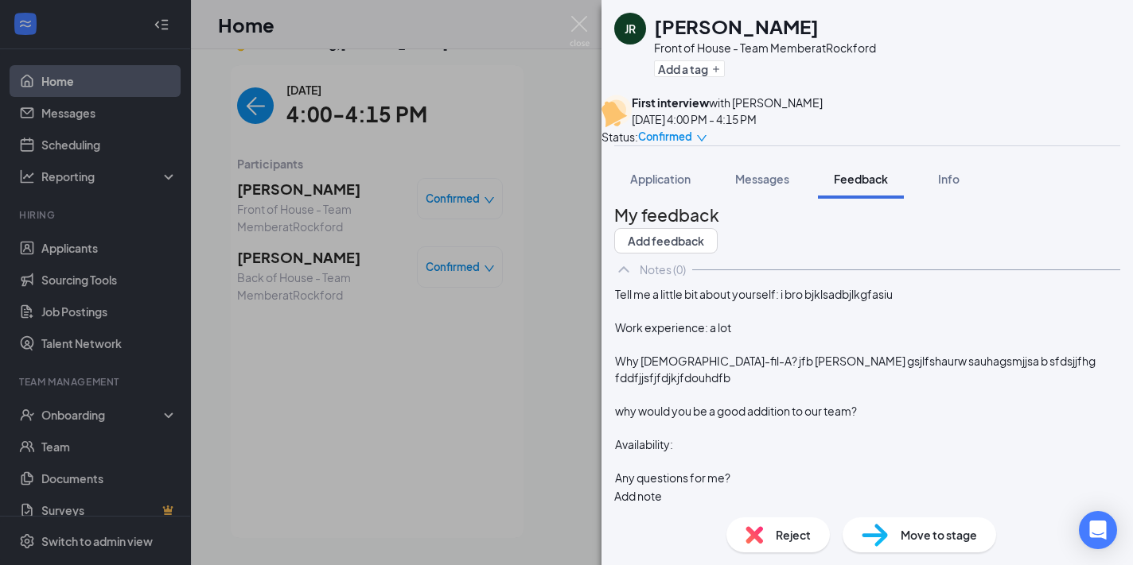
scroll to position [76, 0]
click at [927, 403] on div "why would you be a good addition to our team?" at bounding box center [867, 411] width 504 height 17
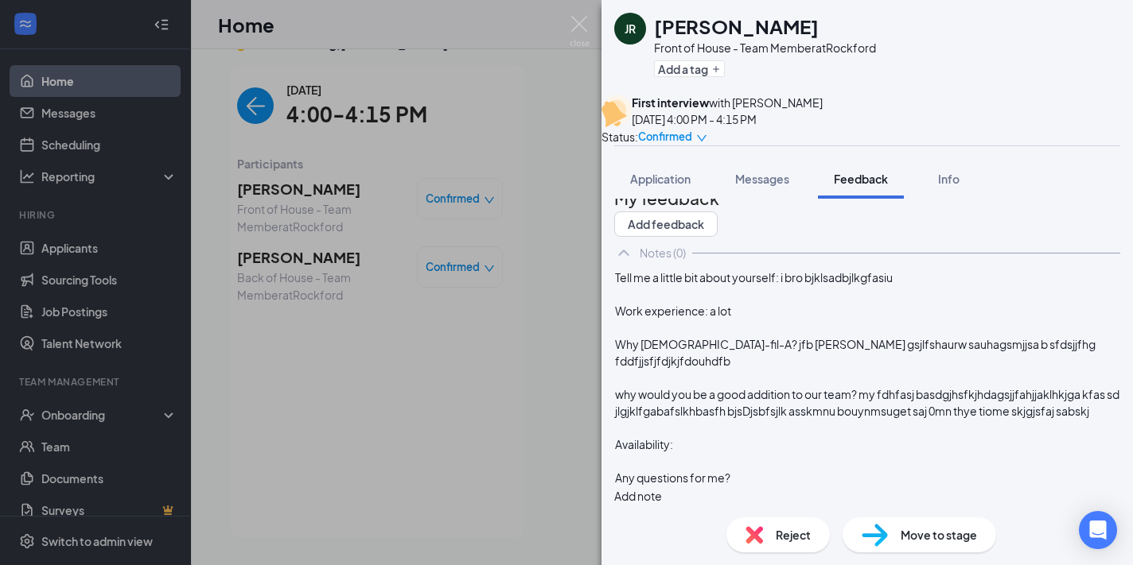
scroll to position [110, 0]
click at [755, 429] on div at bounding box center [867, 428] width 504 height 17
click at [744, 437] on div "Availability:" at bounding box center [867, 445] width 504 height 17
drag, startPoint x: 756, startPoint y: 441, endPoint x: 798, endPoint y: 473, distance: 52.7
click at [798, 473] on div "Tell me a little bit about yourself: i bro bjklsadbjlkgfasiu Work experience: a…" at bounding box center [867, 378] width 504 height 217
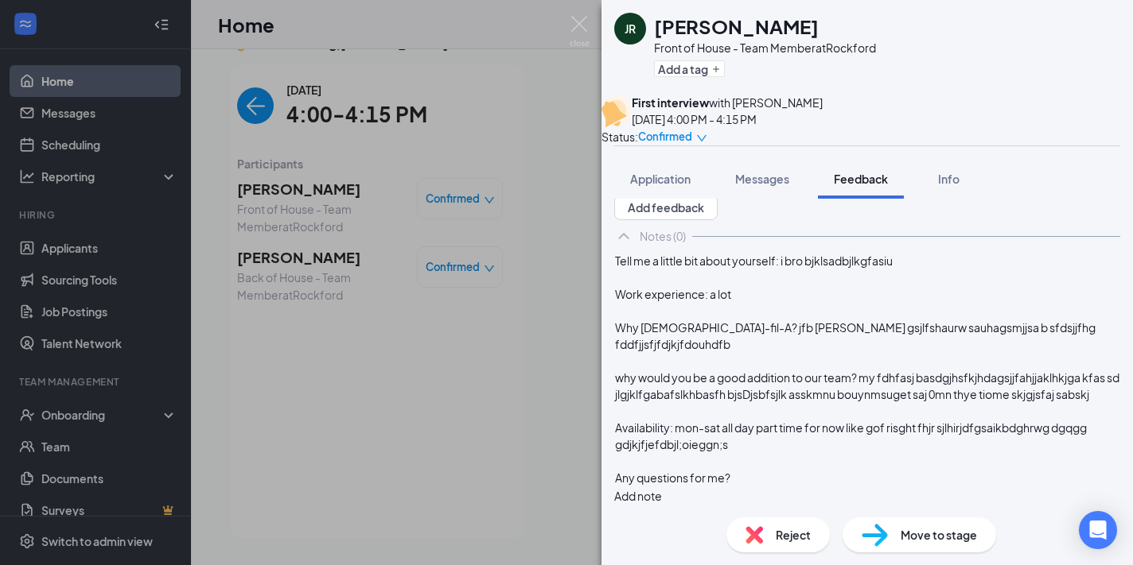
scroll to position [126, 0]
click at [822, 470] on div "Any questions for me?" at bounding box center [867, 478] width 504 height 17
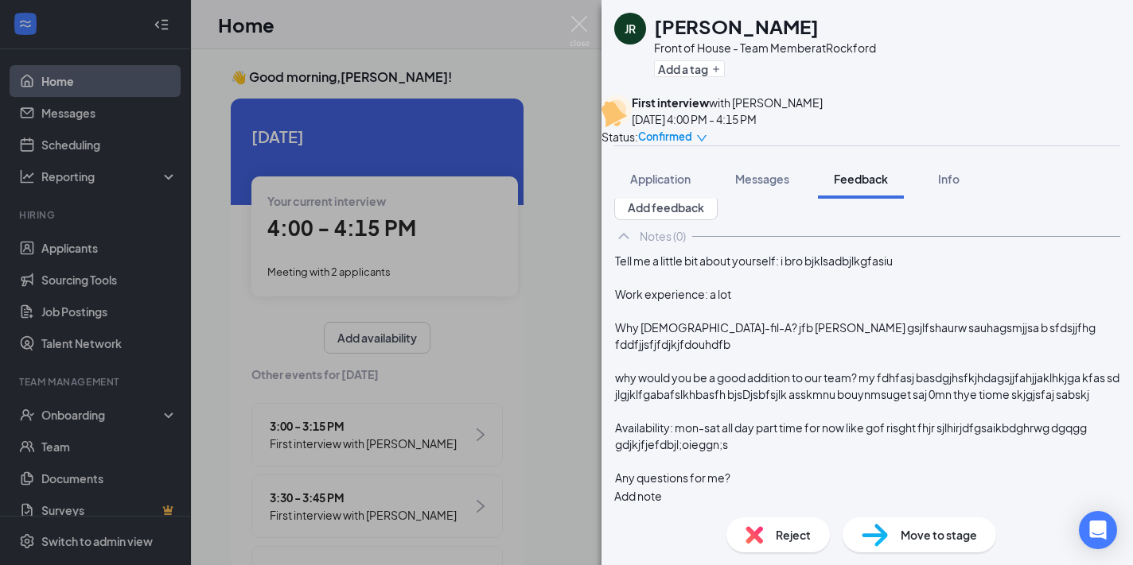
scroll to position [126, 0]
click at [826, 470] on div "Any questions for me?" at bounding box center [867, 478] width 504 height 17
click at [935, 253] on div "Tell me a little bit about yourself: i bro bjklsadbjlkgfasiu" at bounding box center [867, 261] width 504 height 17
drag, startPoint x: 935, startPoint y: 235, endPoint x: 817, endPoint y: 239, distance: 118.6
click at [817, 253] on div "Tell me a little bit about yourself: i bro bjklsadbjlkgfasiu" at bounding box center [867, 261] width 504 height 17
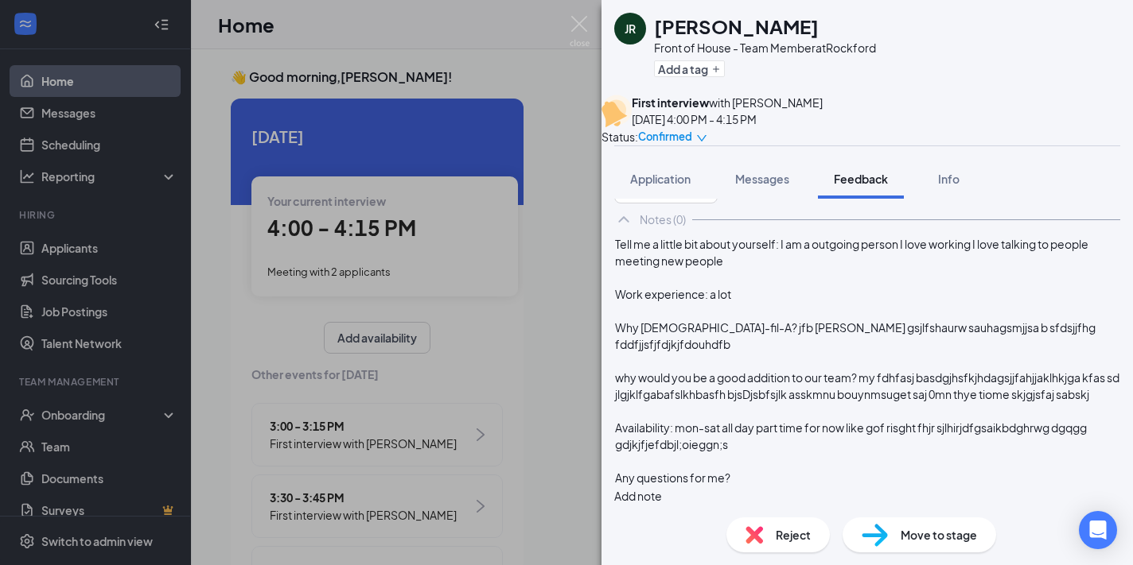
click at [811, 296] on div "Work experience: a lot" at bounding box center [867, 294] width 504 height 17
click at [878, 292] on span "Work experience: a lot can you give me a Resonate" at bounding box center [746, 294] width 263 height 14
copy span "Resonate"
click at [868, 292] on span "Work experience: a lot can you give me a résume" at bounding box center [741, 294] width 253 height 14
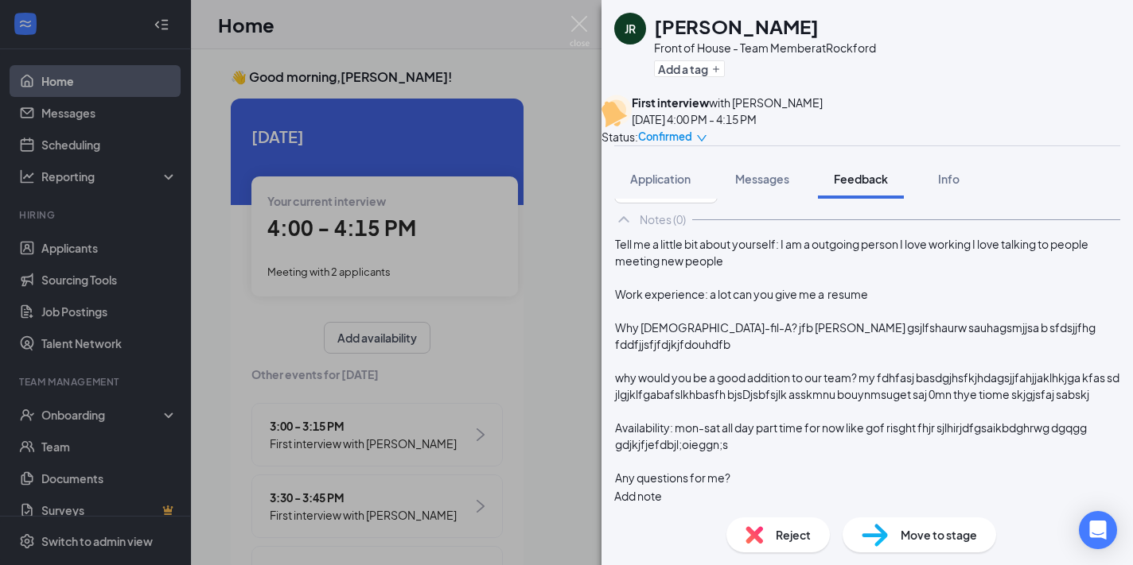
click at [773, 292] on span "Work experience: a lot can you give me a resume" at bounding box center [741, 294] width 253 height 14
click at [806, 290] on span "Work experience: a lot He you give me a resume" at bounding box center [740, 294] width 251 height 14
drag, startPoint x: 736, startPoint y: 323, endPoint x: 753, endPoint y: 344, distance: 27.1
click at [753, 344] on span "Why [DEMOGRAPHIC_DATA]-fil-A? jfb [PERSON_NAME] gsjlfshaurw sauhagsmjjsa b sfds…" at bounding box center [856, 336] width 482 height 31
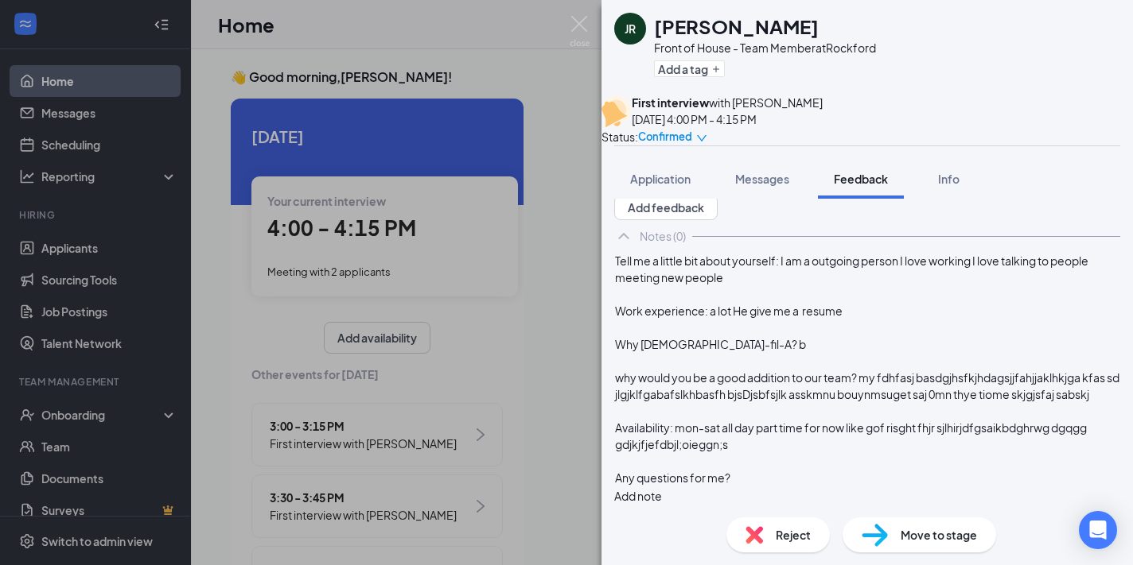
click at [749, 336] on div "Why [DEMOGRAPHIC_DATA]-fil-A? b" at bounding box center [867, 344] width 504 height 17
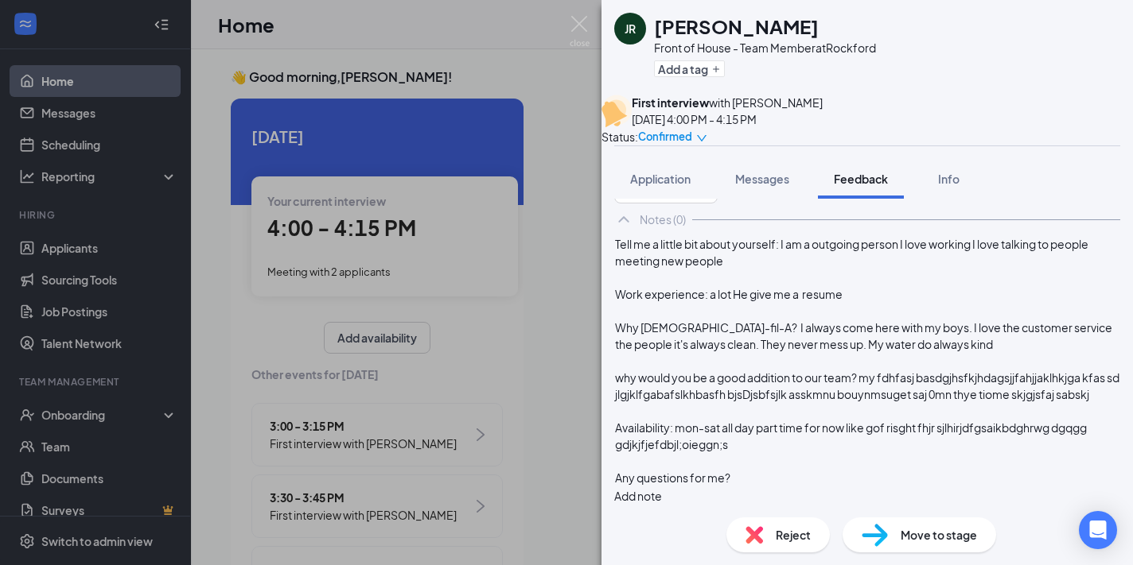
click at [733, 344] on span "Why [DEMOGRAPHIC_DATA]-fil-A? I always come here with my boys. I love the custo…" at bounding box center [864, 336] width 499 height 31
click at [915, 338] on span "Why [DEMOGRAPHIC_DATA]-fil-A? I always come here with my boys. I love the custo…" at bounding box center [866, 336] width 502 height 31
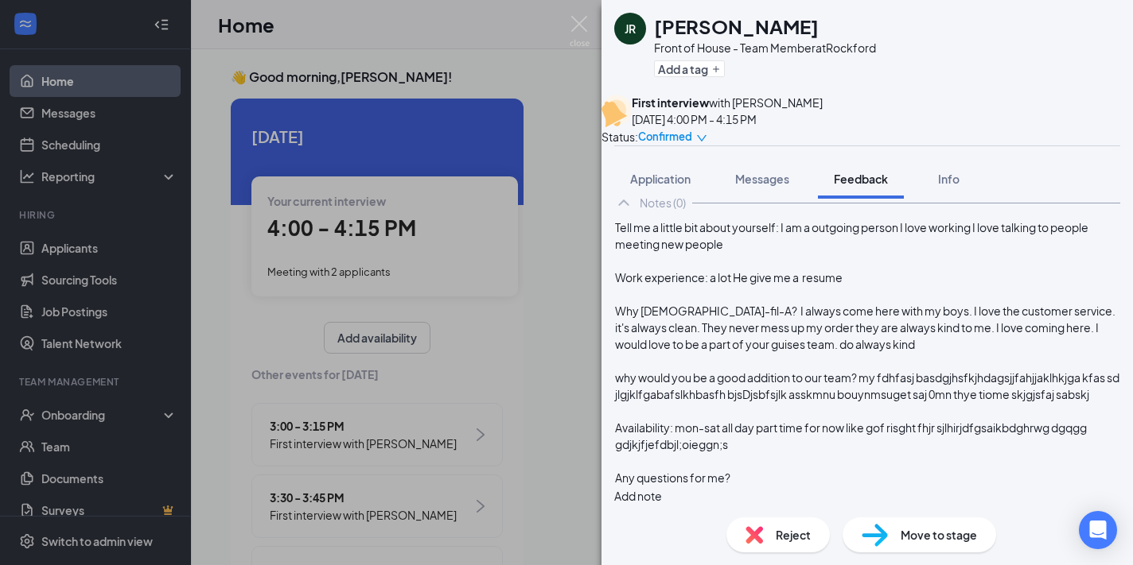
click at [761, 353] on div "Why [DEMOGRAPHIC_DATA]-fil-A? I always come here with my boys. I love the custo…" at bounding box center [867, 328] width 504 height 50
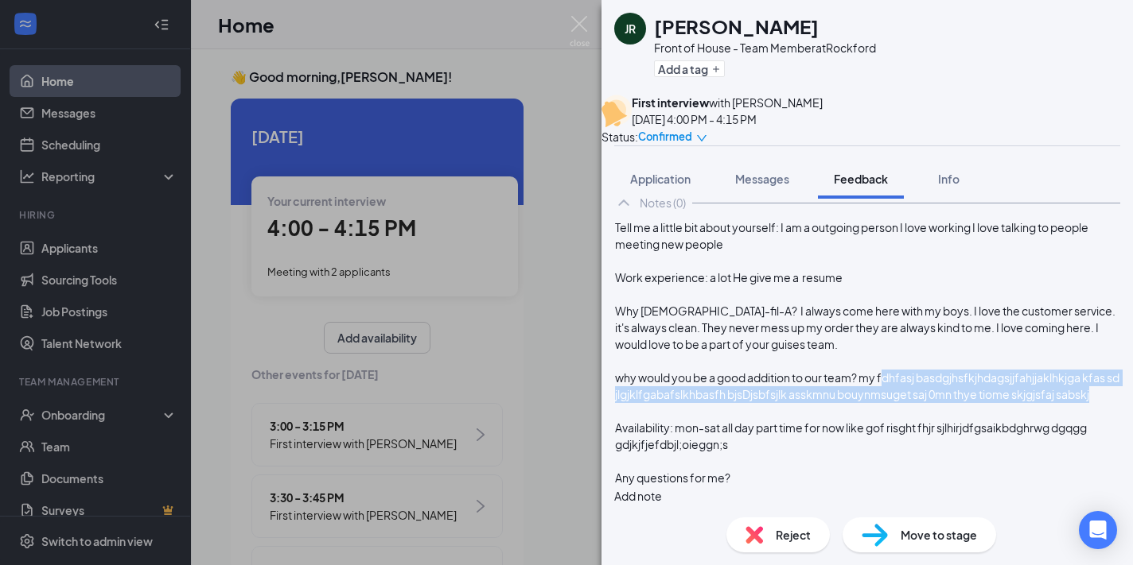
drag, startPoint x: 1018, startPoint y: 439, endPoint x: 915, endPoint y: 409, distance: 107.7
click at [915, 403] on div "why would you be a good addition to our team? my fdhfasj basdgjhsfkjhdagsjjfahj…" at bounding box center [867, 386] width 504 height 33
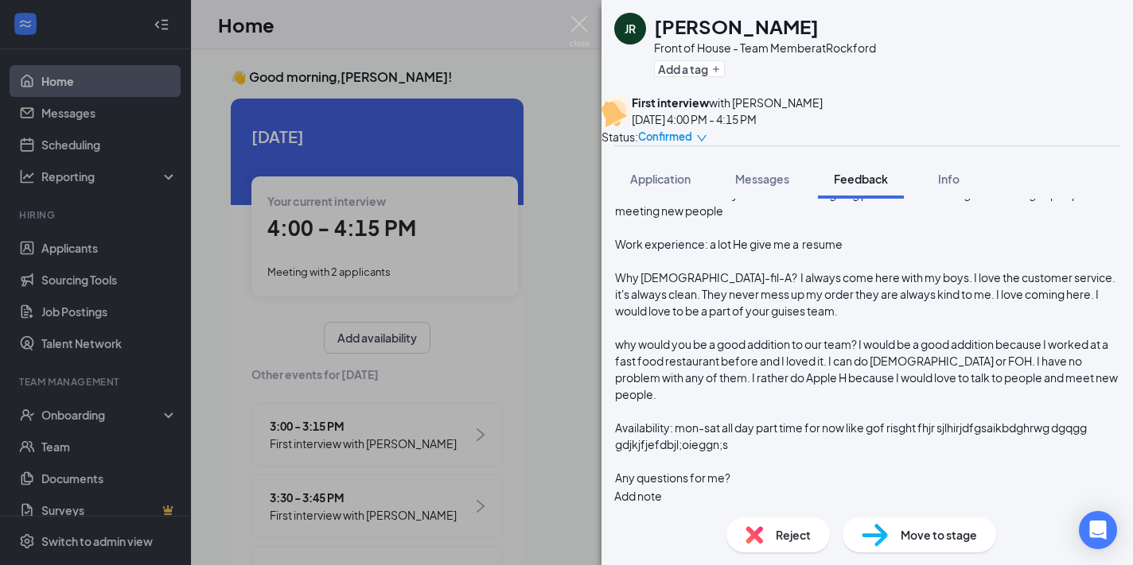
click at [688, 402] on span "why would you be a good addition to our team? I would be a good addition becaus…" at bounding box center [867, 369] width 504 height 64
click at [996, 403] on div "why would you be a good addition to our team? I would be a good addition becaus…" at bounding box center [867, 369] width 504 height 67
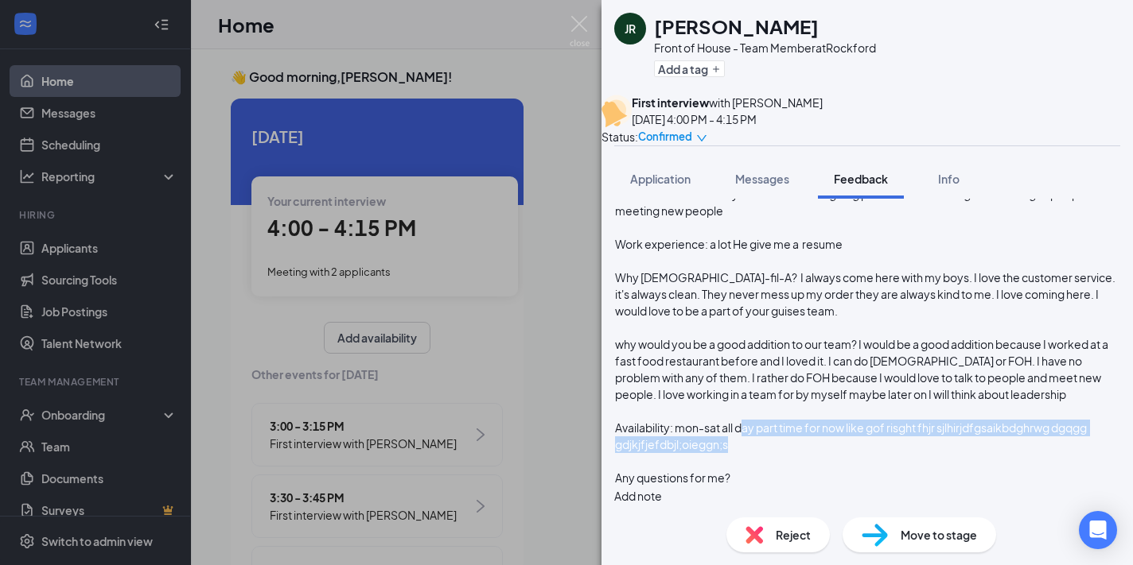
drag, startPoint x: 919, startPoint y: 451, endPoint x: 775, endPoint y: 422, distance: 146.0
click at [775, 422] on div "Tell me a little bit about yourself: I am a outgoing person I love working I lo…" at bounding box center [867, 336] width 504 height 301
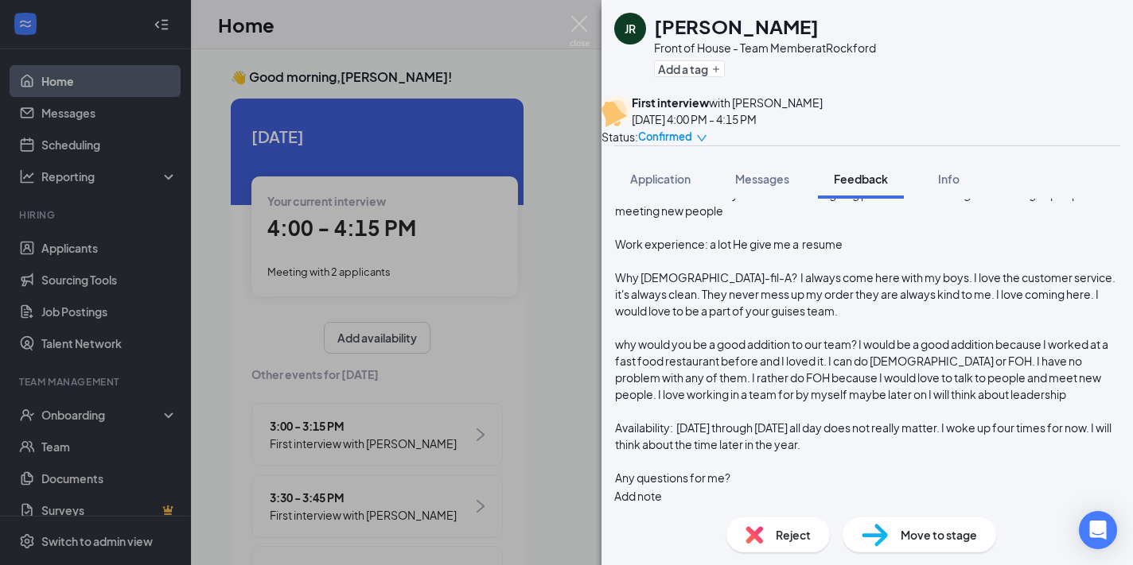
drag, startPoint x: 1000, startPoint y: 426, endPoint x: 1000, endPoint y: 444, distance: 18.3
click at [1000, 444] on span "Availability: [DATE] through [DATE] all day does not really matter. I woke up f…" at bounding box center [864, 436] width 498 height 31
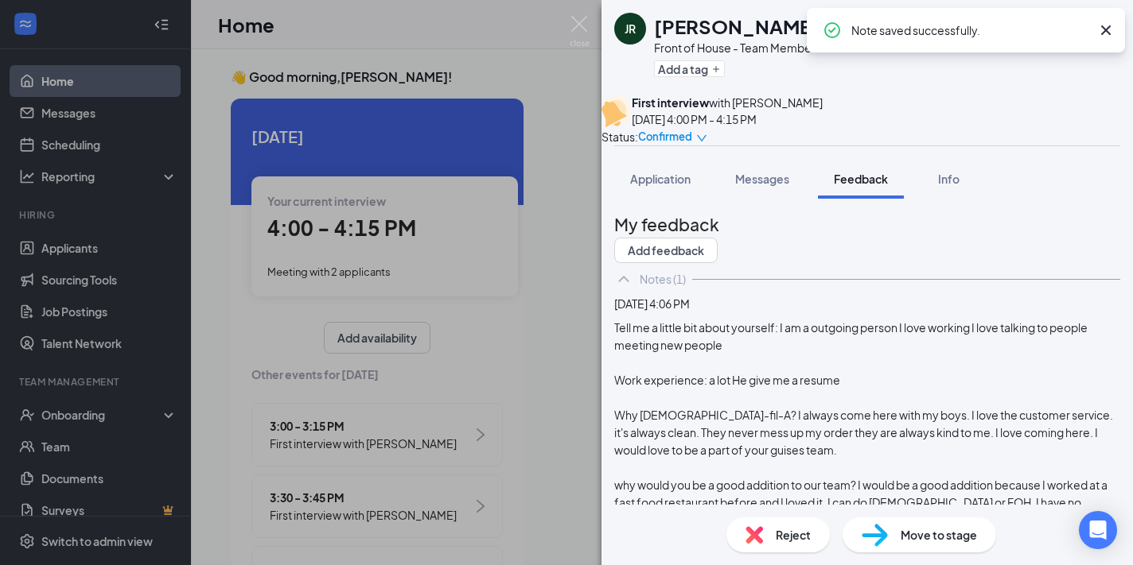
click at [534, 328] on div "JR [PERSON_NAME] Front of House - Team Member at Rockford Add a tag First inter…" at bounding box center [566, 282] width 1133 height 565
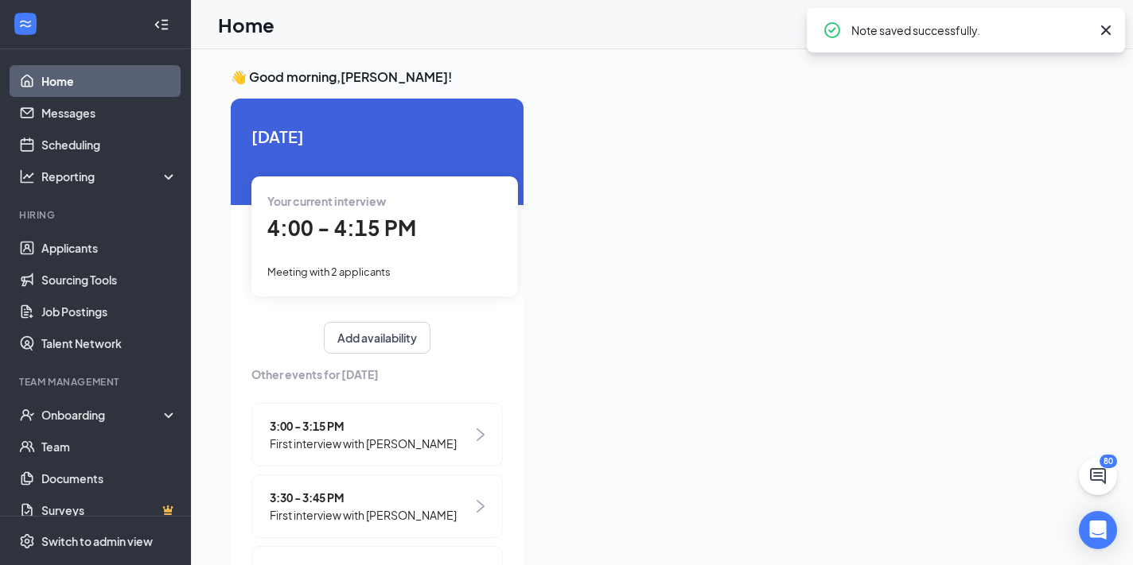
click at [347, 236] on span "4:00 - 4:15 PM" at bounding box center [341, 228] width 149 height 26
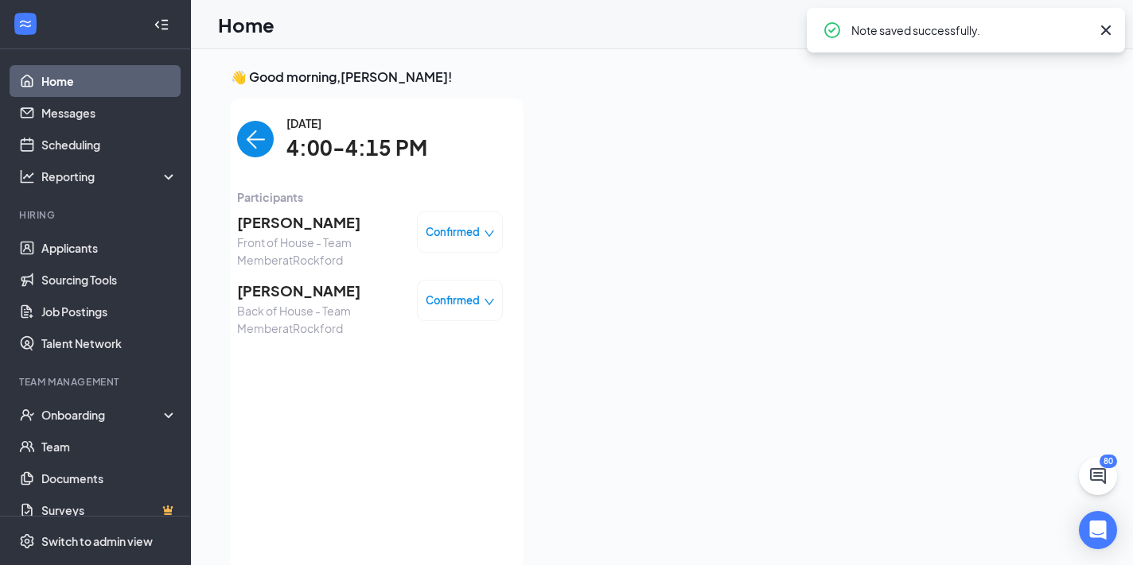
scroll to position [6, 0]
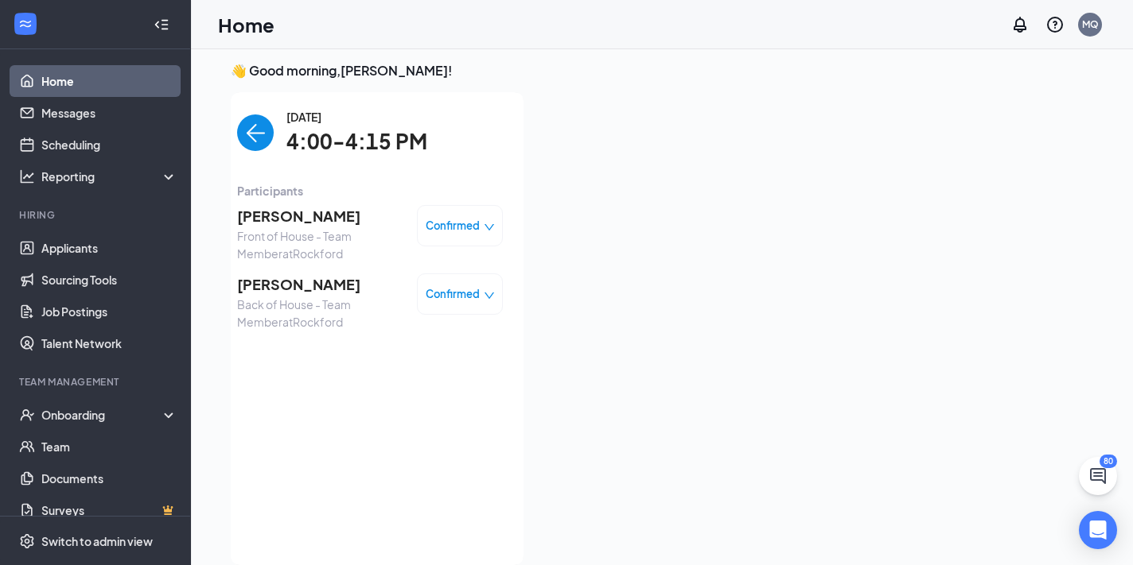
click at [290, 288] on span "[PERSON_NAME]" at bounding box center [320, 285] width 167 height 22
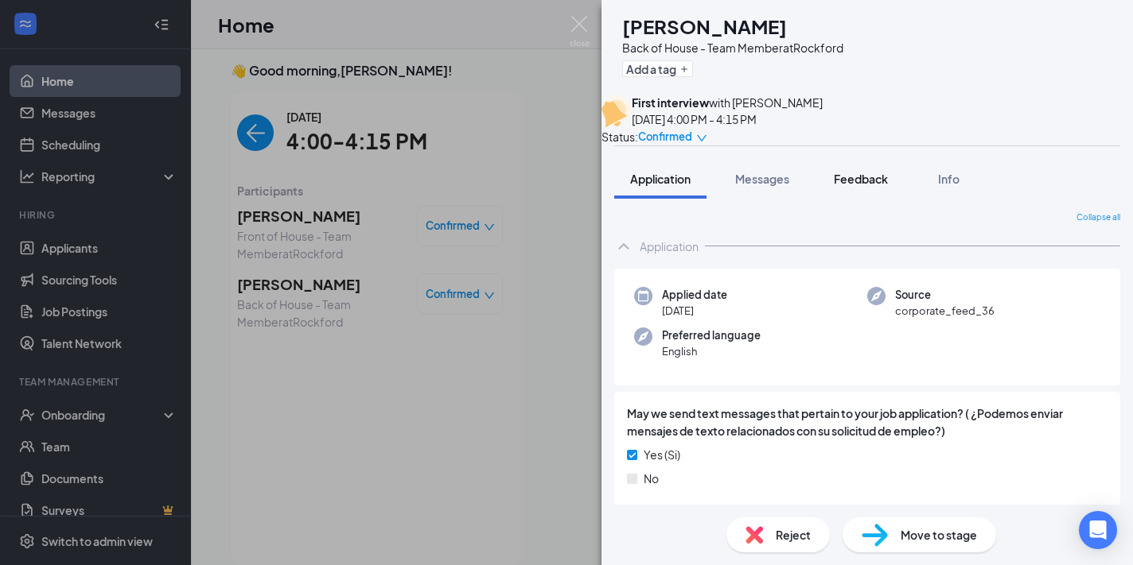
click at [845, 186] on span "Feedback" at bounding box center [861, 179] width 54 height 14
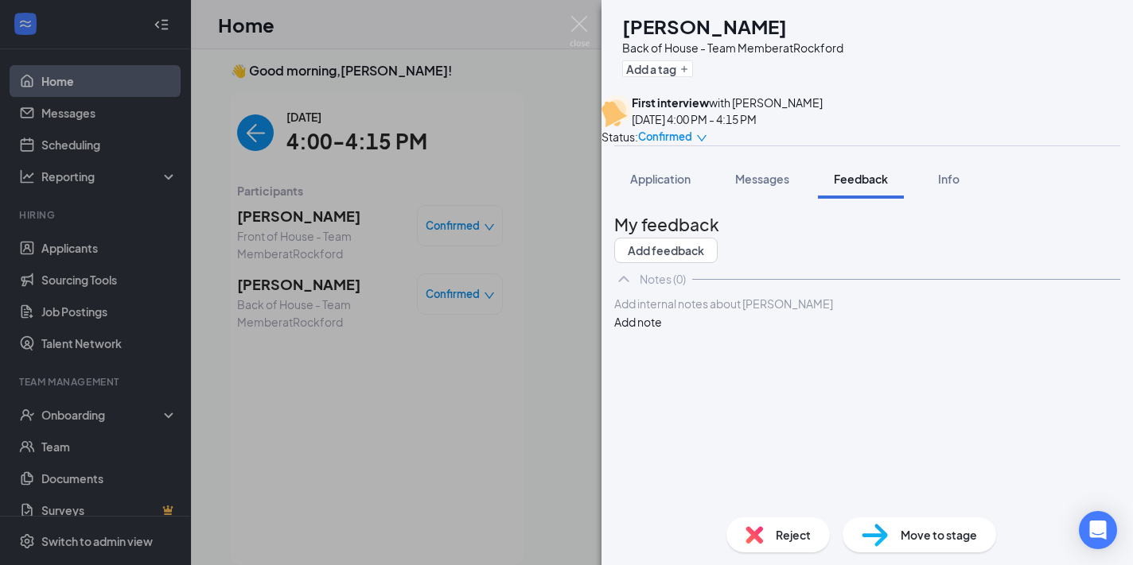
click at [780, 313] on div at bounding box center [867, 304] width 504 height 17
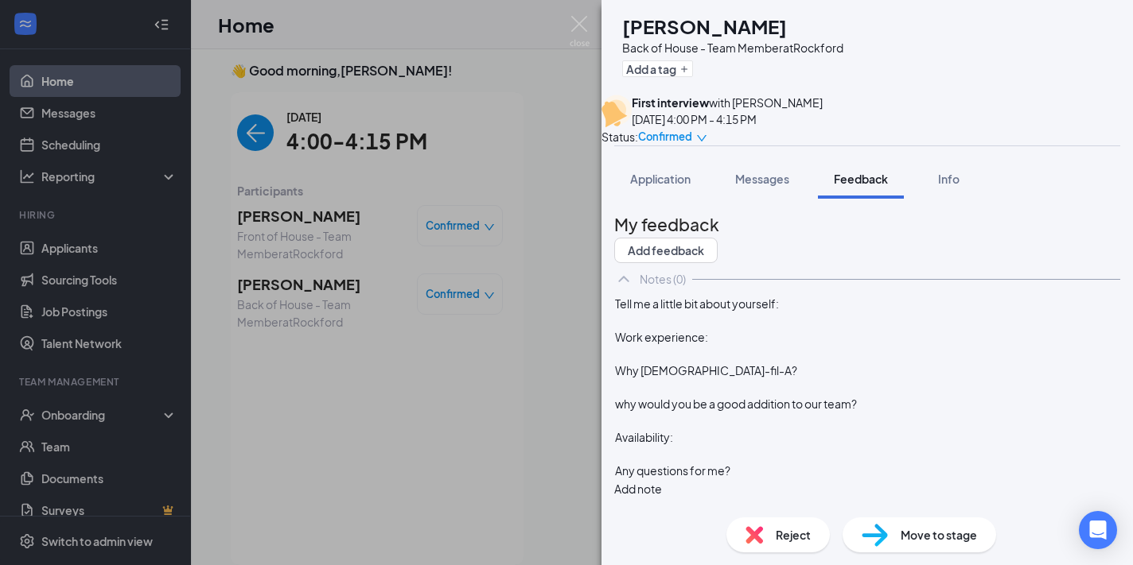
click at [942, 313] on div "Tell me a little bit about yourself:" at bounding box center [867, 304] width 504 height 17
click at [775, 346] on div "Work experience:" at bounding box center [867, 337] width 504 height 17
click at [762, 379] on div "Why [DEMOGRAPHIC_DATA]-fil-A?" at bounding box center [867, 371] width 504 height 17
click at [908, 396] on div at bounding box center [867, 387] width 504 height 17
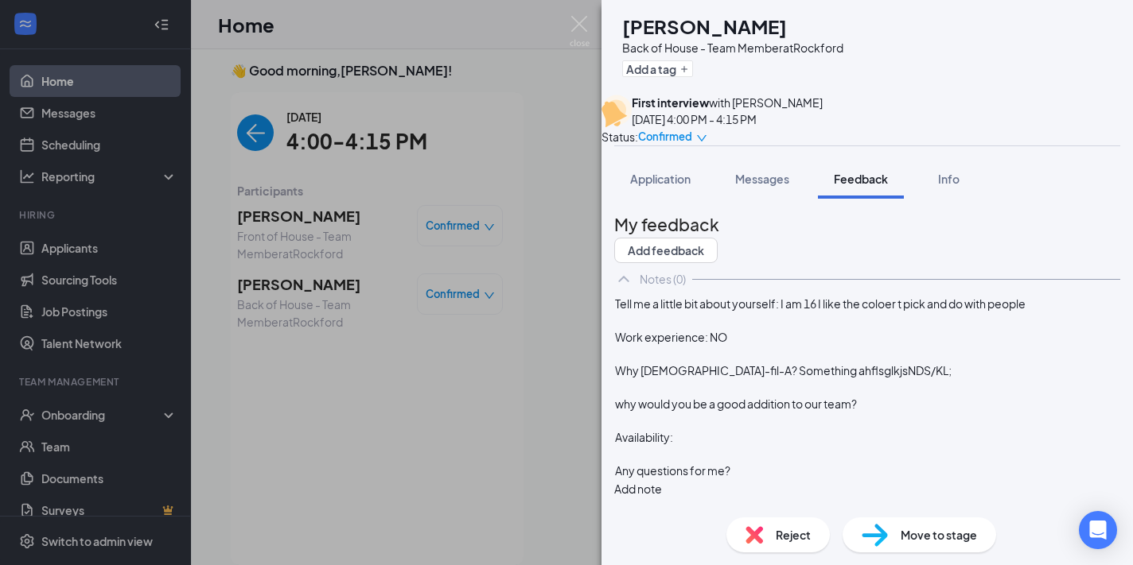
click at [901, 413] on div "why would you be a good addition to our team?" at bounding box center [867, 404] width 504 height 17
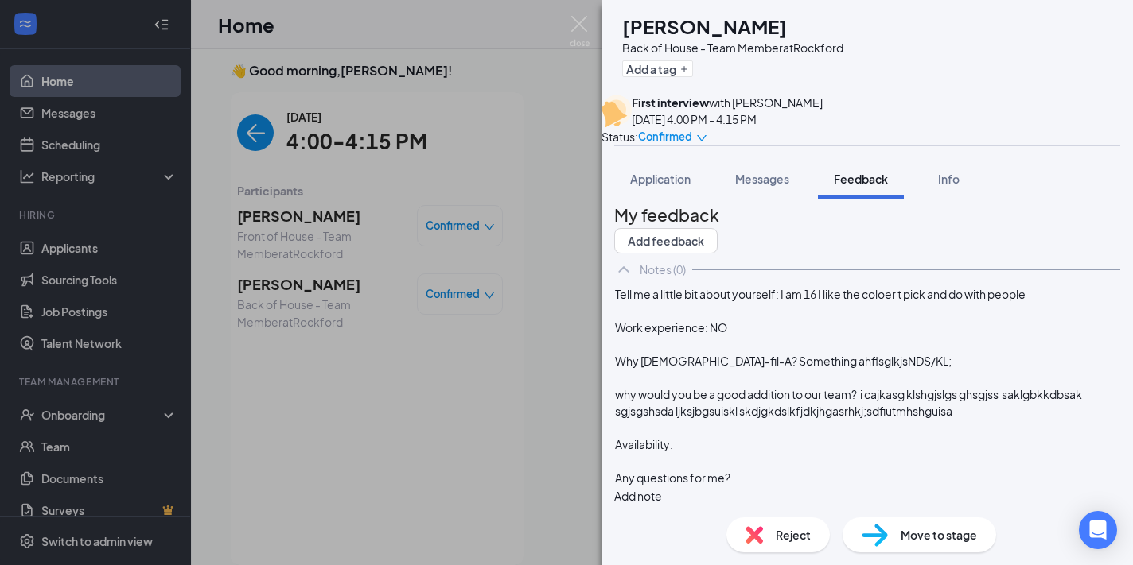
scroll to position [110, 0]
click at [764, 422] on div at bounding box center [867, 428] width 504 height 17
click at [735, 440] on div "Availability:" at bounding box center [867, 445] width 504 height 17
drag, startPoint x: 814, startPoint y: 257, endPoint x: 814, endPoint y: 278, distance: 21.5
click at [814, 286] on div "Tell me a little bit about yourself: I am 16 I like the coloer t pick and do wi…" at bounding box center [867, 294] width 504 height 17
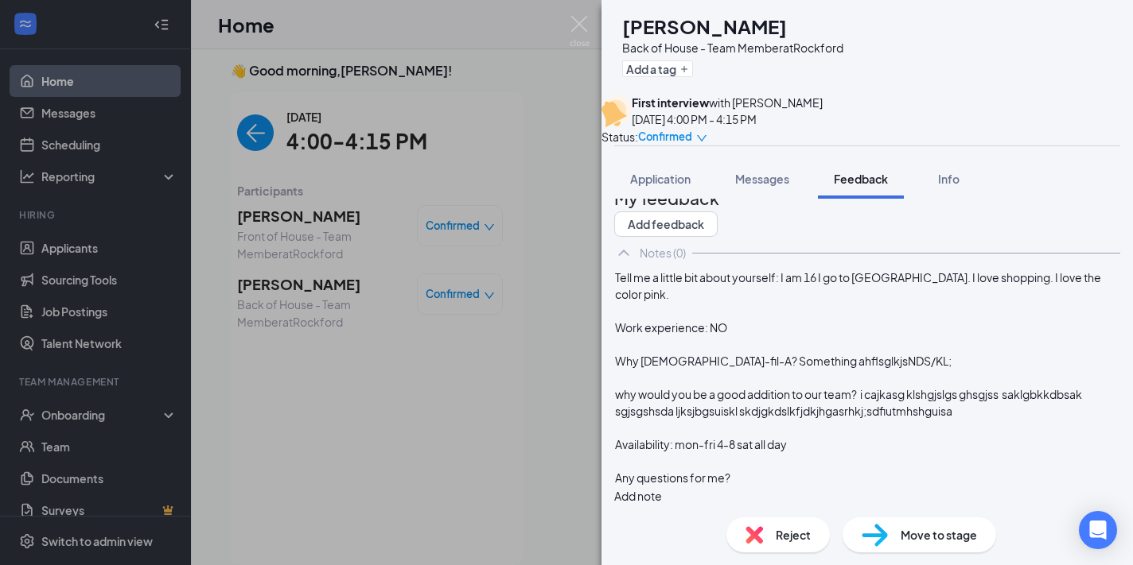
click at [900, 353] on div "Why [DEMOGRAPHIC_DATA]-fil-A? Something ahflsglkjsNDS/KL;" at bounding box center [867, 361] width 504 height 17
drag, startPoint x: 900, startPoint y: 338, endPoint x: 740, endPoint y: 339, distance: 160.7
click at [740, 353] on div "Why [DEMOGRAPHIC_DATA]-fil-A? Something ahflsglkjsNDS/KL;" at bounding box center [867, 361] width 504 height 17
click at [896, 387] on div "why would you be a good addition to our team? i cajkasg klshgjslgs ghsgjss sakl…" at bounding box center [867, 403] width 504 height 33
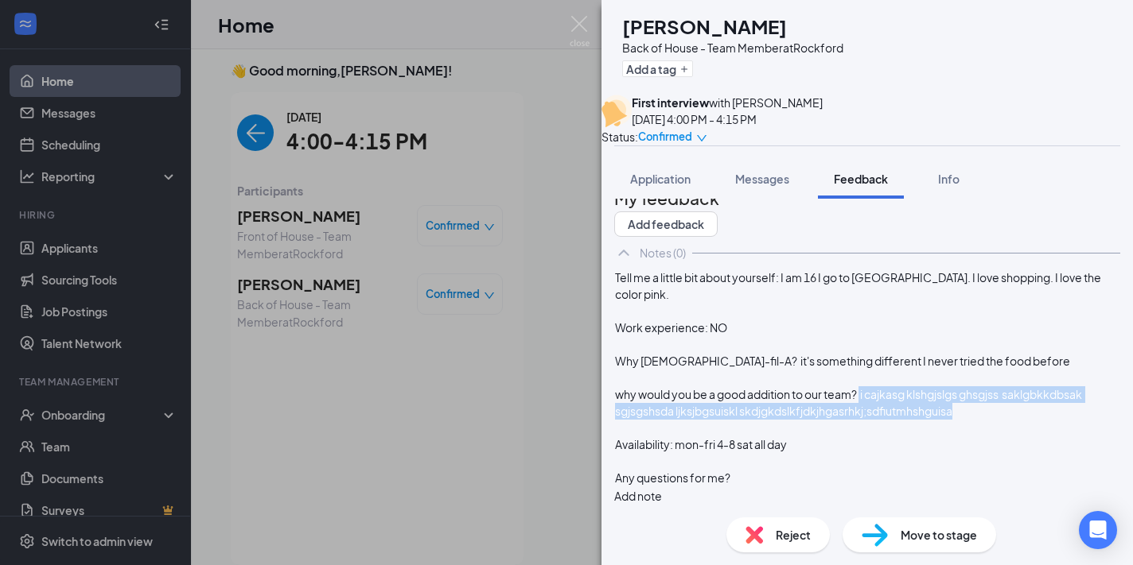
drag, startPoint x: 894, startPoint y: 373, endPoint x: 908, endPoint y: 411, distance: 40.8
click at [908, 411] on div "why would you be a good addition to our team? i cajkasg klshgjslgs ghsgjss sakl…" at bounding box center [867, 403] width 504 height 33
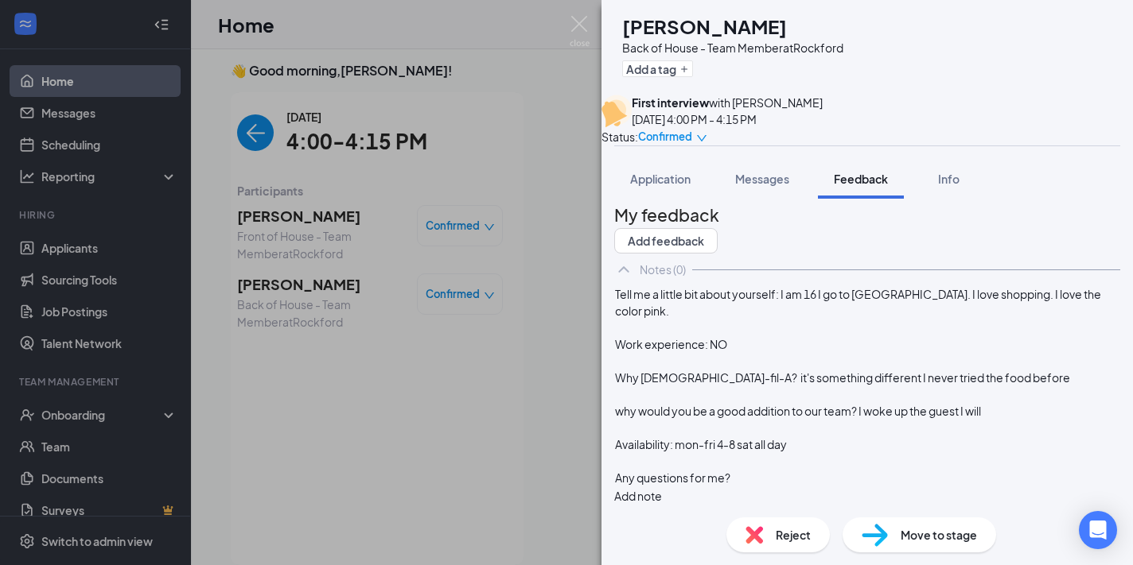
scroll to position [93, 0]
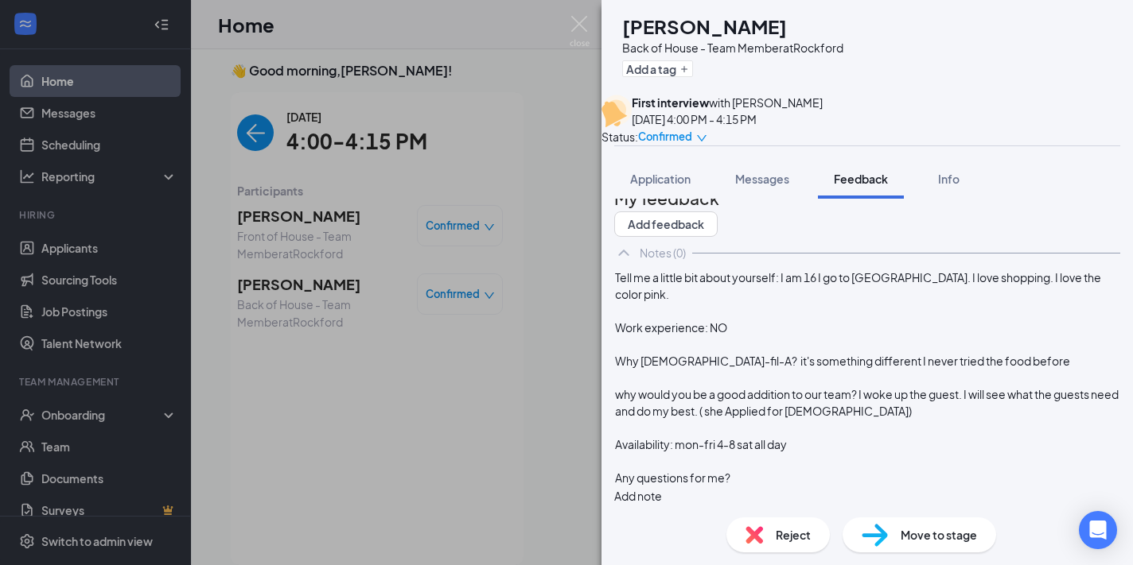
click at [883, 410] on span "why would you be a good addition to our team? I woke up the guest. I will see w…" at bounding box center [867, 402] width 505 height 31
click at [810, 272] on div "Tell me a little bit about yourself: I am 16 I go to [GEOGRAPHIC_DATA]. I love …" at bounding box center [867, 286] width 504 height 33
click at [662, 488] on button "Add note" at bounding box center [638, 496] width 48 height 17
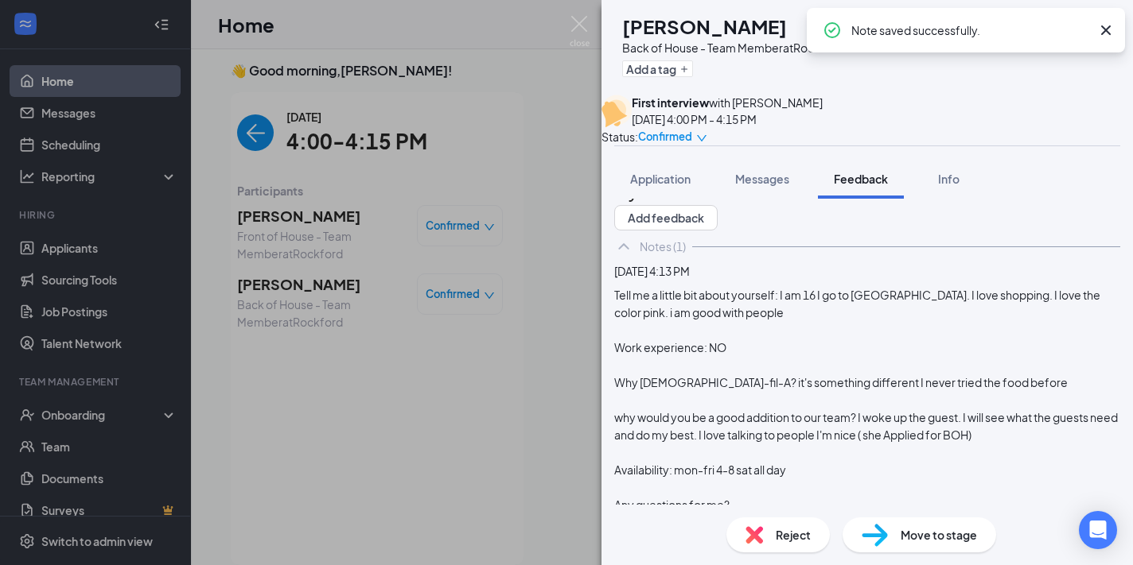
scroll to position [0, 0]
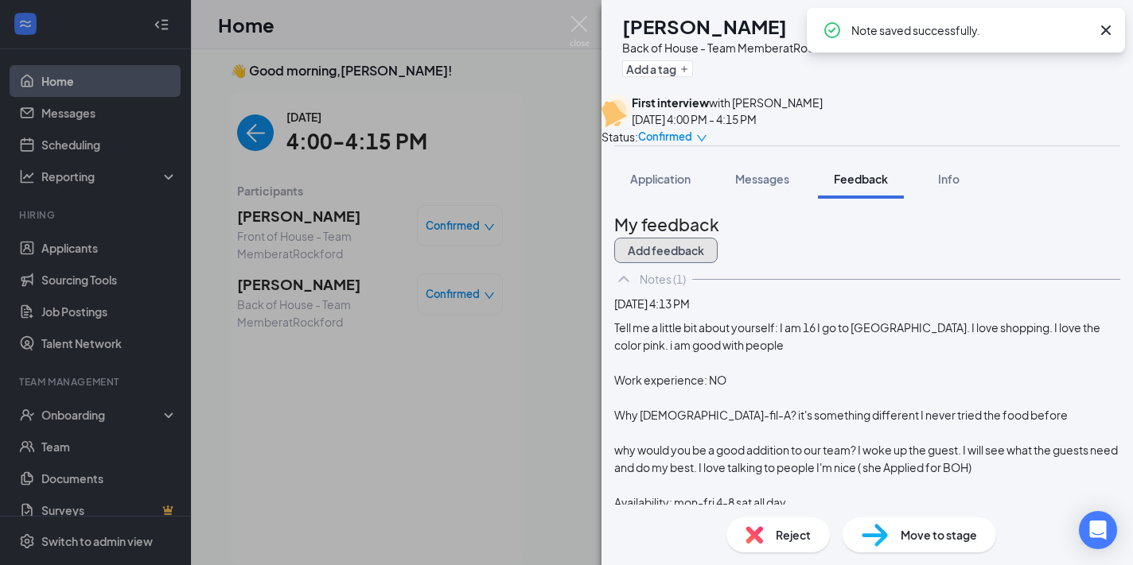
click at [717, 260] on button "Add feedback" at bounding box center [665, 250] width 103 height 25
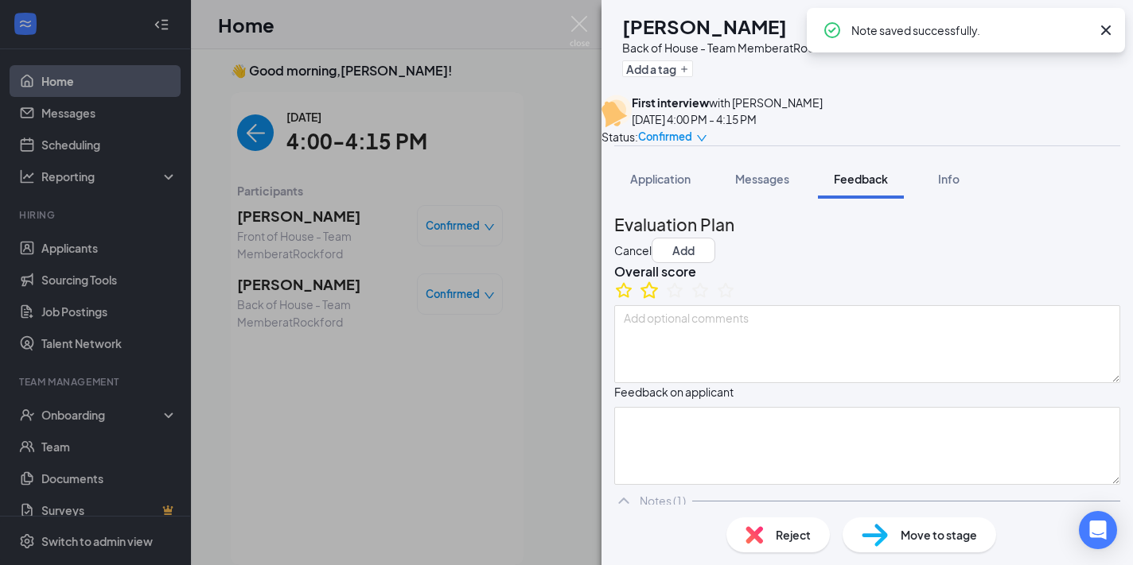
click at [659, 301] on icon "StarBorder" at bounding box center [649, 290] width 21 height 21
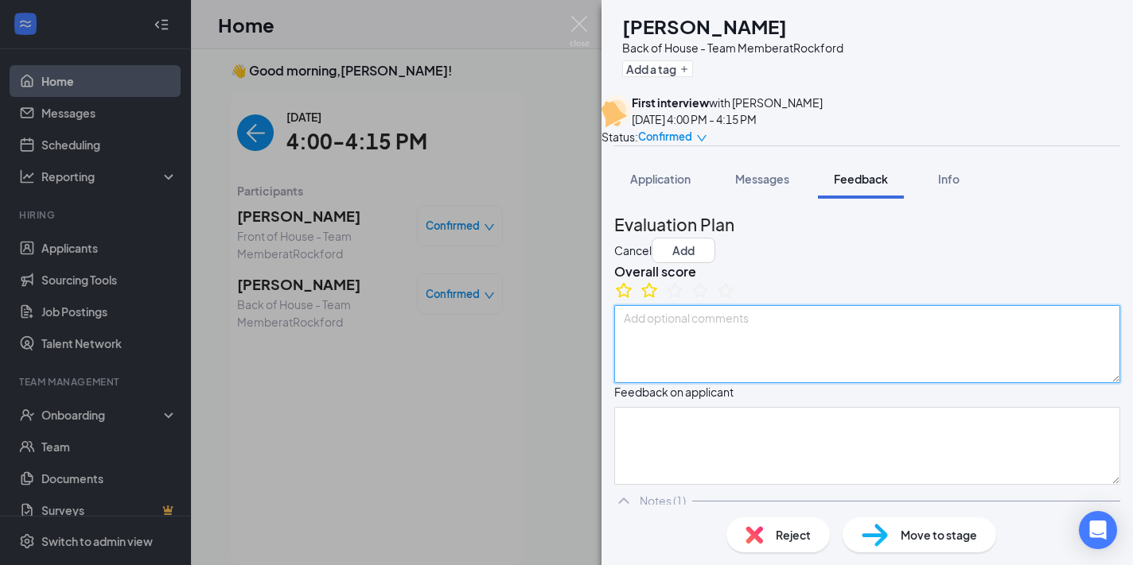
click at [681, 382] on textarea at bounding box center [867, 344] width 506 height 78
type textarea "Answers are lacking and availability is lacking"
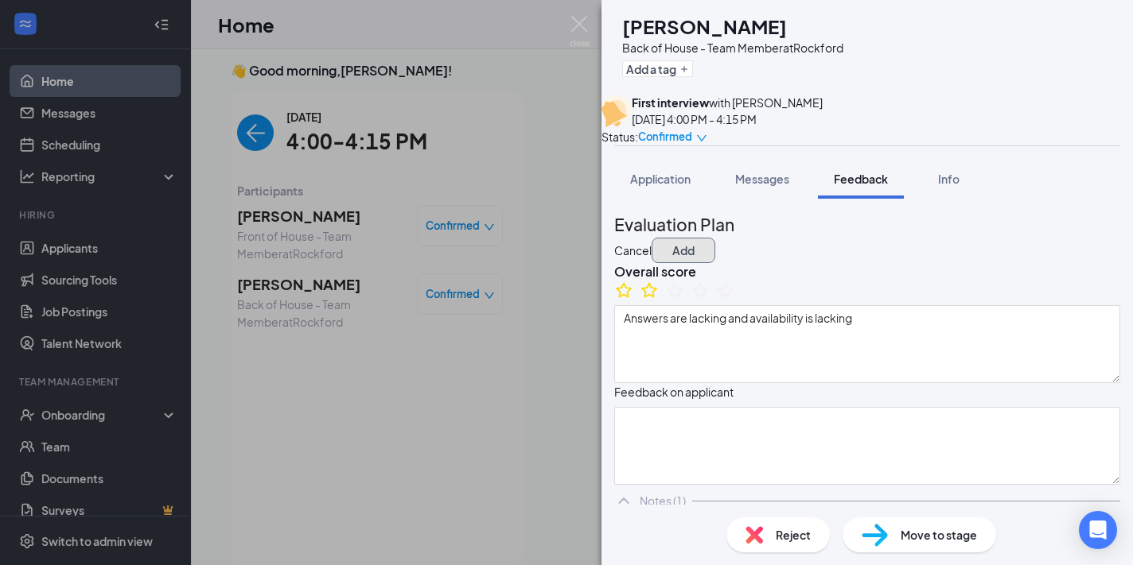
click at [715, 243] on button "Add" at bounding box center [683, 250] width 64 height 25
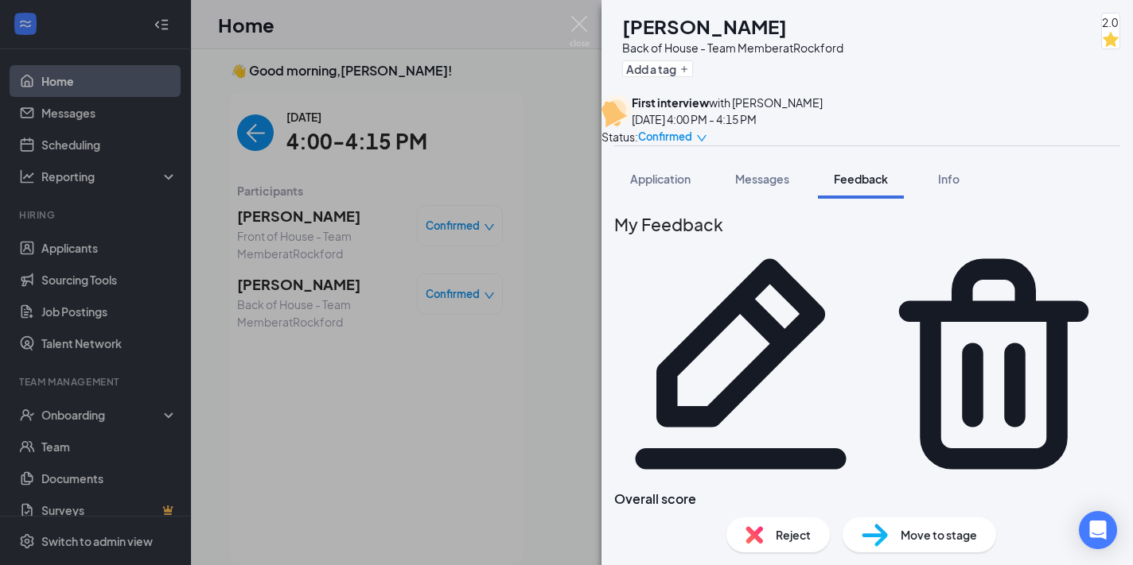
click at [288, 399] on div "NW [PERSON_NAME] Back of House - Team Member at [GEOGRAPHIC_DATA] Add a tag 2.0…" at bounding box center [566, 282] width 1133 height 565
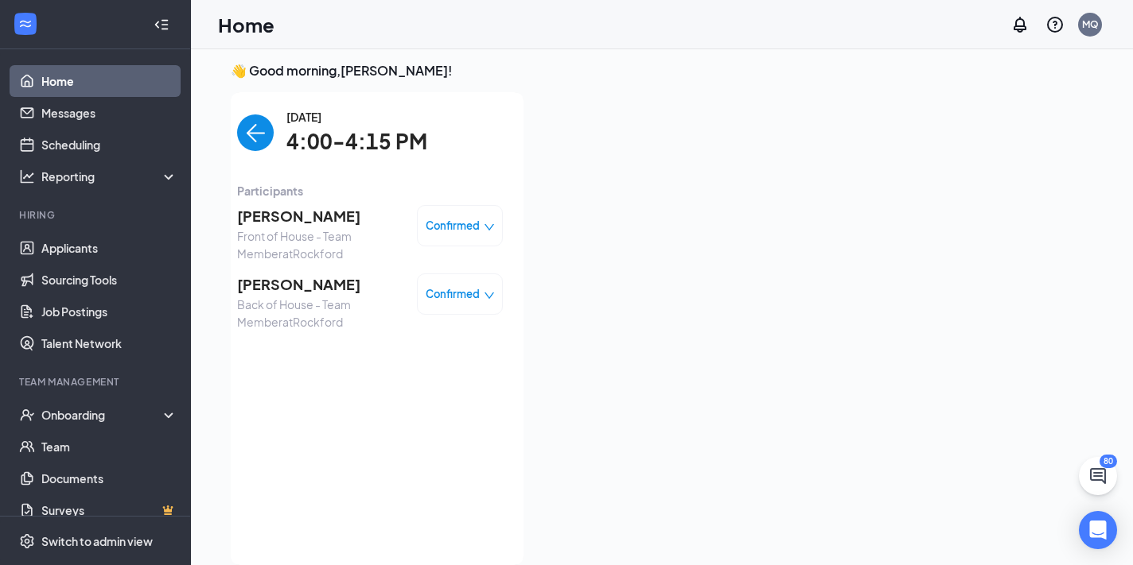
click at [253, 142] on img "back-button" at bounding box center [255, 133] width 37 height 37
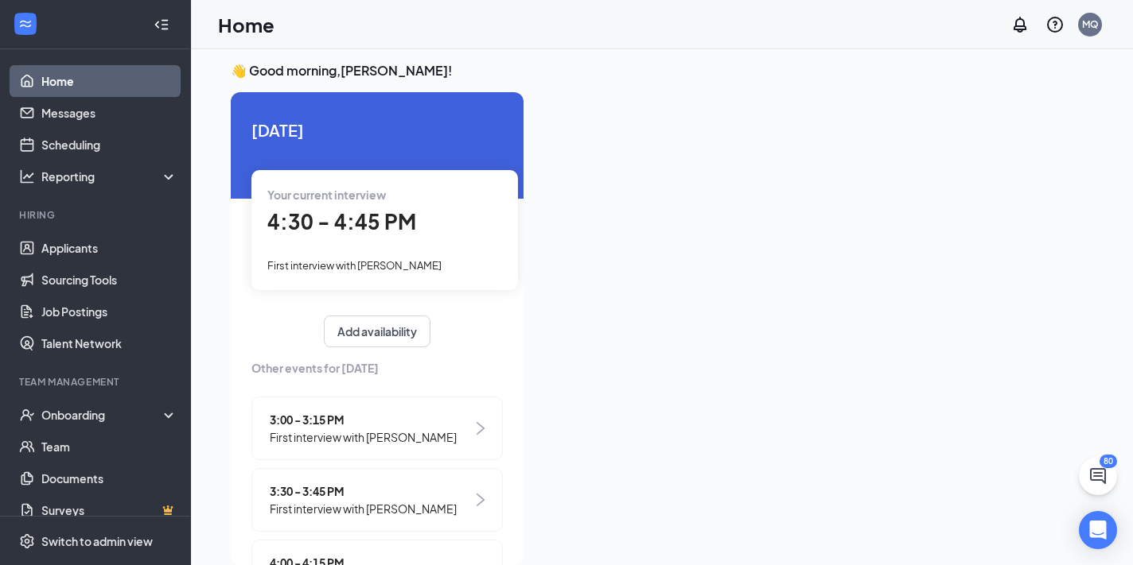
click at [373, 221] on span "4:30 - 4:45 PM" at bounding box center [341, 221] width 149 height 26
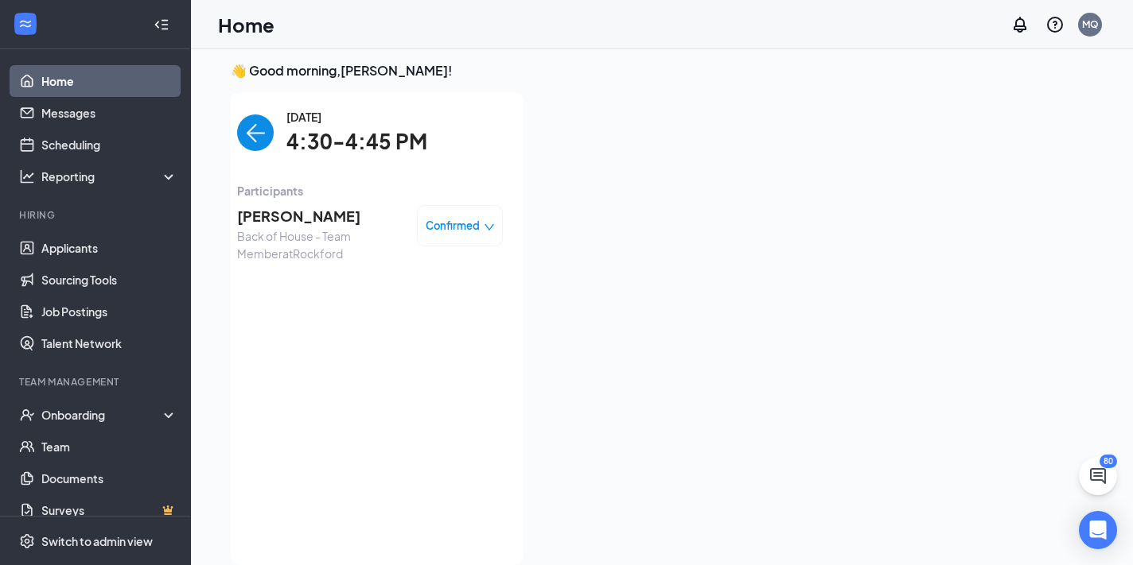
click at [253, 131] on img "back-button" at bounding box center [255, 133] width 37 height 37
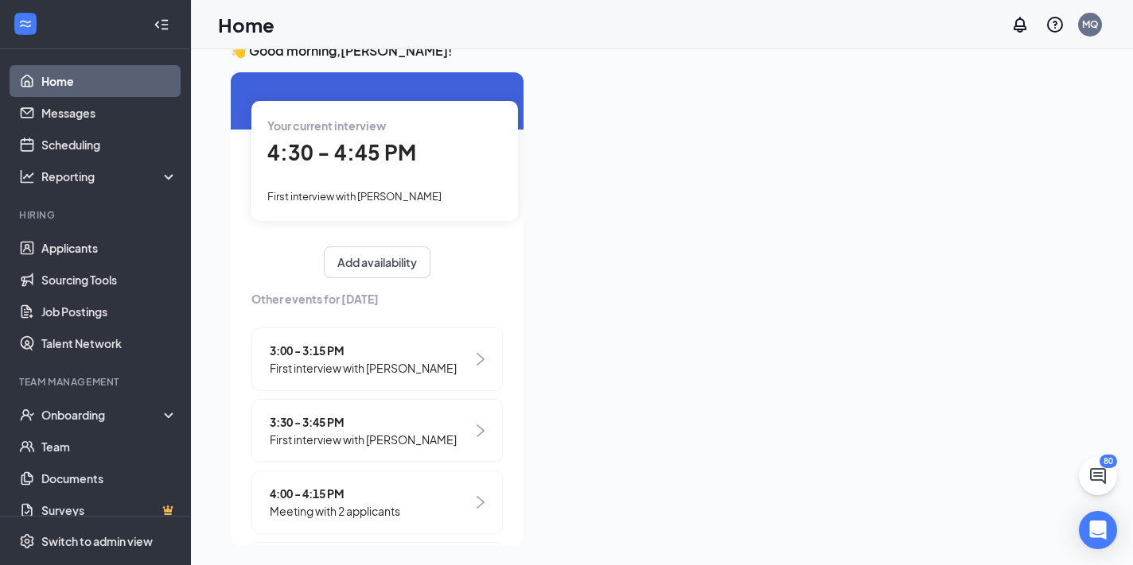
scroll to position [142, 0]
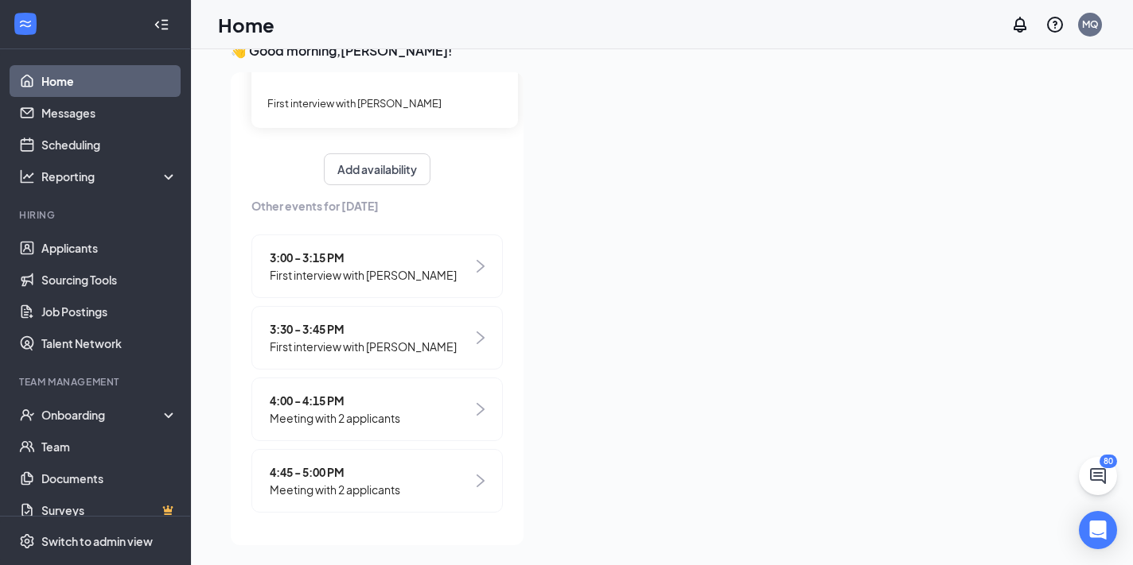
click at [317, 466] on span "4:45 - 5:00 PM" at bounding box center [335, 472] width 130 height 17
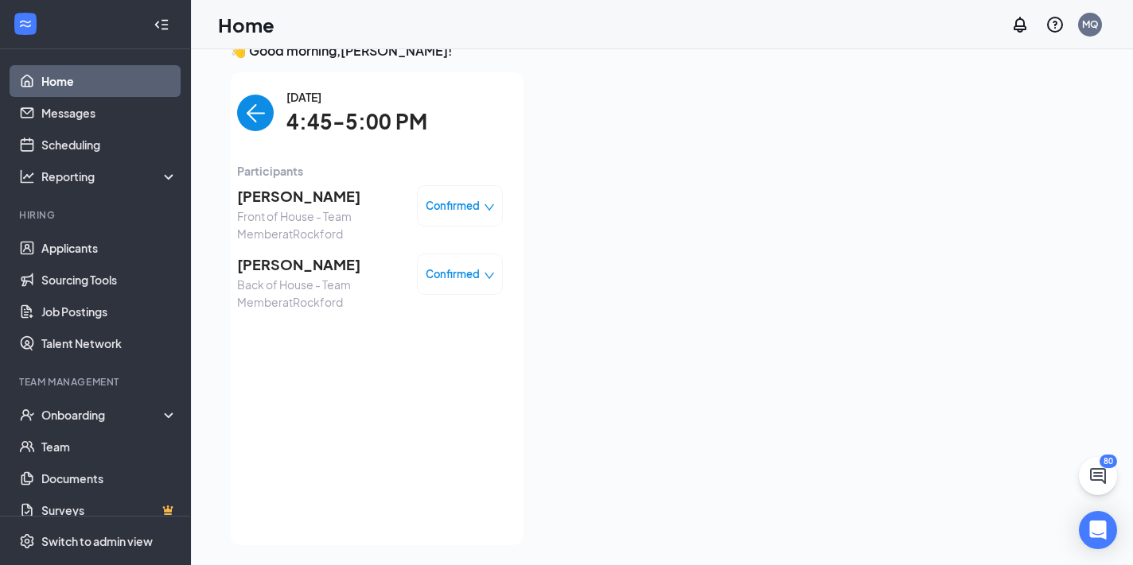
click at [310, 286] on span "Back of House - Team Member at [GEOGRAPHIC_DATA]" at bounding box center [320, 293] width 167 height 35
click at [299, 266] on span "[PERSON_NAME]" at bounding box center [320, 265] width 167 height 22
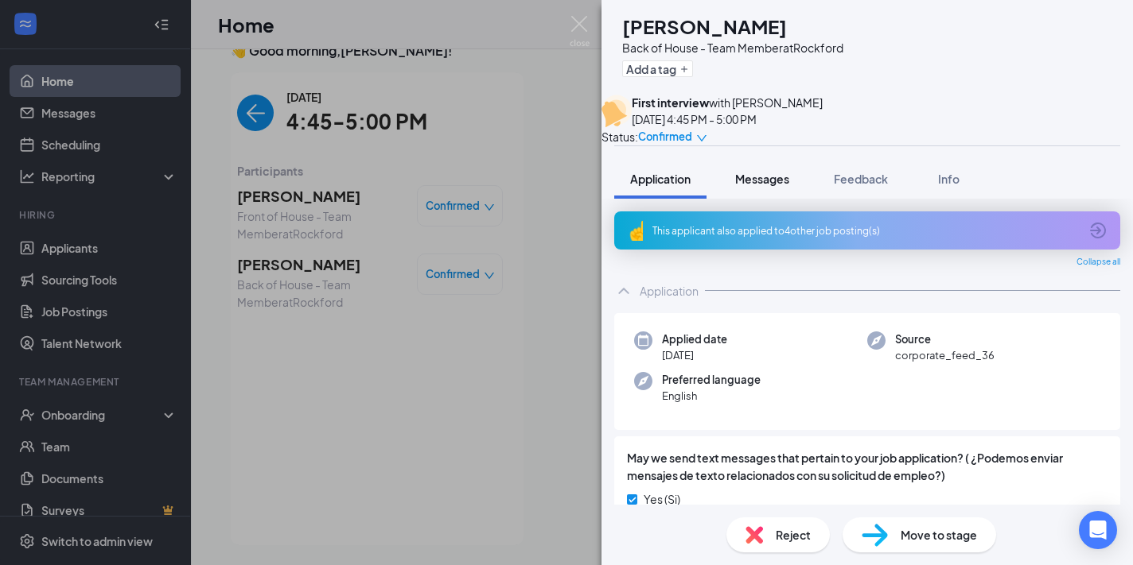
click at [768, 186] on span "Messages" at bounding box center [762, 179] width 54 height 14
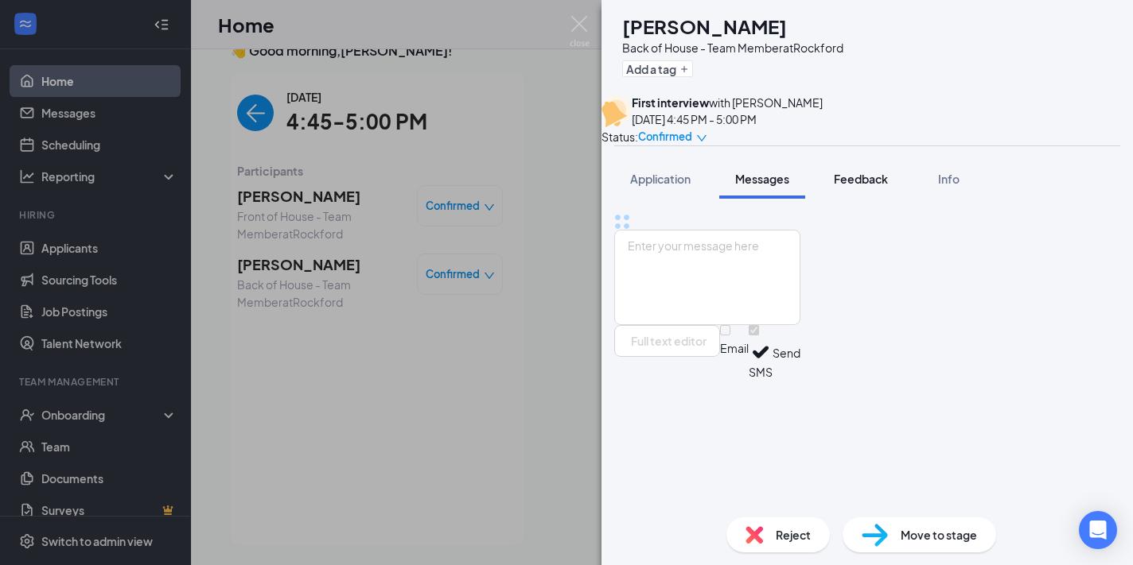
click at [856, 186] on span "Feedback" at bounding box center [861, 179] width 54 height 14
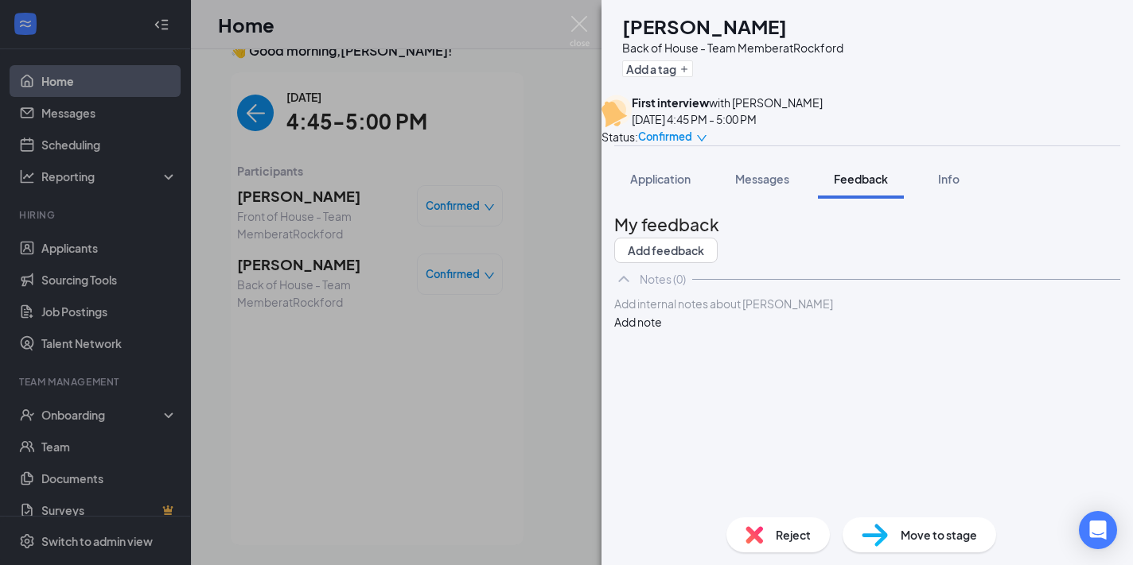
click at [775, 313] on div at bounding box center [867, 304] width 504 height 17
paste div
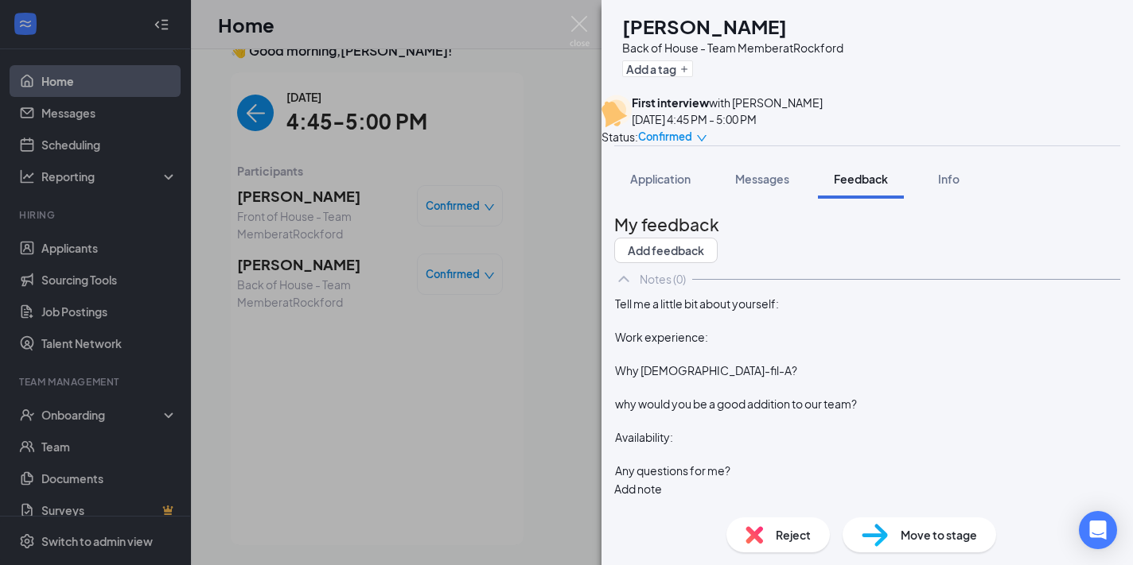
click at [779, 311] on span "Tell me a little bit about yourself:" at bounding box center [697, 304] width 164 height 14
click at [785, 346] on div "Work experience:" at bounding box center [867, 337] width 504 height 17
click at [768, 379] on div "Why [DEMOGRAPHIC_DATA]-fil-A?" at bounding box center [867, 371] width 504 height 17
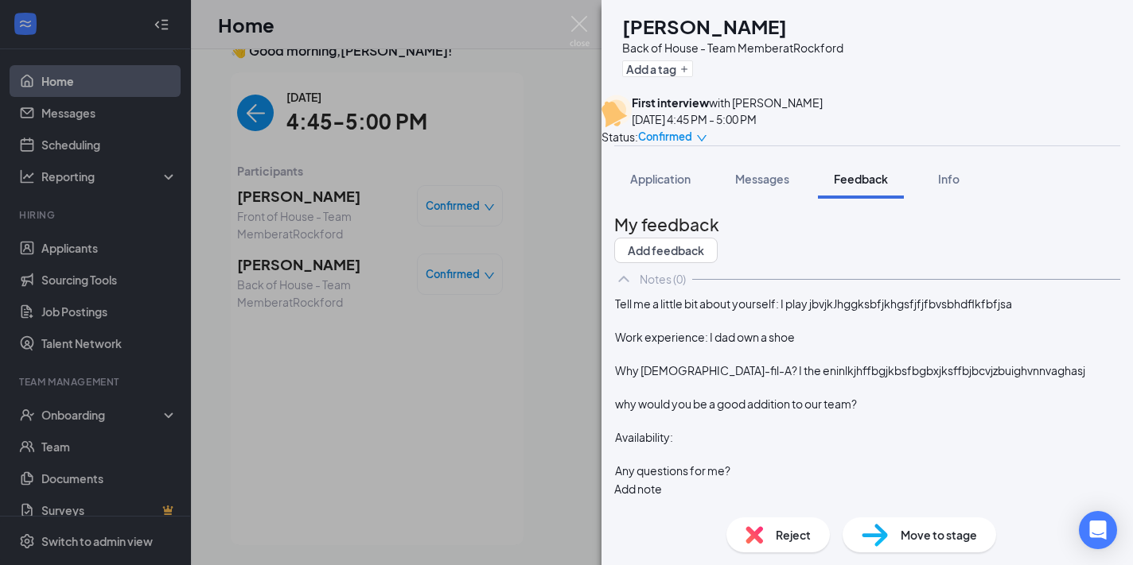
scroll to position [93, 0]
click at [909, 395] on div at bounding box center [867, 387] width 504 height 17
click at [904, 410] on div "why would you be a good addition to our team?" at bounding box center [867, 404] width 504 height 17
click at [768, 458] on div at bounding box center [867, 454] width 504 height 17
click at [760, 440] on div "Availability:" at bounding box center [867, 437] width 504 height 17
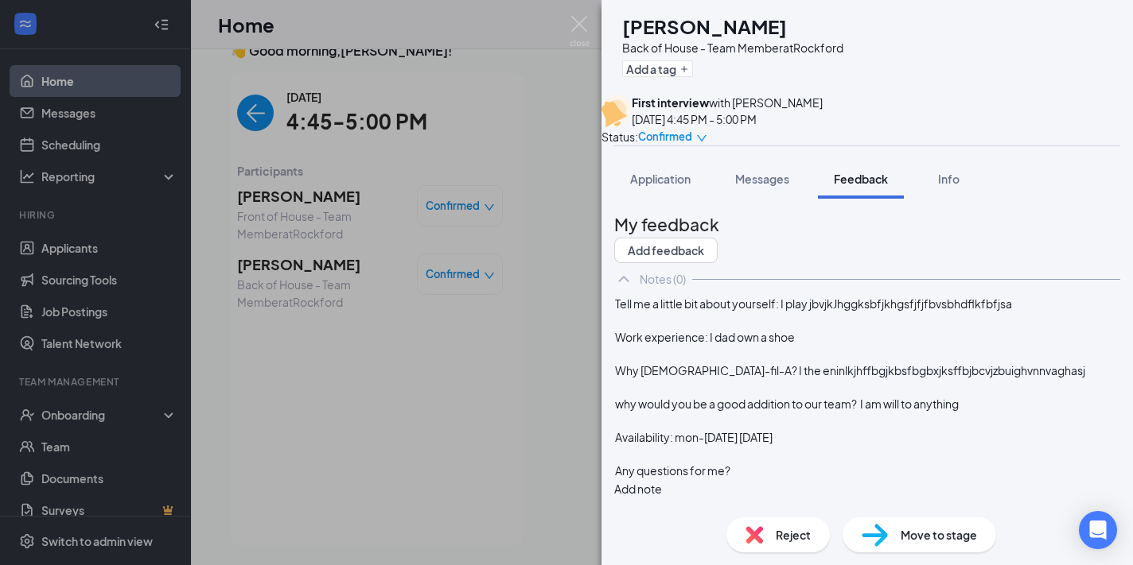
click at [825, 463] on div at bounding box center [867, 454] width 504 height 17
click at [792, 469] on div "Any questions for me?" at bounding box center [867, 471] width 504 height 17
drag, startPoint x: 849, startPoint y: 292, endPoint x: 648, endPoint y: 296, distance: 200.5
click at [648, 296] on div "Tell me a little bit about yourself: I play jbvjkJhggksbfjkhgsfjfjfbvsbhdflkfbf…" at bounding box center [867, 304] width 504 height 17
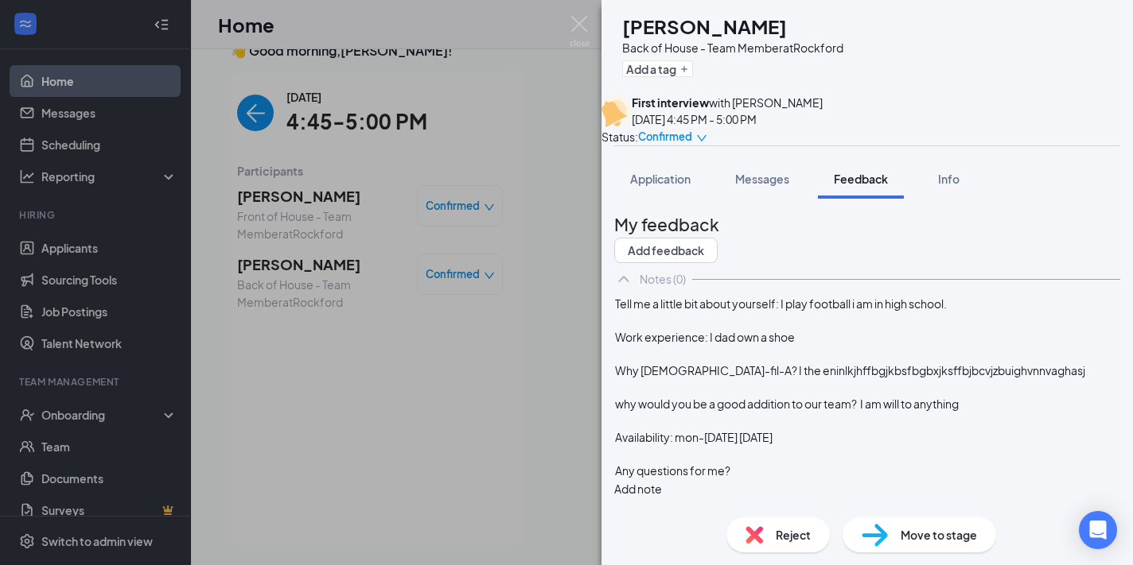
click at [835, 329] on div "Work experience: I dad own a shoe" at bounding box center [867, 337] width 504 height 17
click at [662, 480] on button "Add note" at bounding box center [638, 488] width 48 height 17
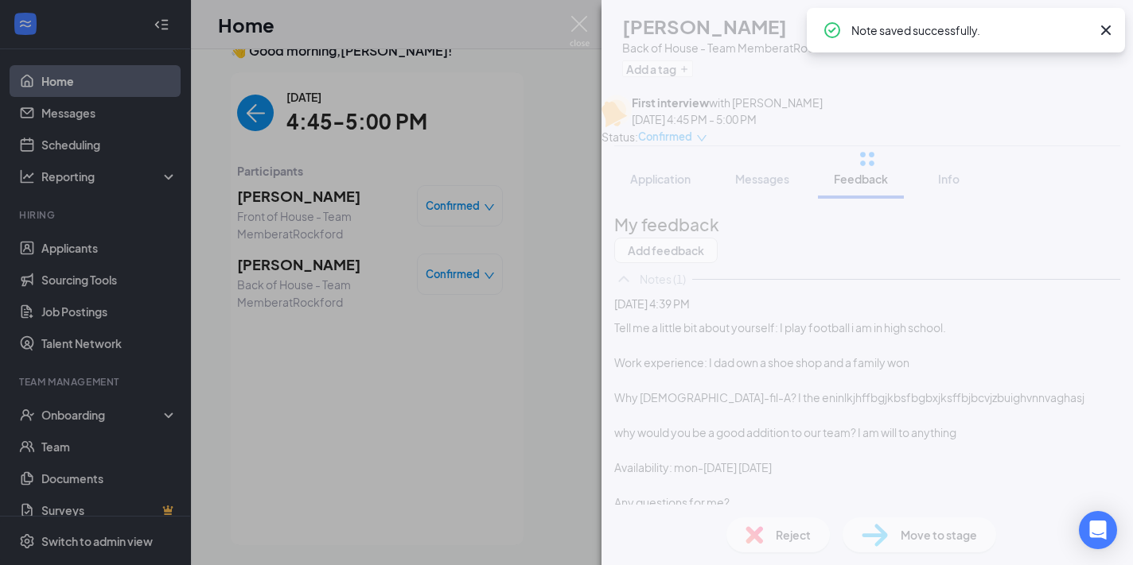
click at [439, 467] on div "[PERSON_NAME] Back of House - Team Member at [GEOGRAPHIC_DATA] Add a tag First …" at bounding box center [566, 282] width 1133 height 565
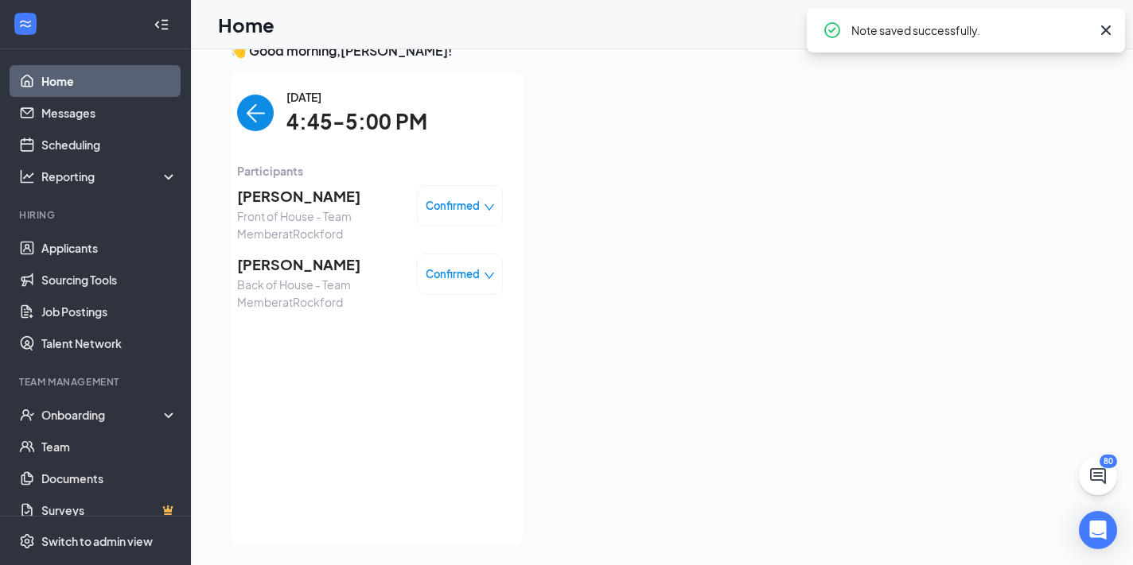
click at [250, 115] on img "back-button" at bounding box center [255, 113] width 37 height 37
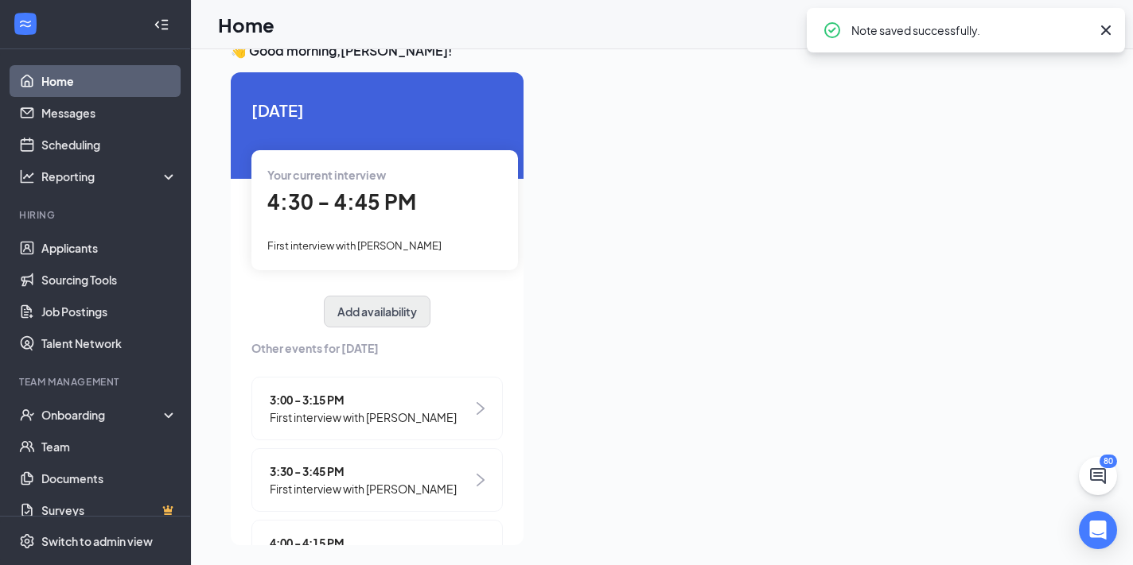
scroll to position [142, 0]
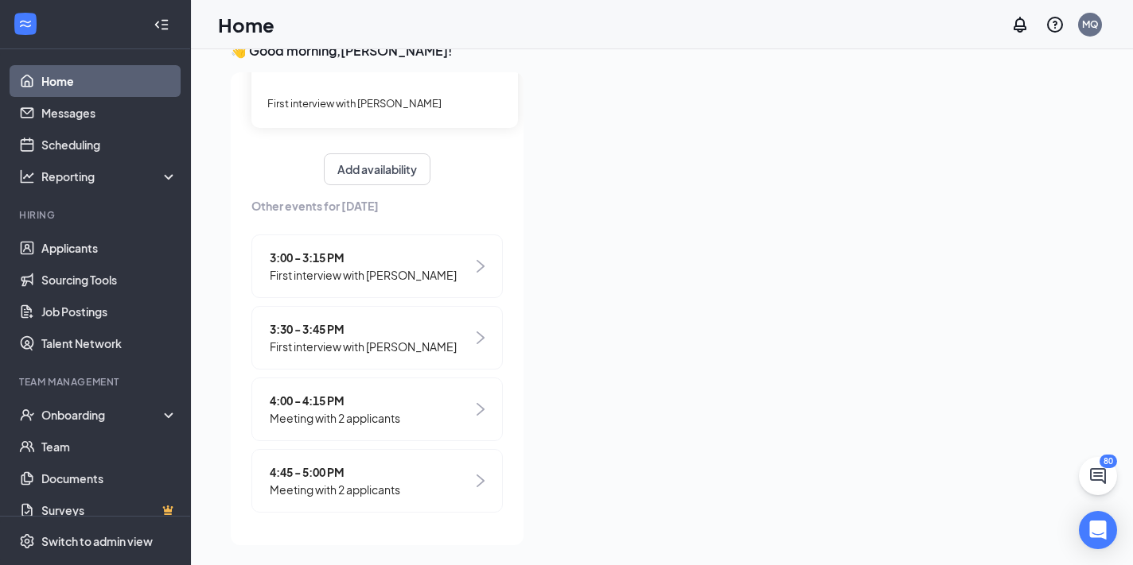
click at [324, 472] on span "4:45 - 5:00 PM" at bounding box center [335, 472] width 130 height 17
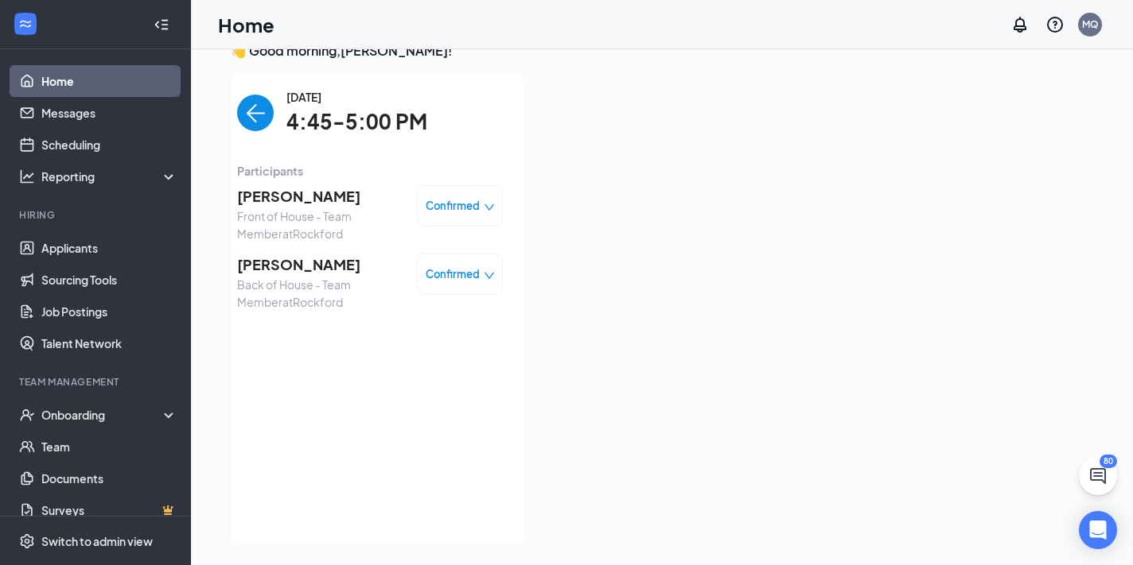
click at [258, 101] on img "back-button" at bounding box center [255, 113] width 37 height 37
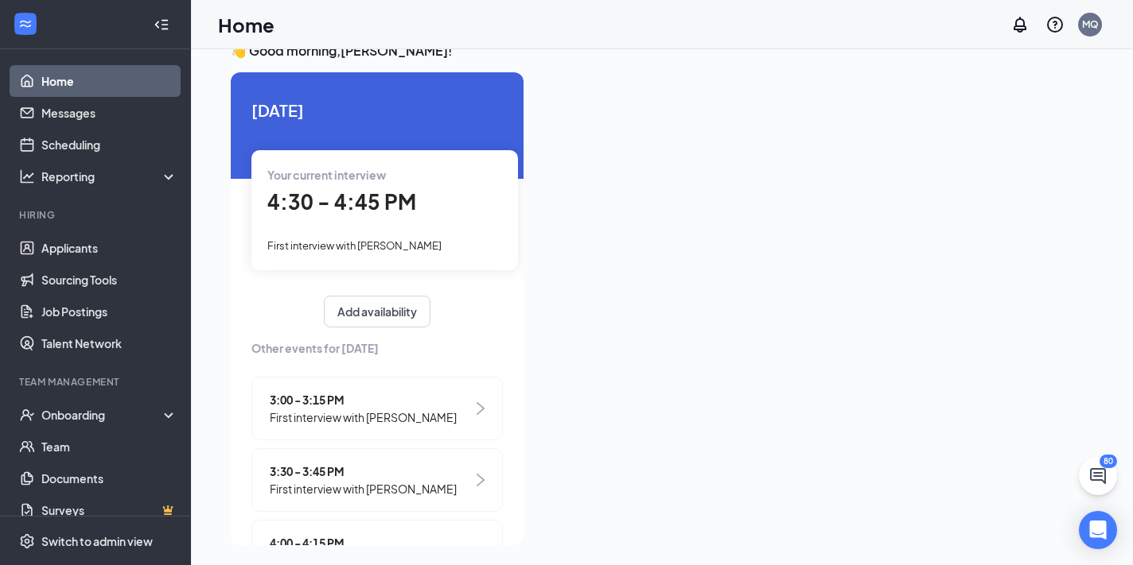
click at [360, 196] on span "4:30 - 4:45 PM" at bounding box center [341, 201] width 149 height 26
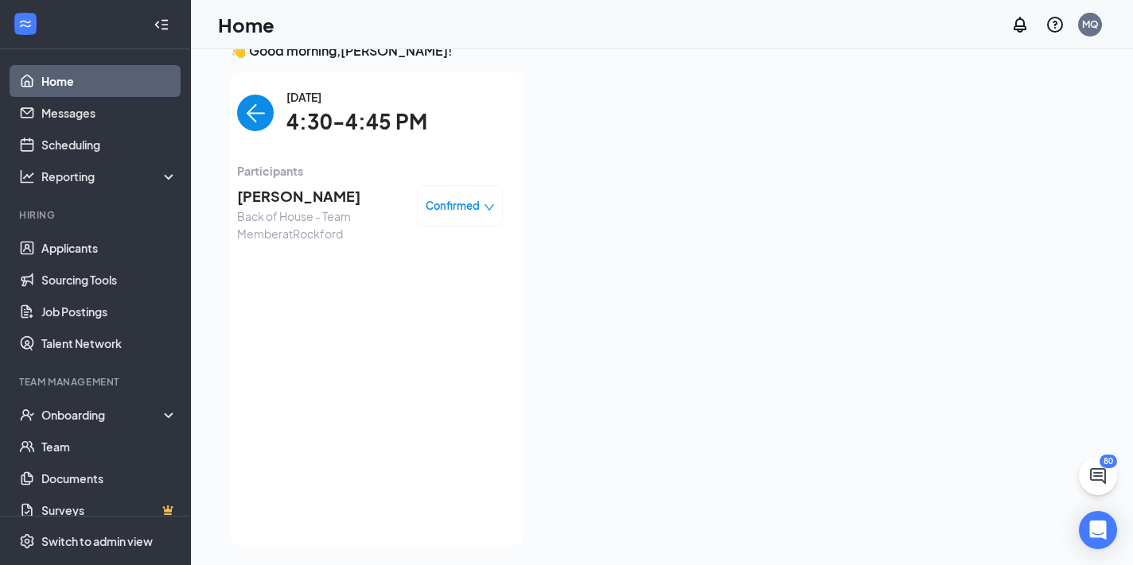
click at [258, 119] on img "back-button" at bounding box center [255, 113] width 37 height 37
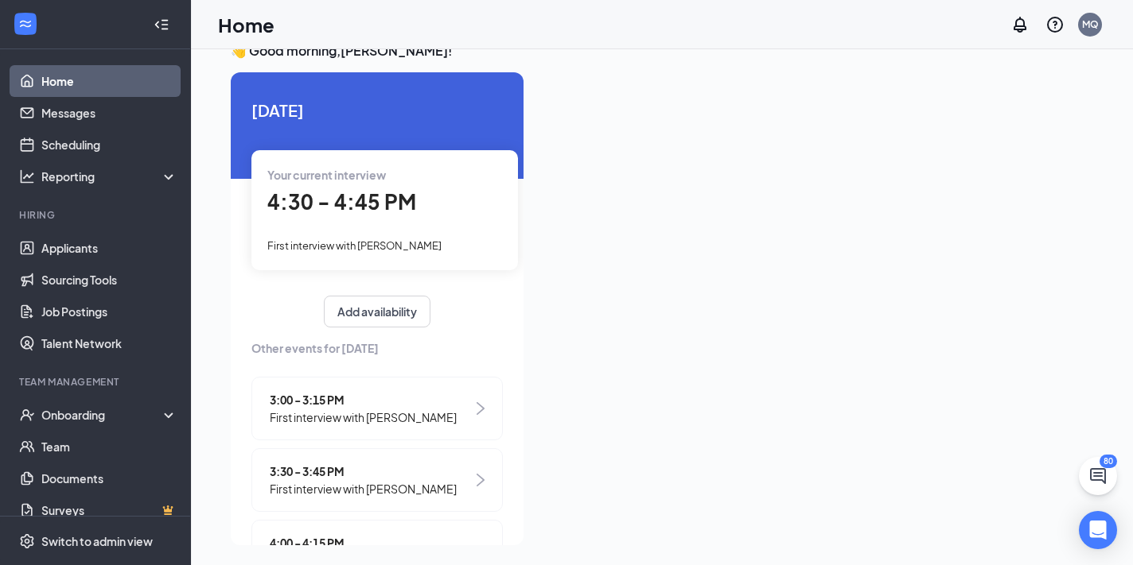
scroll to position [142, 0]
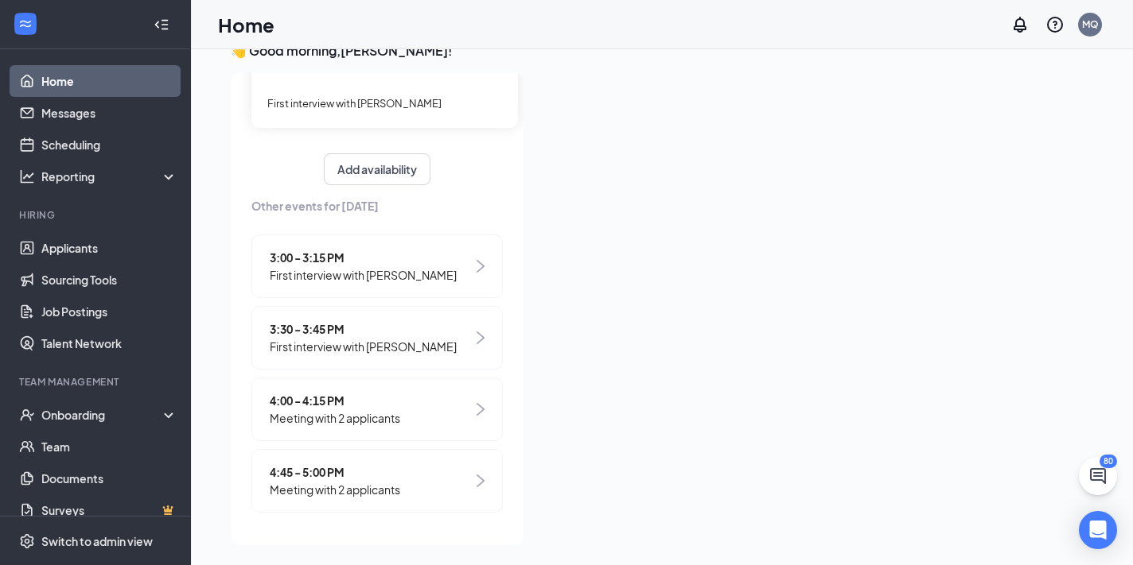
click at [346, 489] on span "Meeting with 2 applicants" at bounding box center [335, 489] width 130 height 17
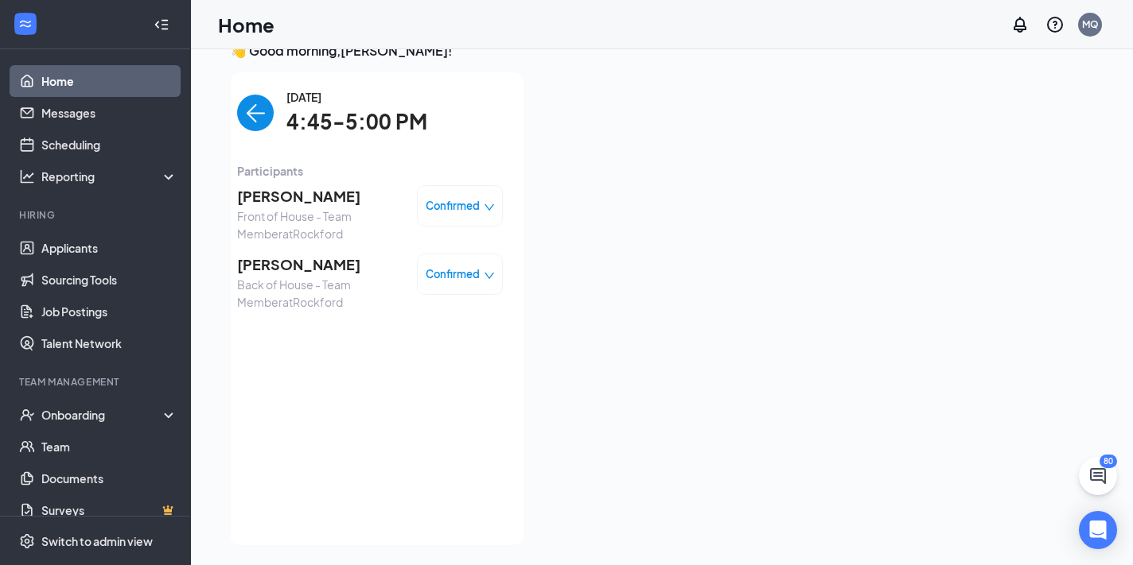
click at [300, 264] on span "[PERSON_NAME]" at bounding box center [320, 265] width 167 height 22
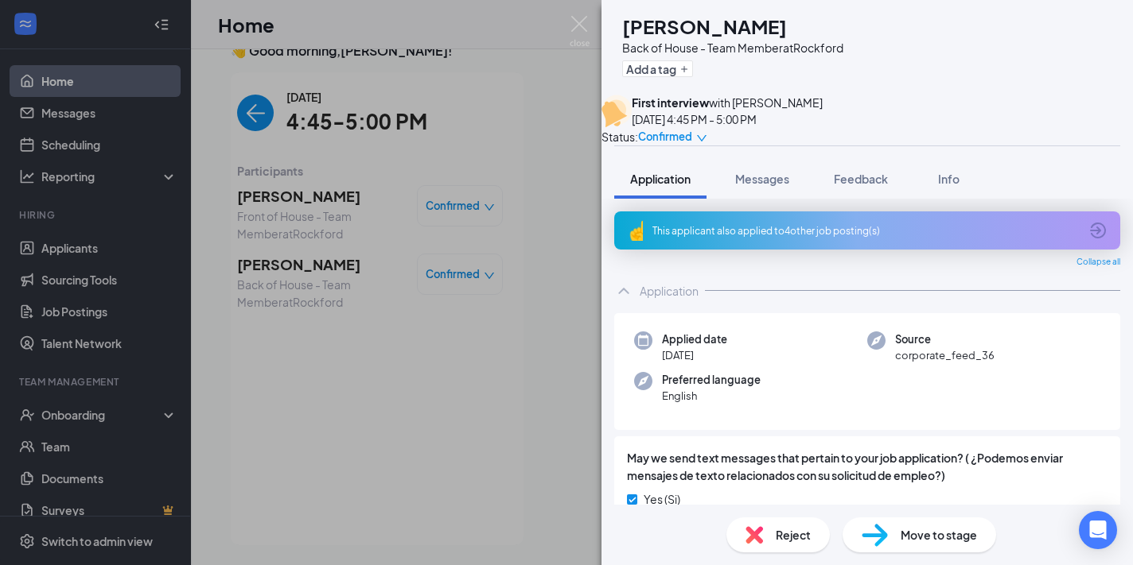
click at [786, 238] on div "This applicant also applied to 4 other job posting(s)" at bounding box center [865, 231] width 426 height 14
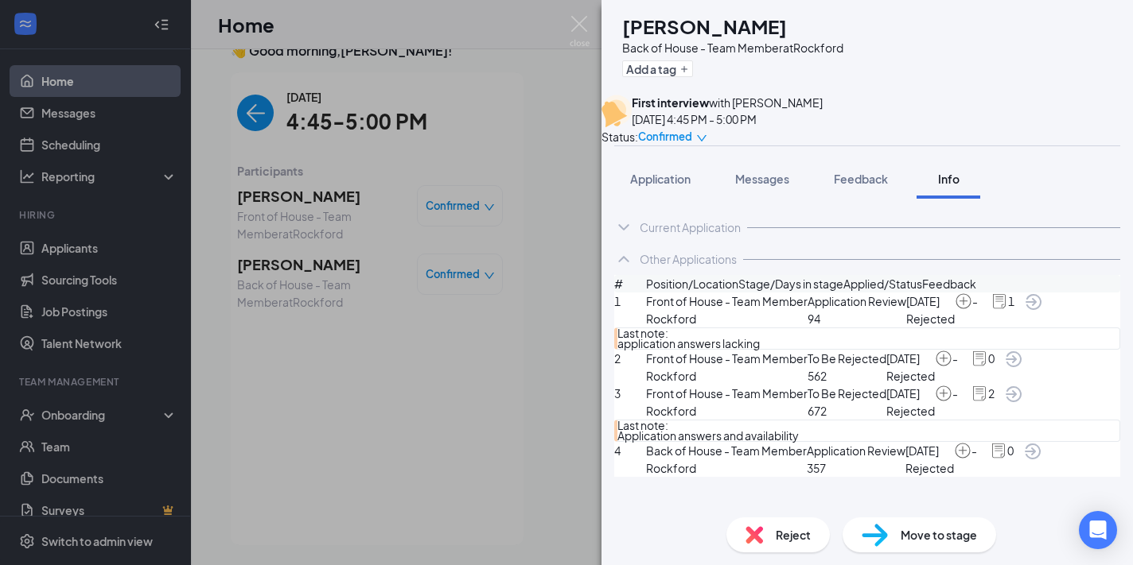
scroll to position [134, 0]
click at [764, 184] on button "Messages" at bounding box center [762, 179] width 86 height 40
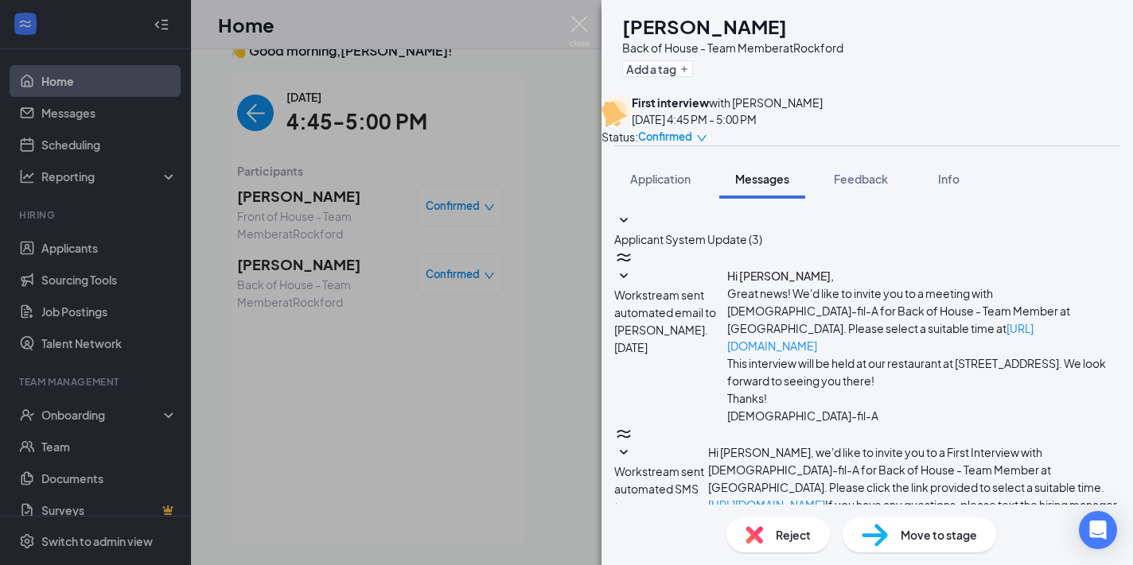
scroll to position [427, 0]
click at [870, 186] on span "Feedback" at bounding box center [861, 179] width 54 height 14
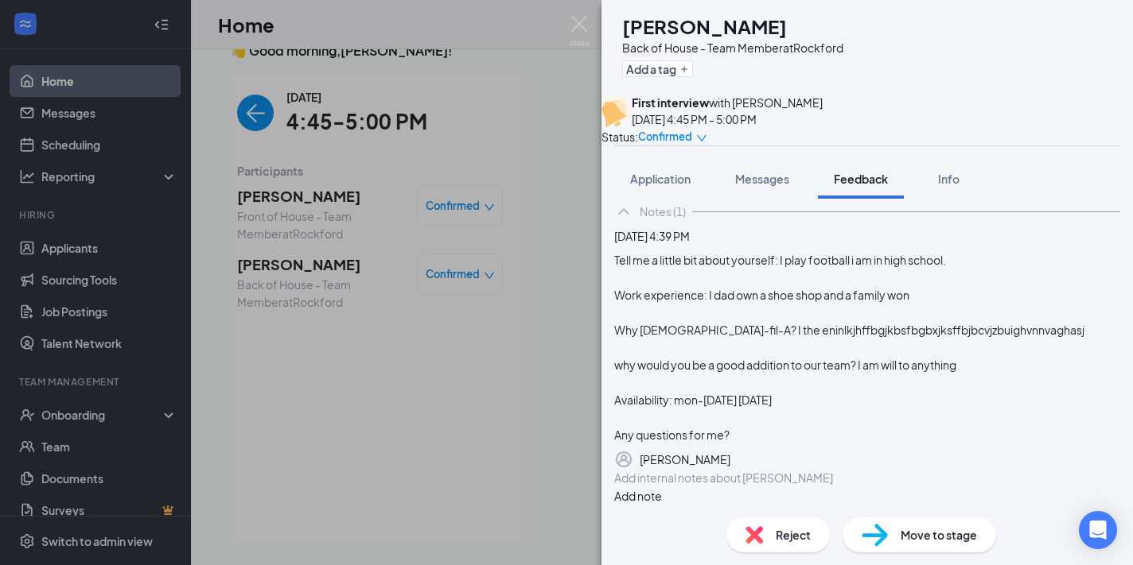
scroll to position [197, 0]
click at [1120, 450] on button "button" at bounding box center [1120, 459] width 0 height 19
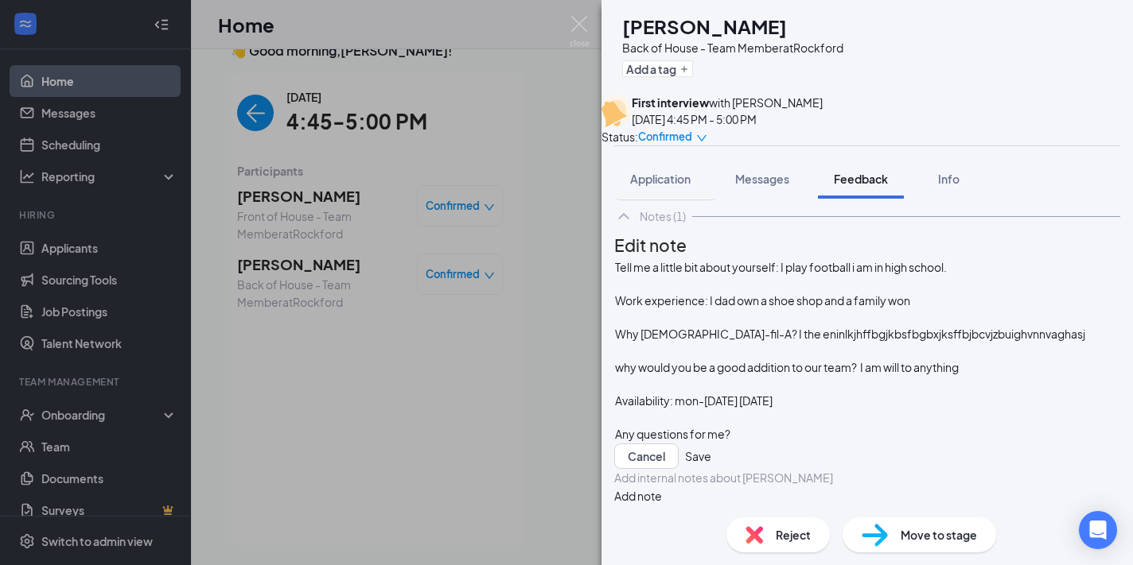
scroll to position [37, 0]
click at [952, 309] on div "Work experience: I dad own a shoe shop and a family won" at bounding box center [867, 301] width 504 height 17
drag, startPoint x: 1039, startPoint y: 338, endPoint x: 752, endPoint y: 336, distance: 286.3
click at [752, 336] on div "Why [DEMOGRAPHIC_DATA]-fil-A? I the eninlkjhffbgjkbsfbgbxjksffbjbcvjzbuighvnnva…" at bounding box center [867, 334] width 504 height 17
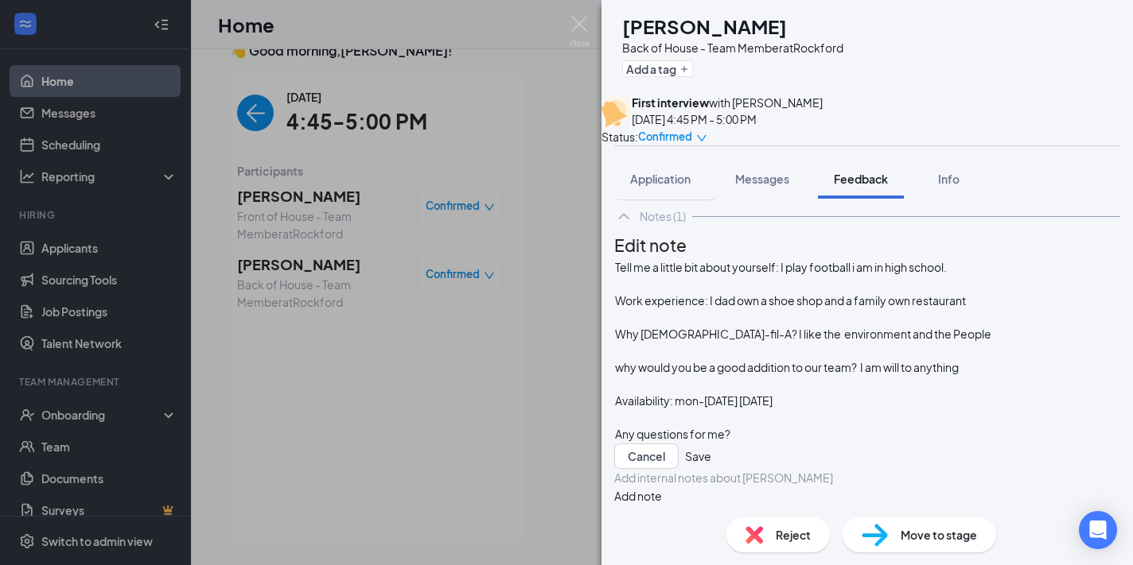
drag, startPoint x: 1005, startPoint y: 305, endPoint x: 901, endPoint y: 305, distance: 104.2
click at [901, 359] on div "why would you be a good addition to our team? I am will to anything" at bounding box center [867, 367] width 504 height 17
click at [711, 444] on button "Save" at bounding box center [698, 456] width 26 height 25
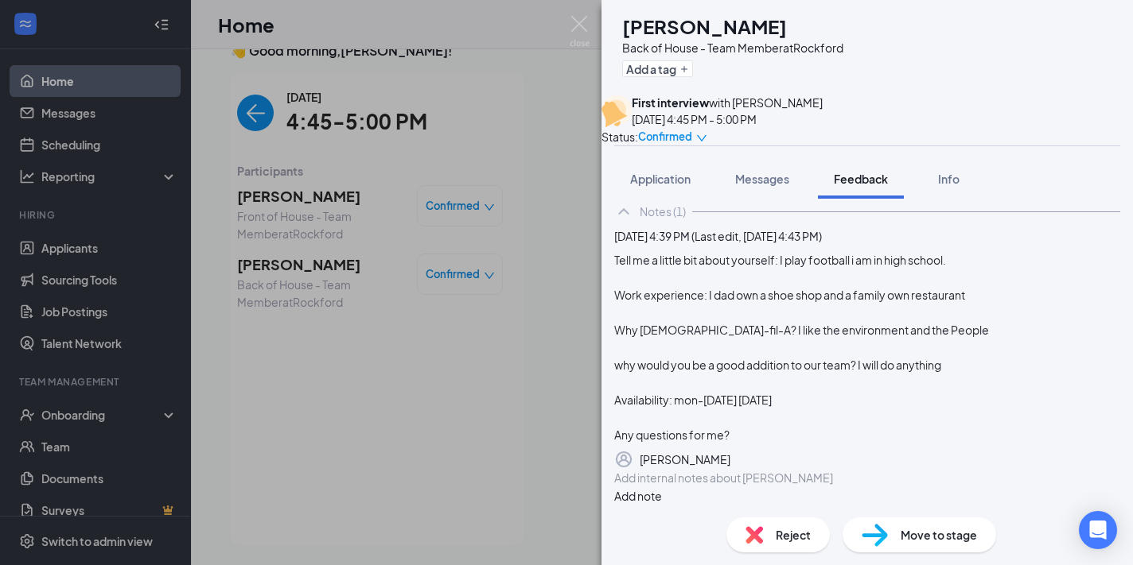
scroll to position [0, 0]
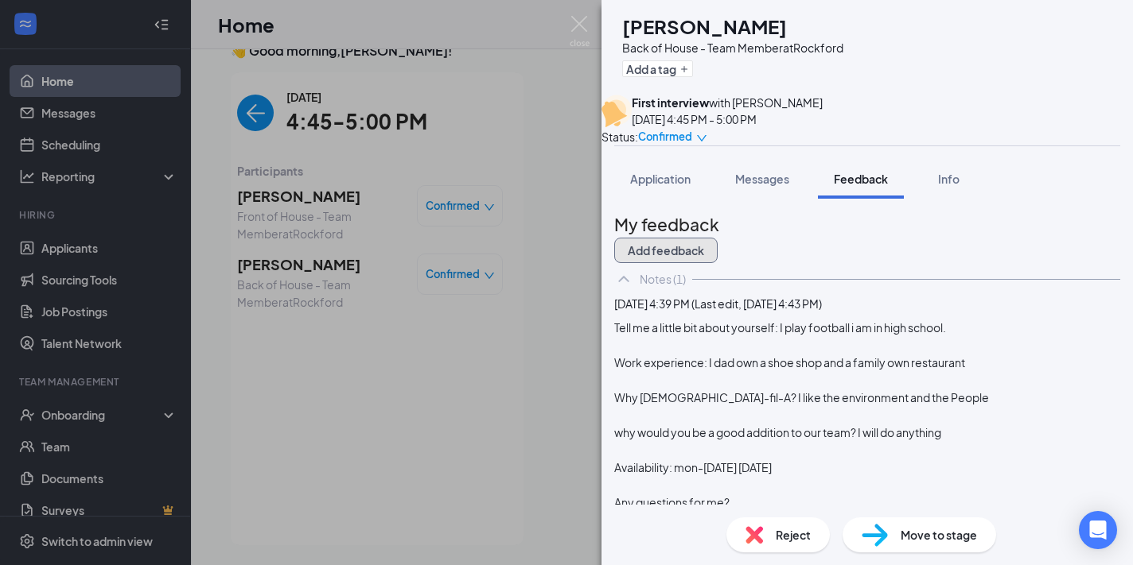
click at [717, 255] on button "Add feedback" at bounding box center [665, 250] width 103 height 25
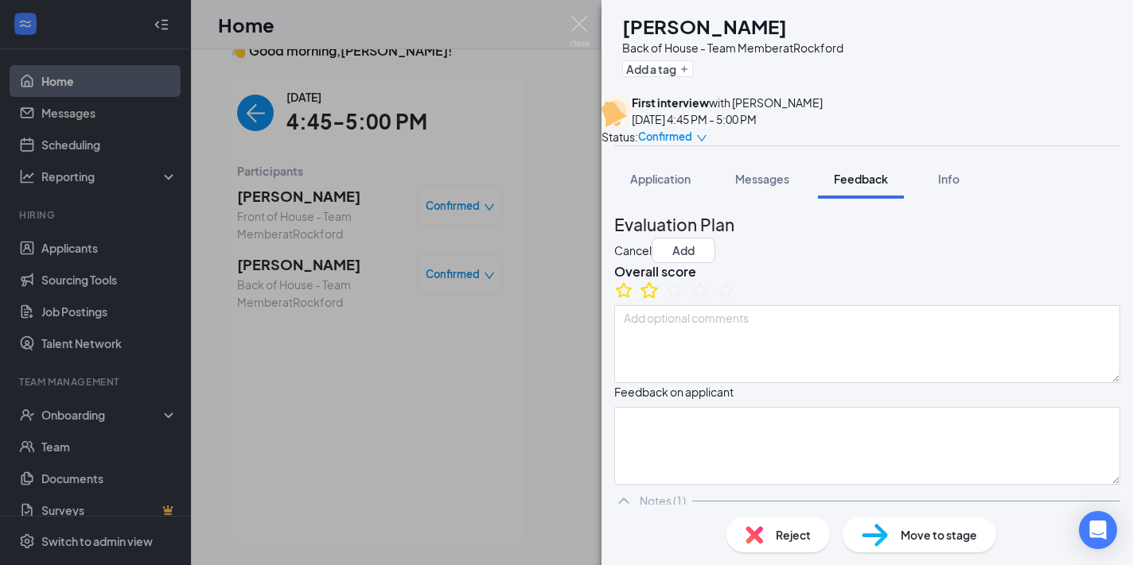
click at [658, 298] on icon "StarBorder" at bounding box center [648, 290] width 17 height 17
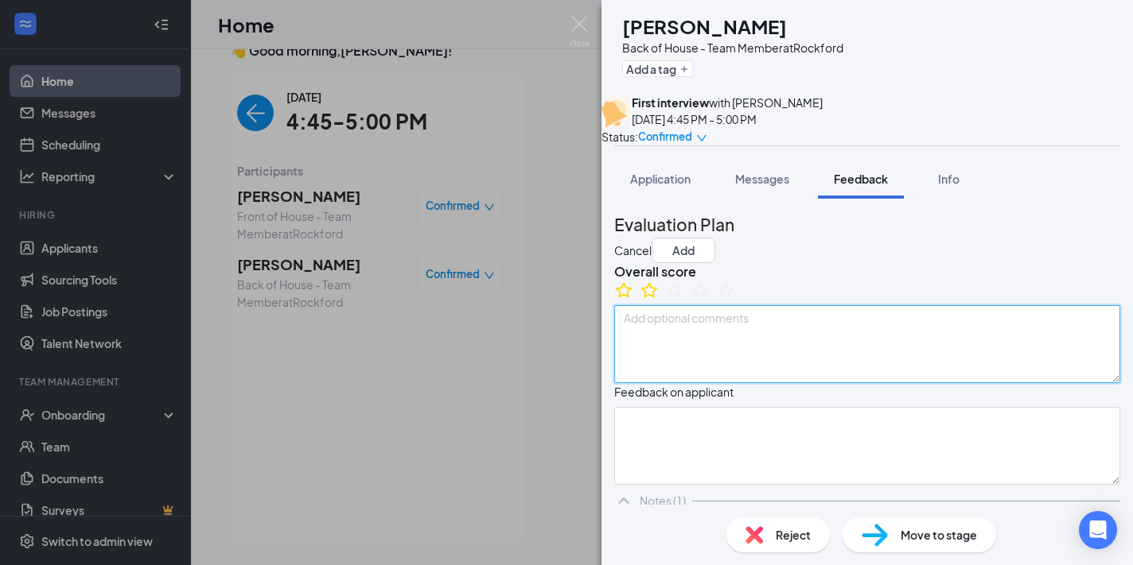
click at [680, 383] on textarea at bounding box center [867, 344] width 506 height 78
type textarea "Answers are lacking"
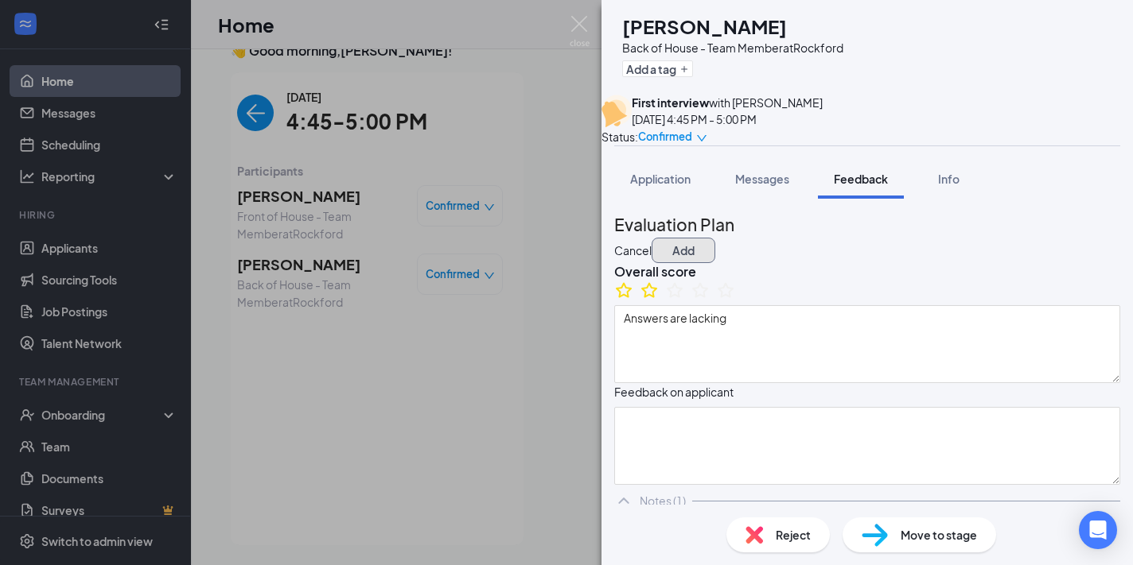
click at [715, 255] on button "Add" at bounding box center [683, 250] width 64 height 25
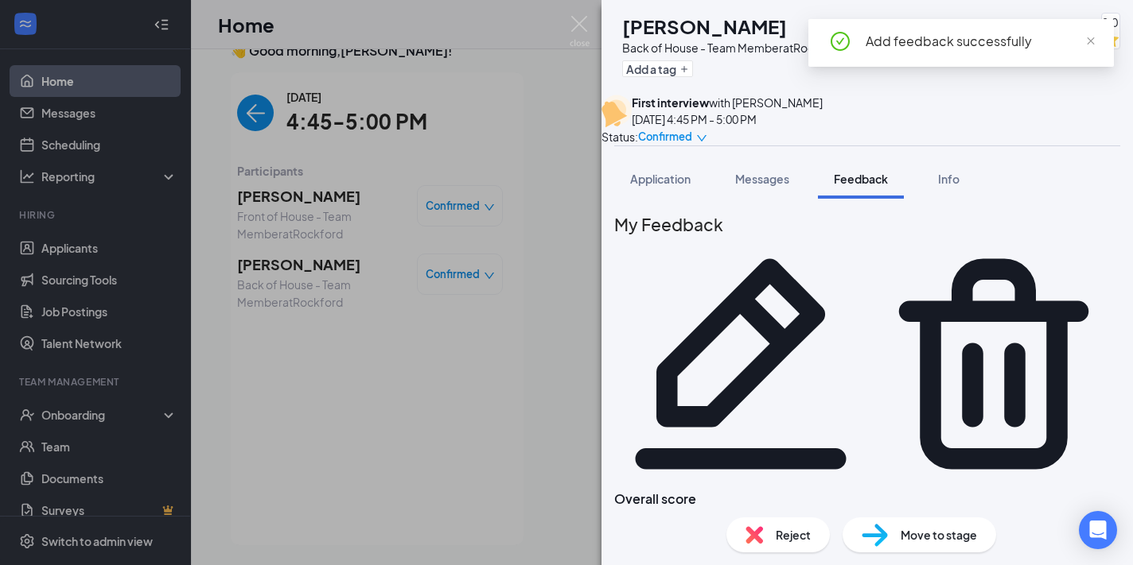
click at [468, 446] on div "[PERSON_NAME] Back of House - Team Member at Rockford Add a tag 2.0 First inter…" at bounding box center [566, 282] width 1133 height 565
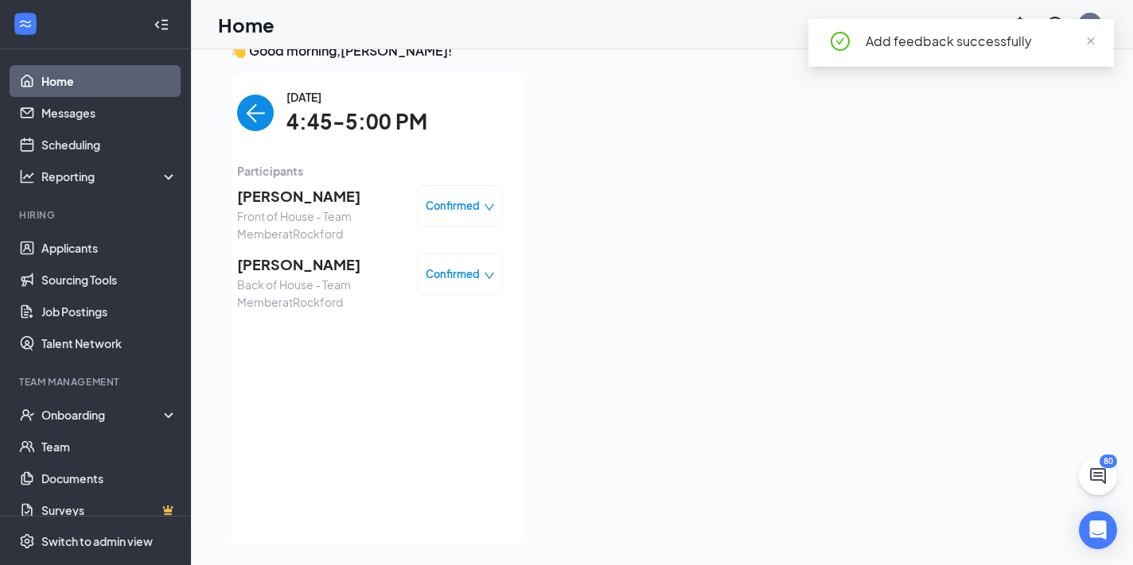
click at [263, 128] on img "back-button" at bounding box center [255, 113] width 37 height 37
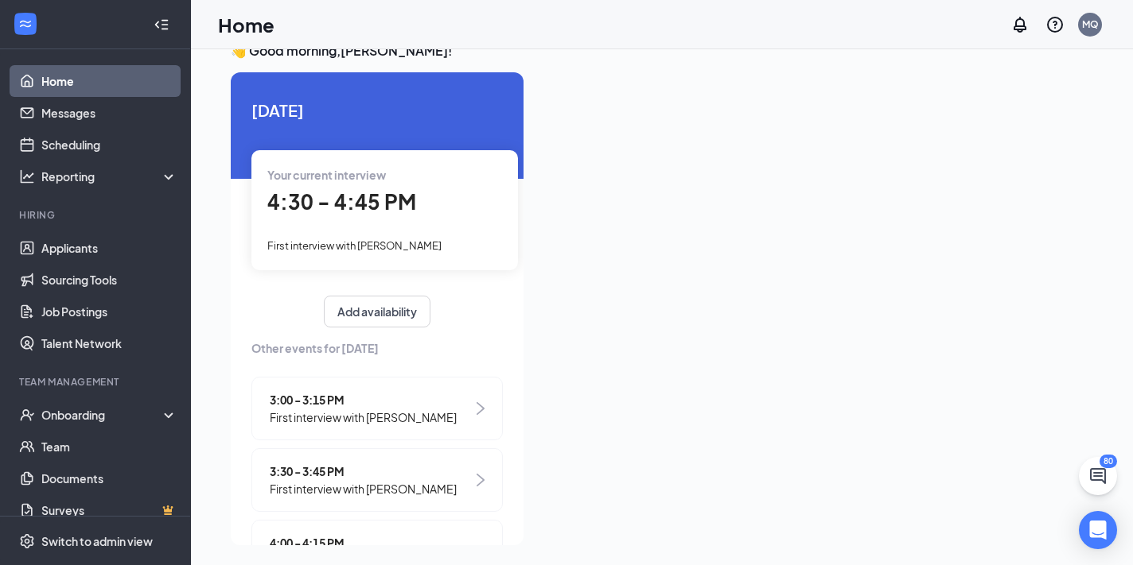
click at [387, 208] on span "4:30 - 4:45 PM" at bounding box center [341, 201] width 149 height 26
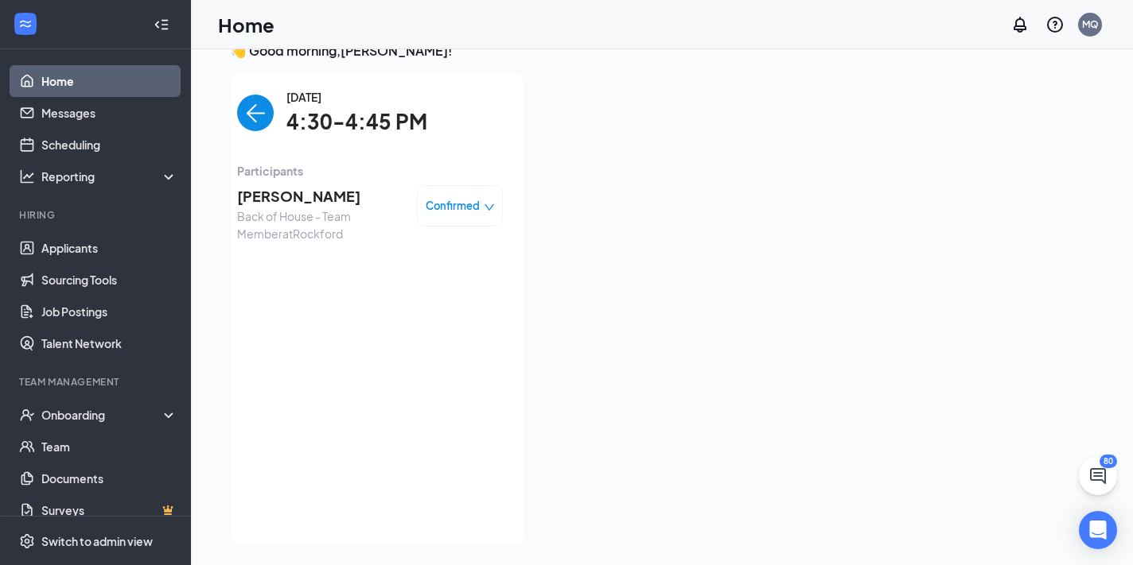
click at [317, 198] on span "[PERSON_NAME]" at bounding box center [320, 196] width 167 height 22
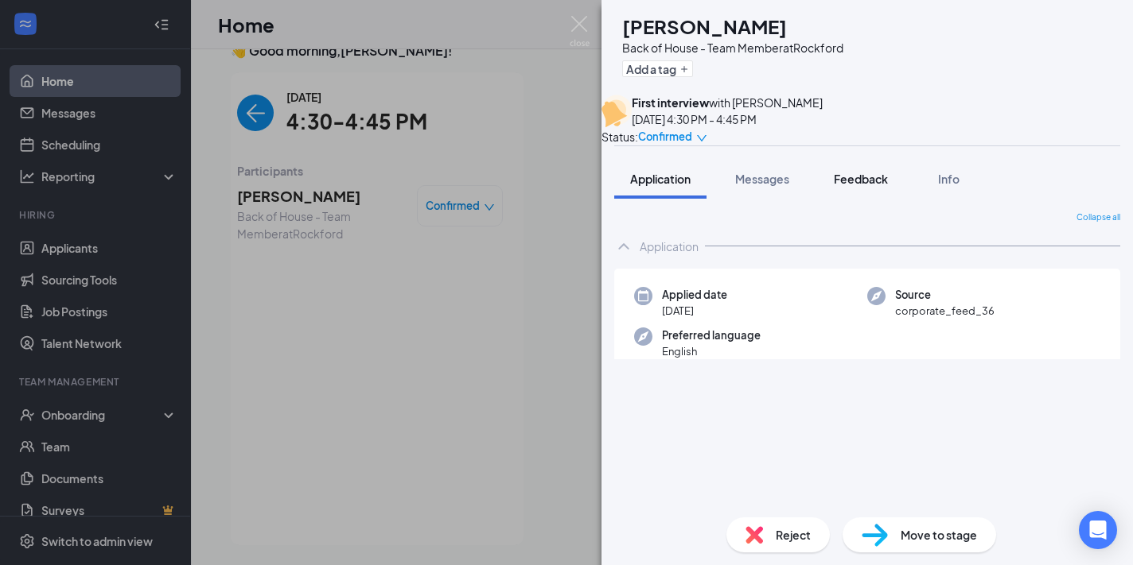
click at [859, 185] on button "Feedback" at bounding box center [861, 179] width 86 height 40
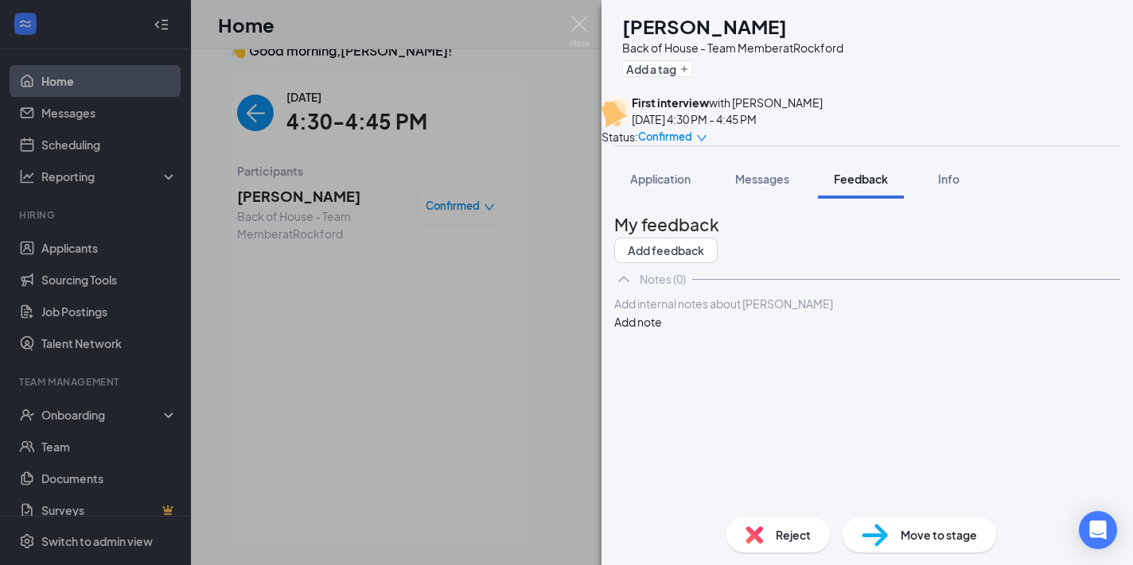
click at [756, 313] on div at bounding box center [867, 304] width 504 height 17
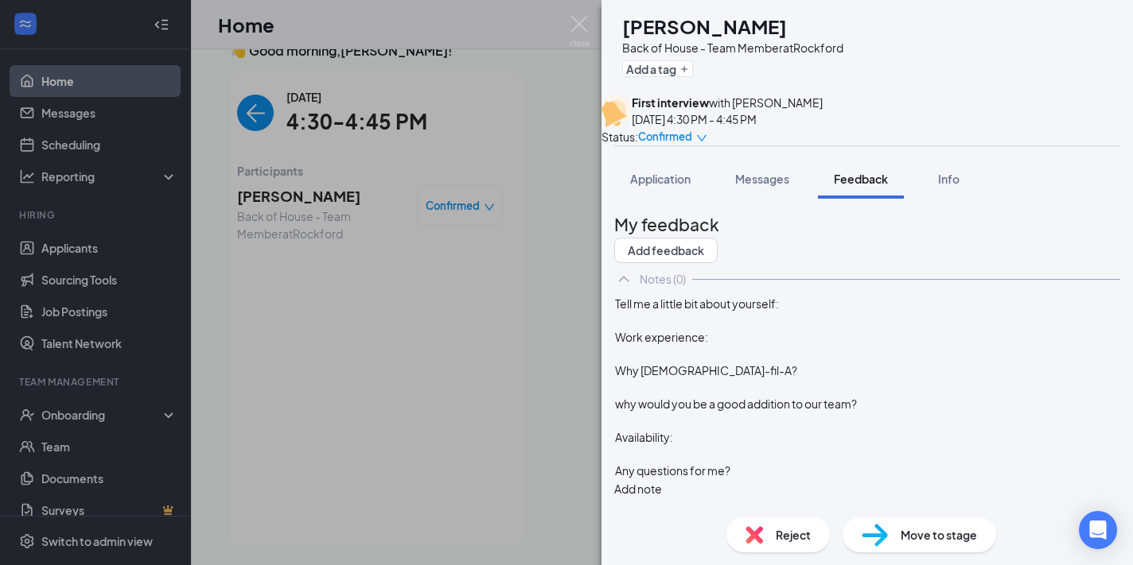
click at [821, 313] on div "Tell me a little bit about yourself:" at bounding box center [867, 304] width 504 height 17
click at [847, 311] on span "Tell me a little bit about yourself: I like to cooking" at bounding box center [738, 304] width 247 height 14
click at [894, 313] on div "Tell me a little bit about yourself: I like cooking" at bounding box center [867, 304] width 504 height 17
click at [830, 346] on div "Work experience:" at bounding box center [867, 337] width 504 height 17
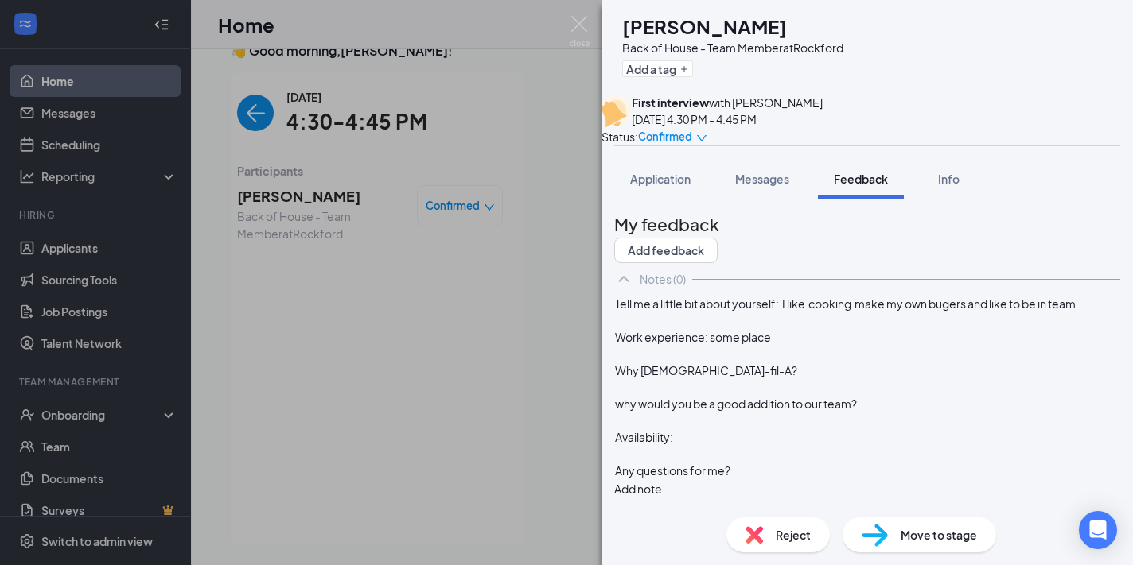
scroll to position [76, 0]
click at [766, 375] on div "Why [DEMOGRAPHIC_DATA]-fil-A?" at bounding box center [867, 371] width 504 height 17
click at [917, 413] on div "why would you be a good addition to our team?" at bounding box center [867, 404] width 504 height 17
click at [771, 429] on div at bounding box center [867, 421] width 504 height 17
click at [740, 446] on div "Availability:" at bounding box center [867, 437] width 504 height 17
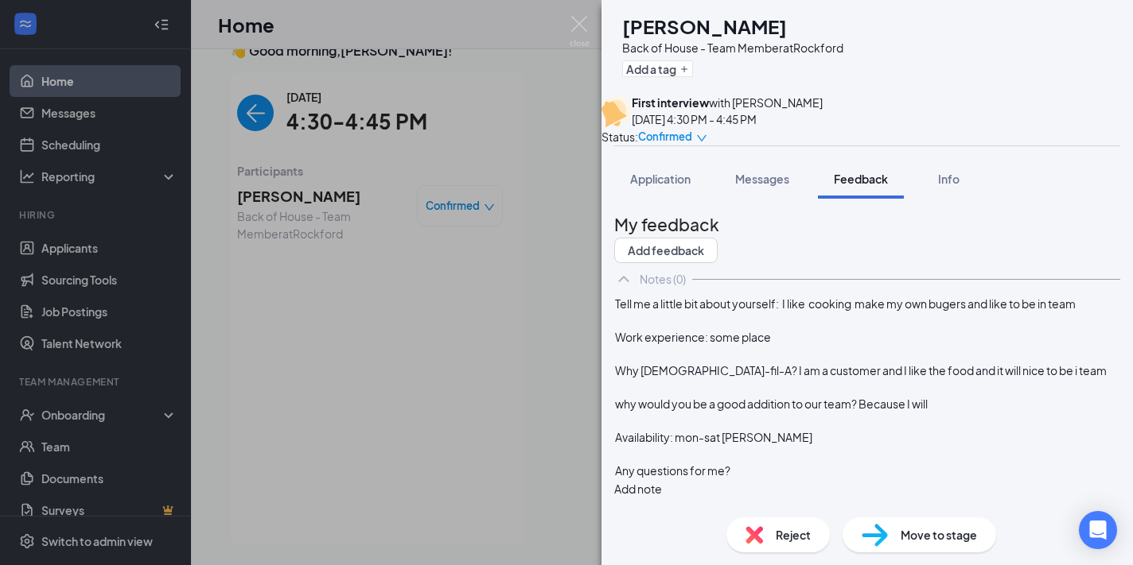
scroll to position [93, 0]
click at [828, 329] on div "Work experience: some place" at bounding box center [867, 337] width 504 height 17
click at [662, 480] on button "Add note" at bounding box center [638, 488] width 48 height 17
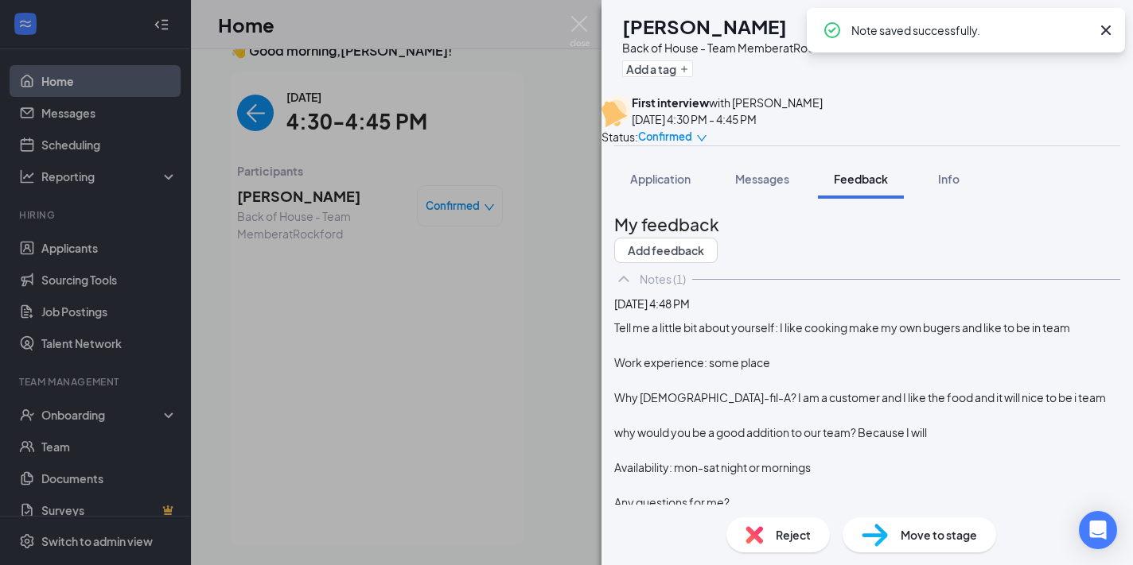
click at [511, 335] on div "UM [PERSON_NAME] Back of House - Team Member at [GEOGRAPHIC_DATA] Add a tag Fir…" at bounding box center [566, 282] width 1133 height 565
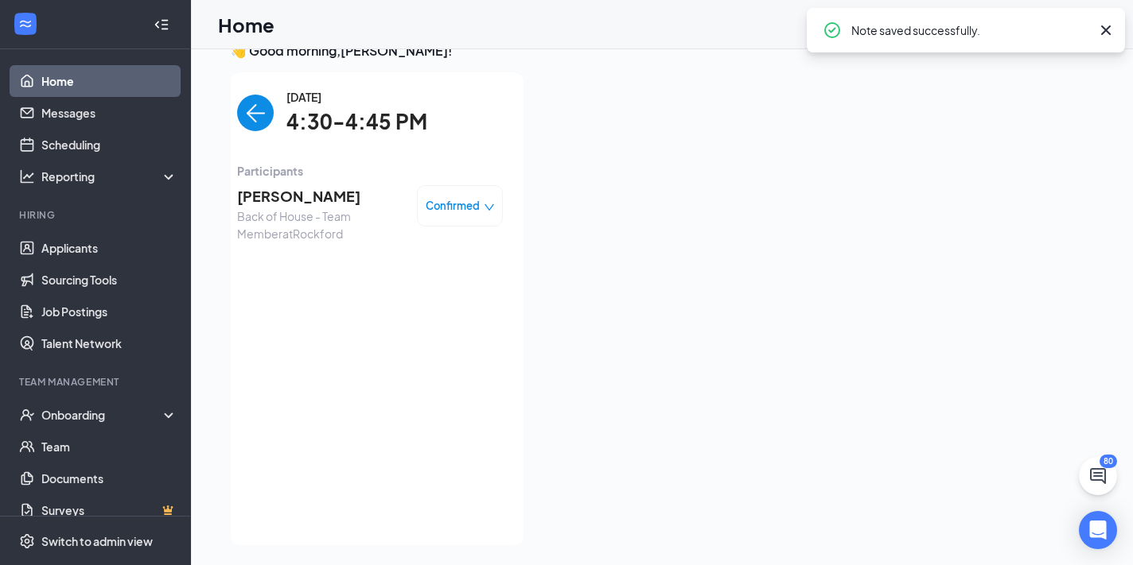
click at [244, 107] on img "back-button" at bounding box center [255, 113] width 37 height 37
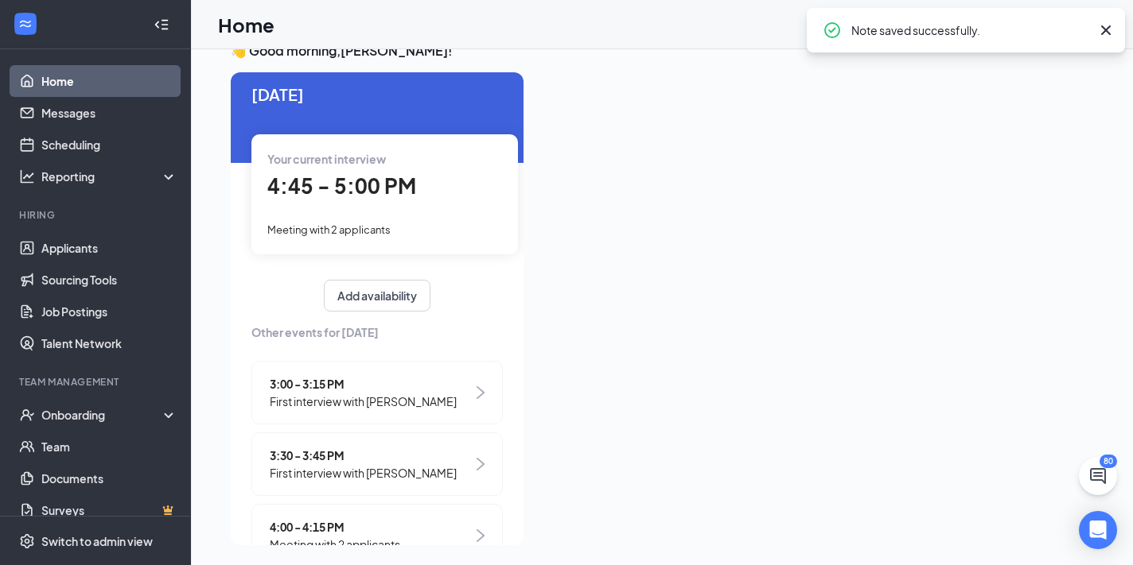
scroll to position [17, 0]
click at [356, 151] on span "Your current interview" at bounding box center [326, 158] width 119 height 14
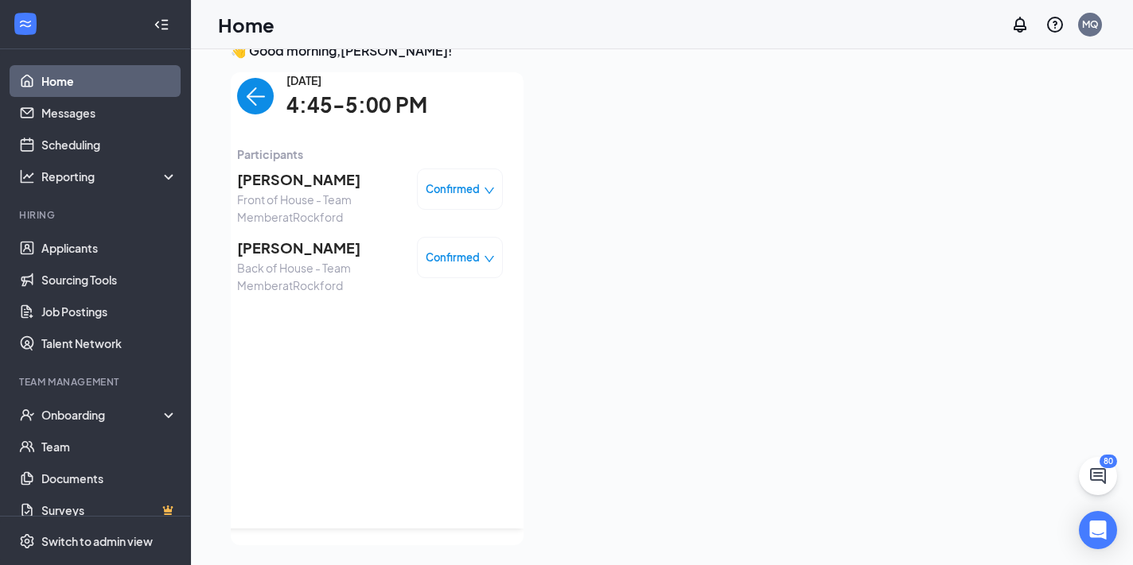
scroll to position [0, 0]
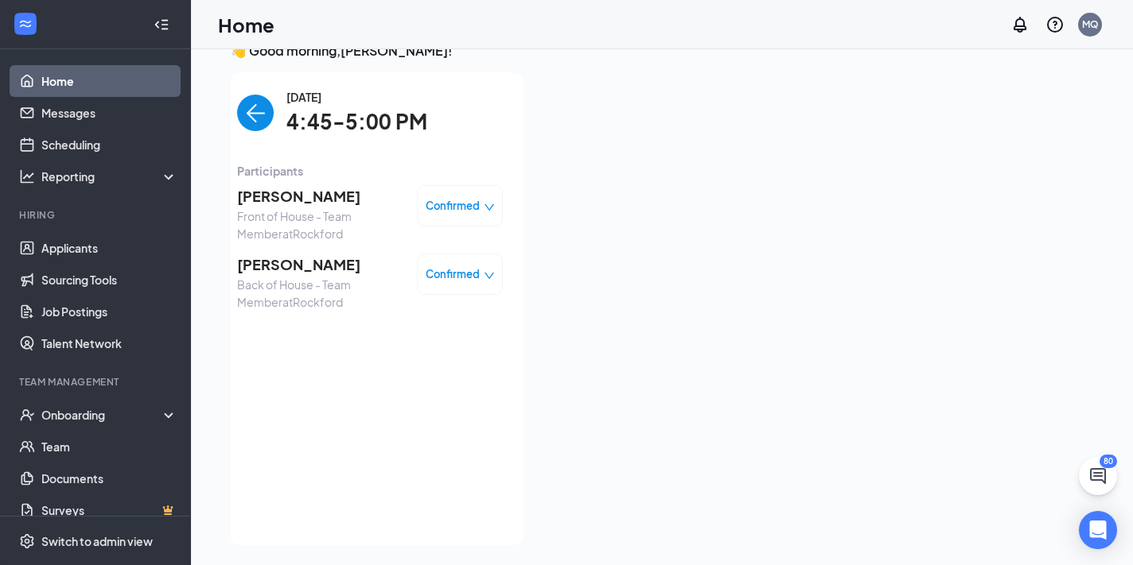
click at [292, 262] on span "[PERSON_NAME]" at bounding box center [320, 265] width 167 height 22
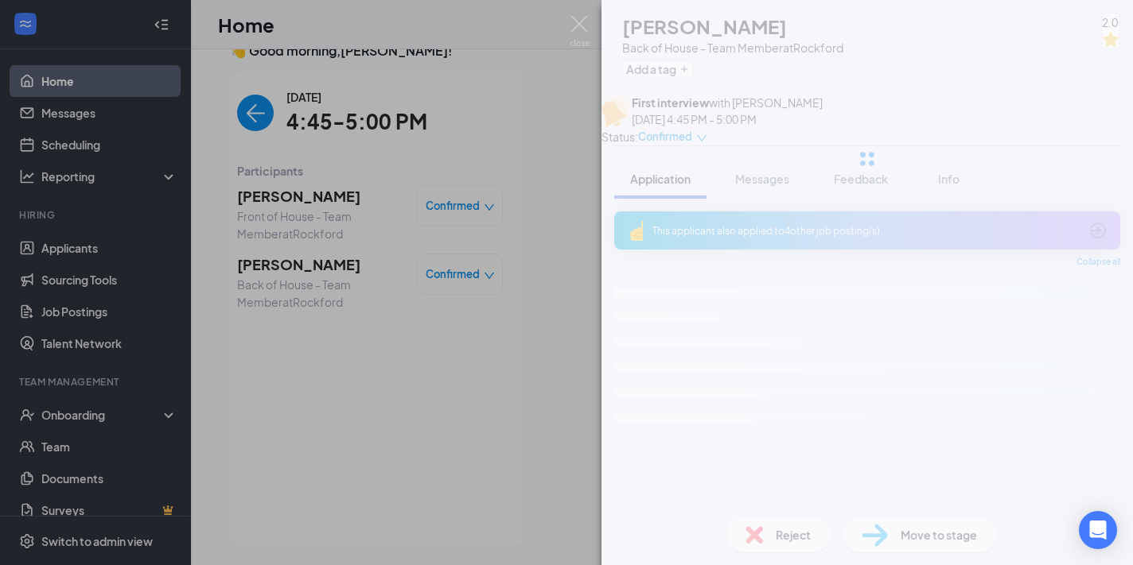
click at [289, 222] on div "[PERSON_NAME] Back of House - Team Member at [GEOGRAPHIC_DATA] Add a tag 2.0 Fi…" at bounding box center [566, 282] width 1133 height 565
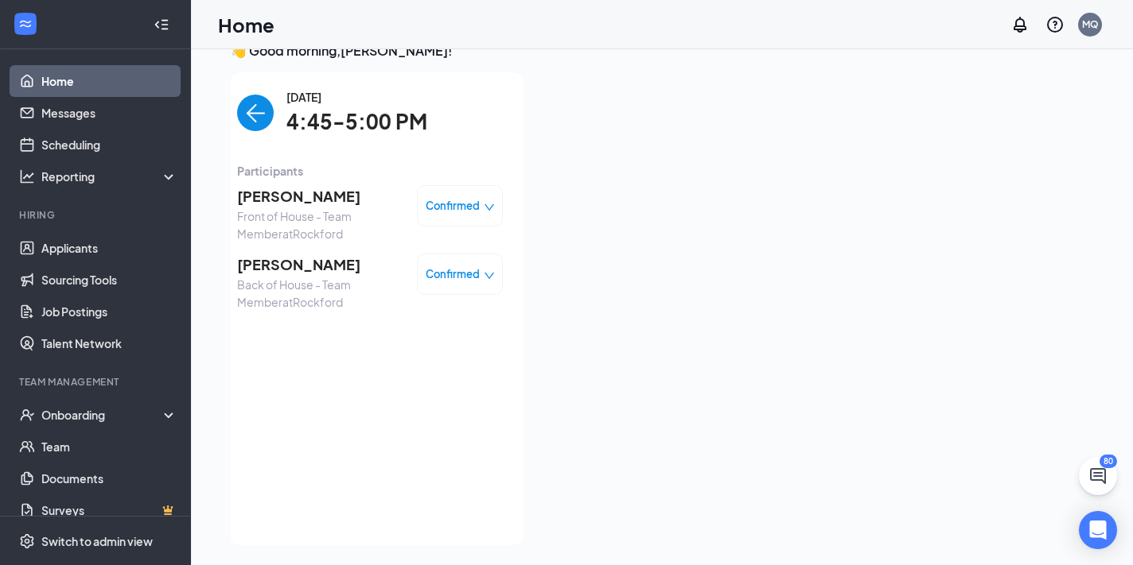
click at [305, 199] on span "[PERSON_NAME]" at bounding box center [320, 196] width 167 height 22
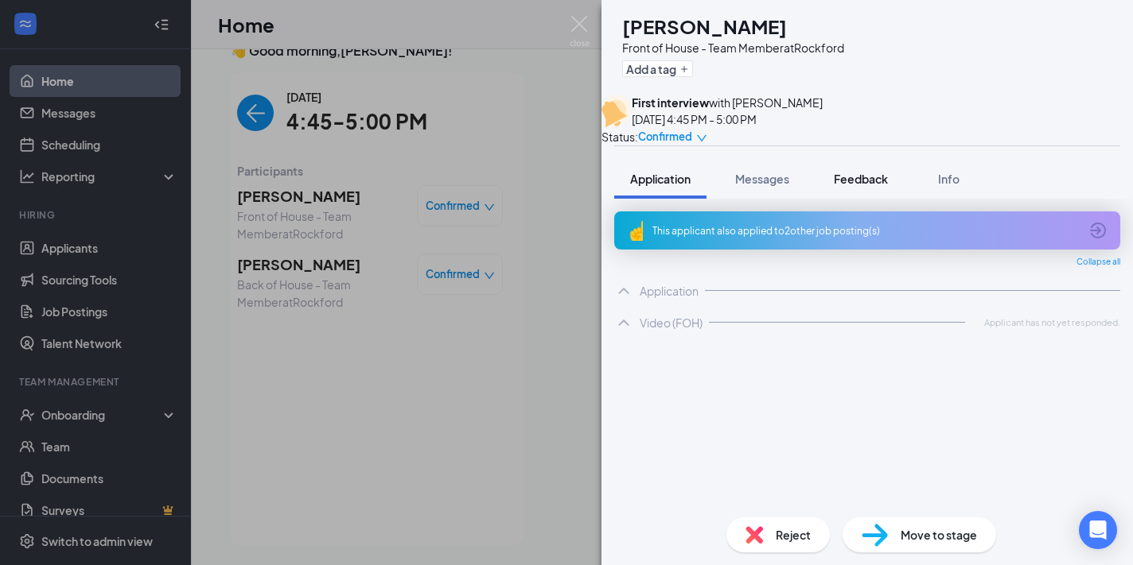
click at [857, 186] on span "Feedback" at bounding box center [861, 179] width 54 height 14
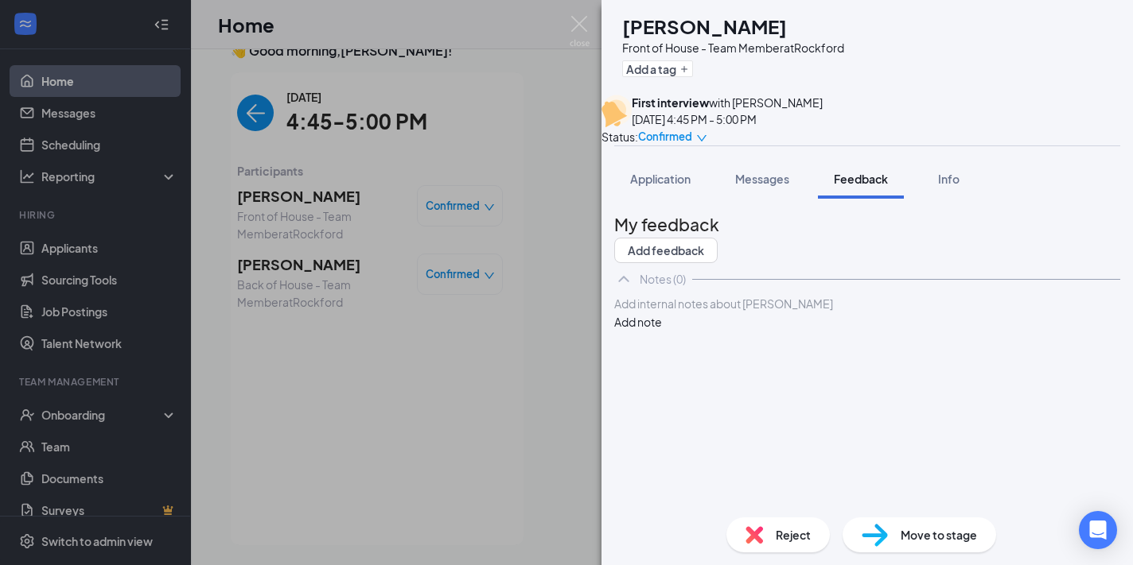
click at [792, 313] on div at bounding box center [867, 304] width 504 height 17
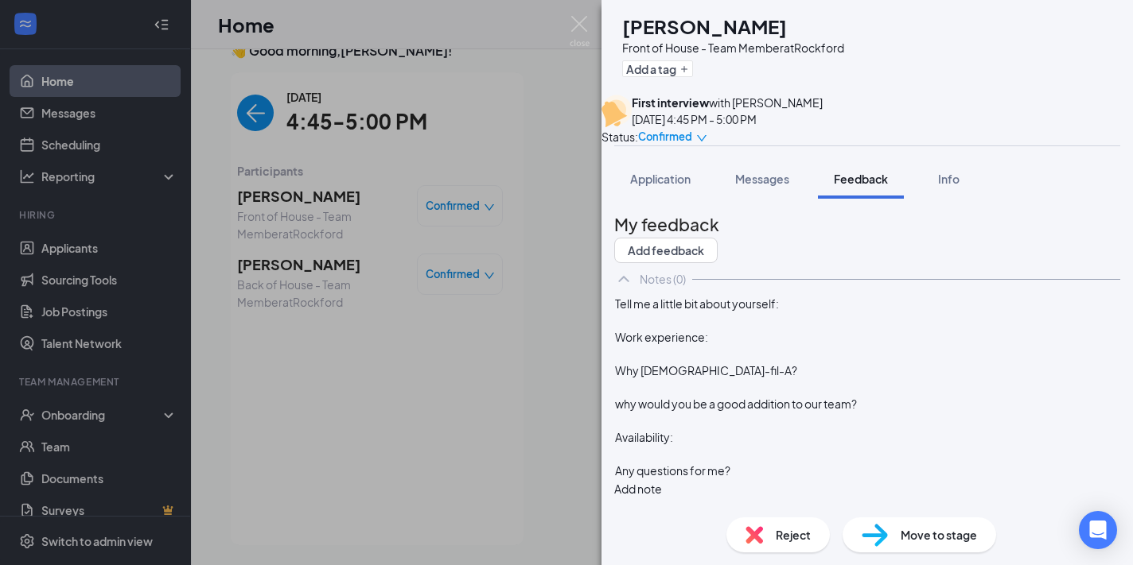
click at [846, 356] on div "Tell me a little bit about yourself: Work experience: Why [DEMOGRAPHIC_DATA]-fi…" at bounding box center [867, 396] width 506 height 203
click at [844, 357] on div "Tell me a little bit about yourself: Work experience: Why [DEMOGRAPHIC_DATA]-fi…" at bounding box center [867, 387] width 506 height 185
click at [838, 313] on div "Tell me a little bit about yourself:" at bounding box center [867, 304] width 504 height 17
click at [902, 311] on span "Tell me a little bit about yourself: I am hard workimg person a good" at bounding box center [783, 304] width 337 height 14
click at [772, 363] on div at bounding box center [867, 354] width 504 height 17
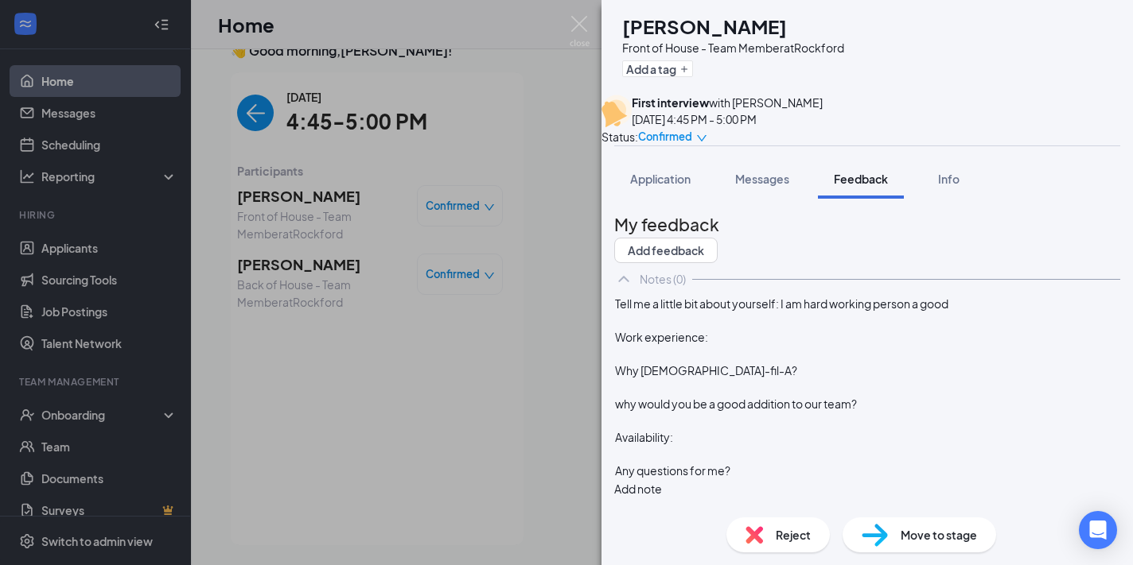
click at [772, 363] on div at bounding box center [867, 354] width 504 height 17
click at [769, 346] on div "Work experience:" at bounding box center [867, 337] width 504 height 17
click at [752, 379] on div "Why [DEMOGRAPHIC_DATA]-fil-A?" at bounding box center [867, 371] width 504 height 17
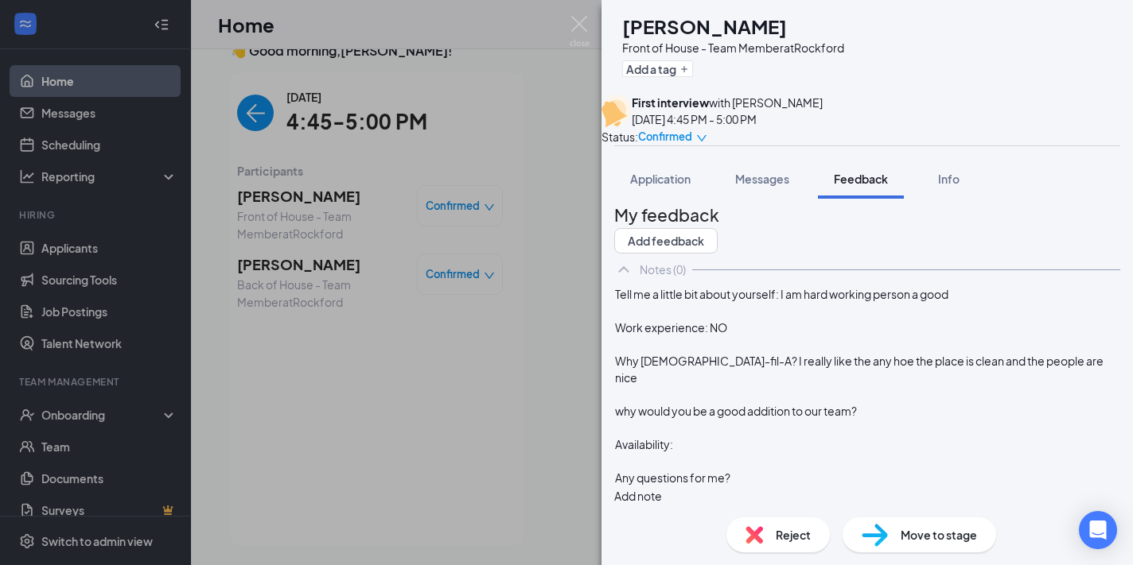
scroll to position [76, 0]
click at [925, 403] on div "why would you be a good addition to our team?" at bounding box center [867, 411] width 504 height 17
click at [734, 453] on div "Availability:" at bounding box center [867, 445] width 504 height 17
click at [948, 301] on span "Tell me a little bit about yourself: I am hard working person a good" at bounding box center [781, 294] width 333 height 14
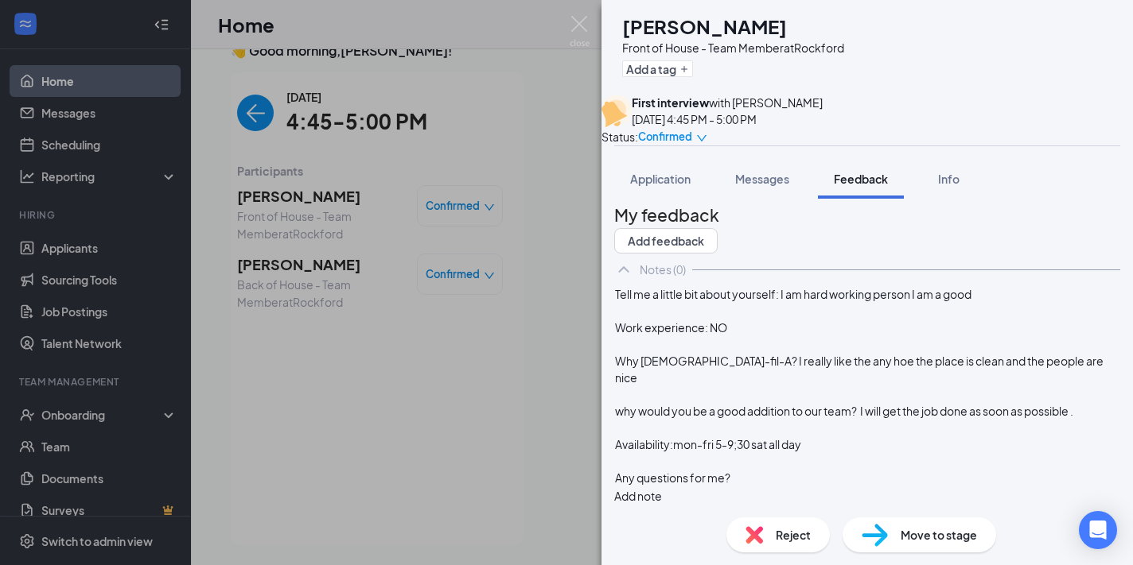
click at [1009, 303] on div "Tell me a little bit about yourself: I am hard working person I am a good" at bounding box center [867, 294] width 504 height 17
click at [848, 385] on span "Why [DEMOGRAPHIC_DATA]-fil-A? I really like the any hoe the place is clean and …" at bounding box center [860, 369] width 490 height 31
click at [662, 488] on button "Add note" at bounding box center [638, 496] width 48 height 17
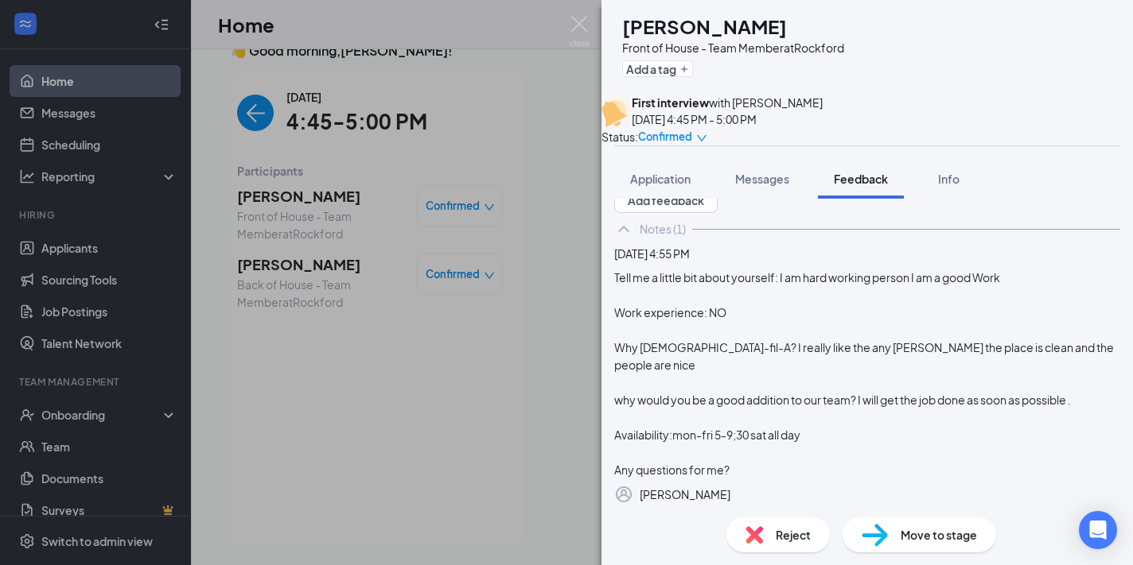
scroll to position [0, 0]
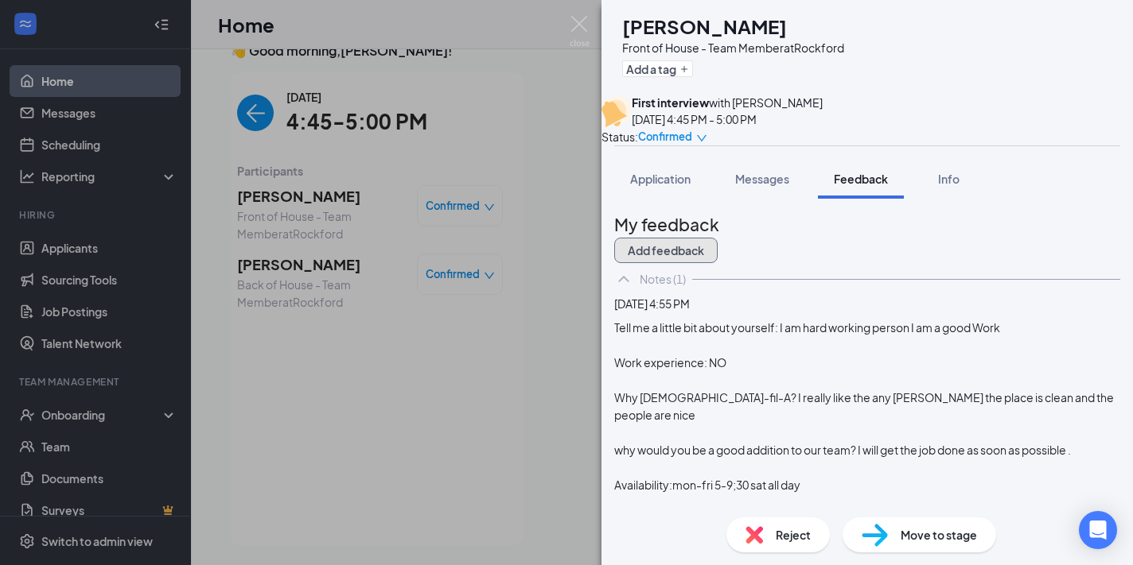
click at [717, 262] on button "Add feedback" at bounding box center [665, 250] width 103 height 25
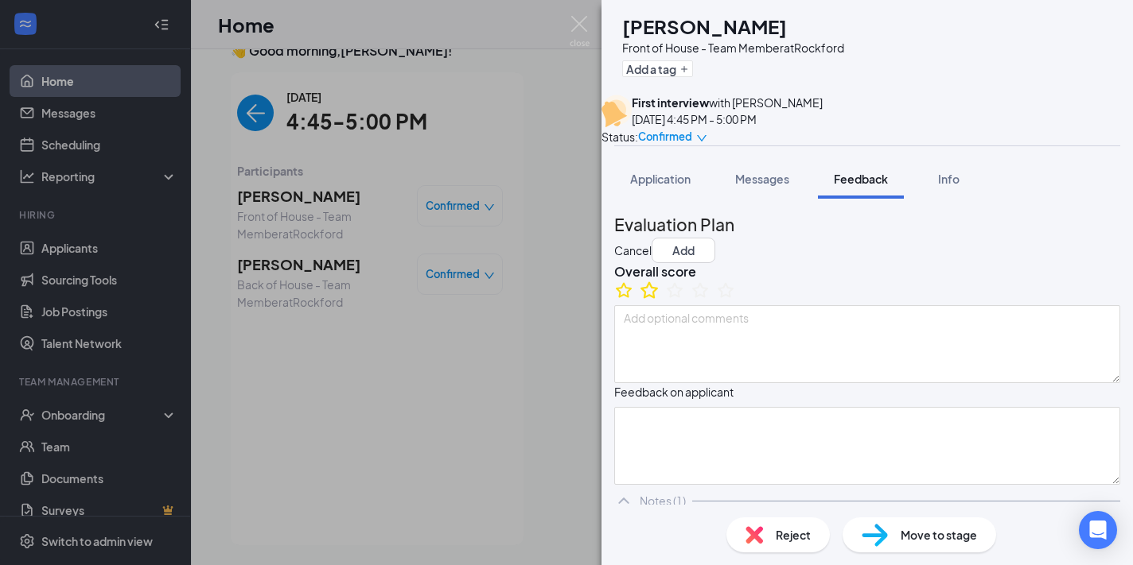
click at [659, 301] on icon "StarBorder" at bounding box center [649, 290] width 21 height 21
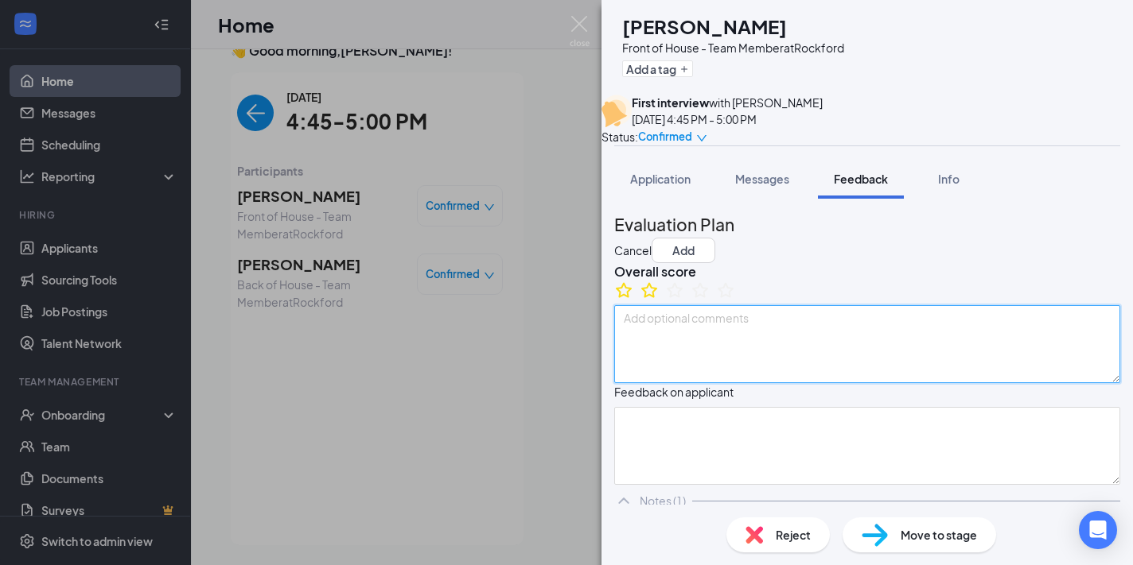
click at [667, 383] on textarea at bounding box center [867, 344] width 506 height 78
type textarea "Answers are lacking"
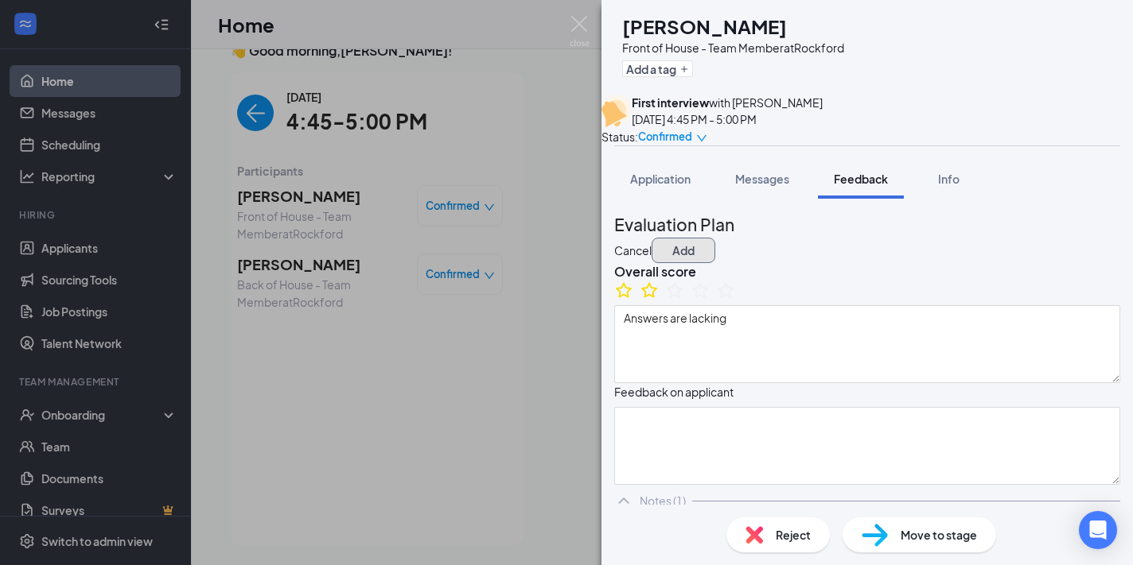
click at [715, 247] on button "Add" at bounding box center [683, 250] width 64 height 25
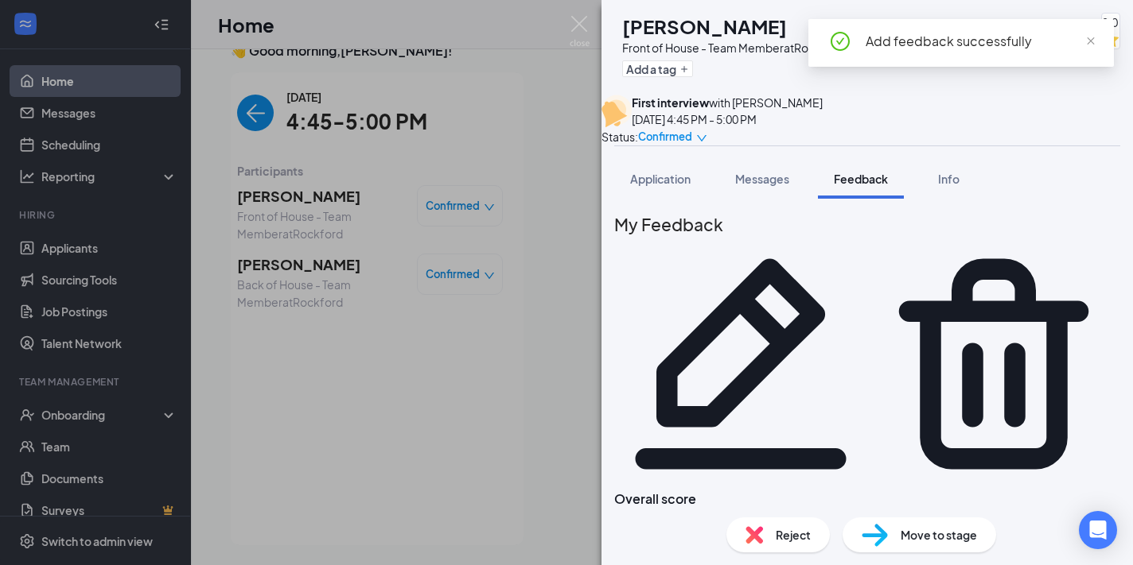
click at [372, 396] on div "NT [PERSON_NAME] Front of House - Team Member at Rockford Add a tag 2.0 First i…" at bounding box center [566, 282] width 1133 height 565
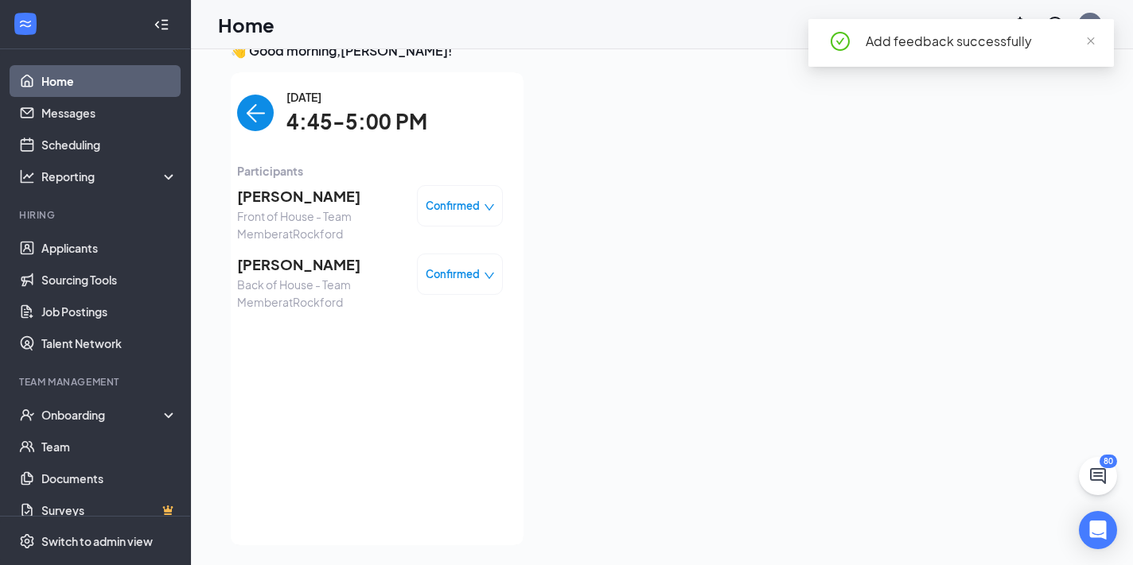
click at [252, 114] on img "back-button" at bounding box center [255, 113] width 37 height 37
